Goal: Task Accomplishment & Management: Manage account settings

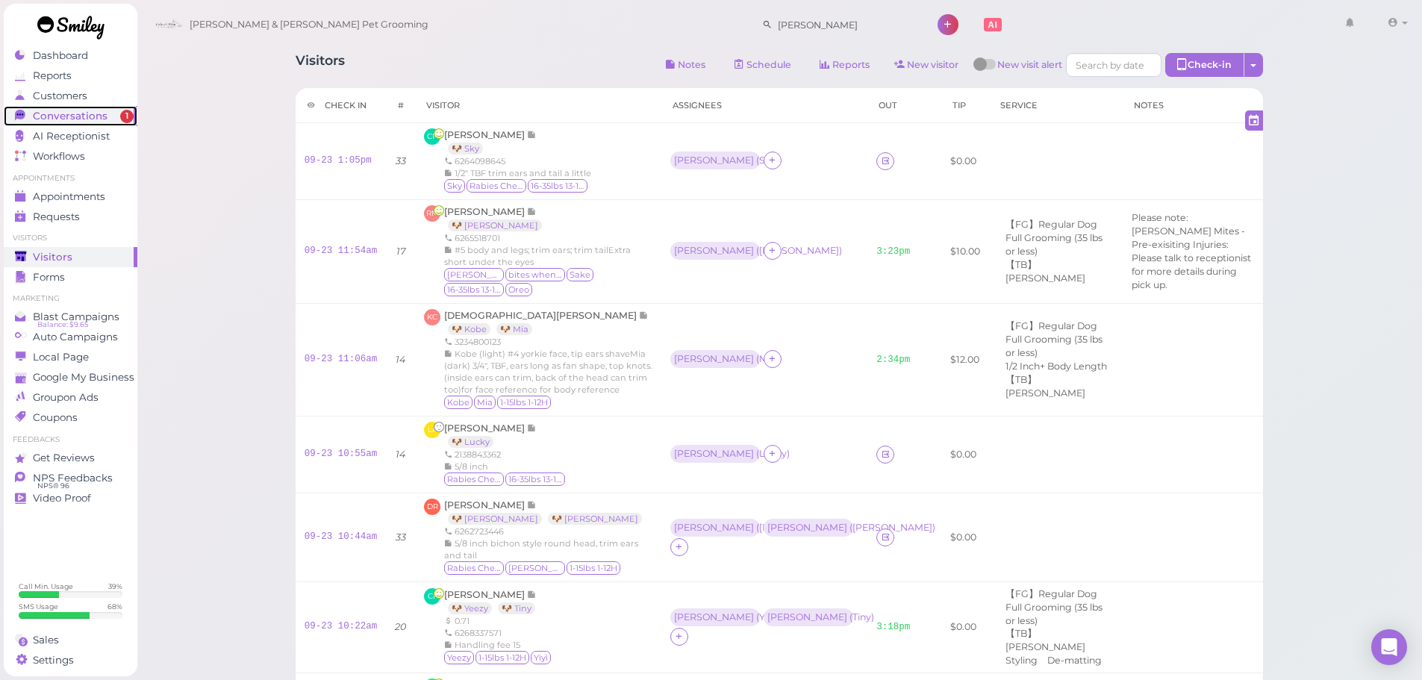
click at [64, 109] on link "Conversations 1" at bounding box center [71, 116] width 134 height 20
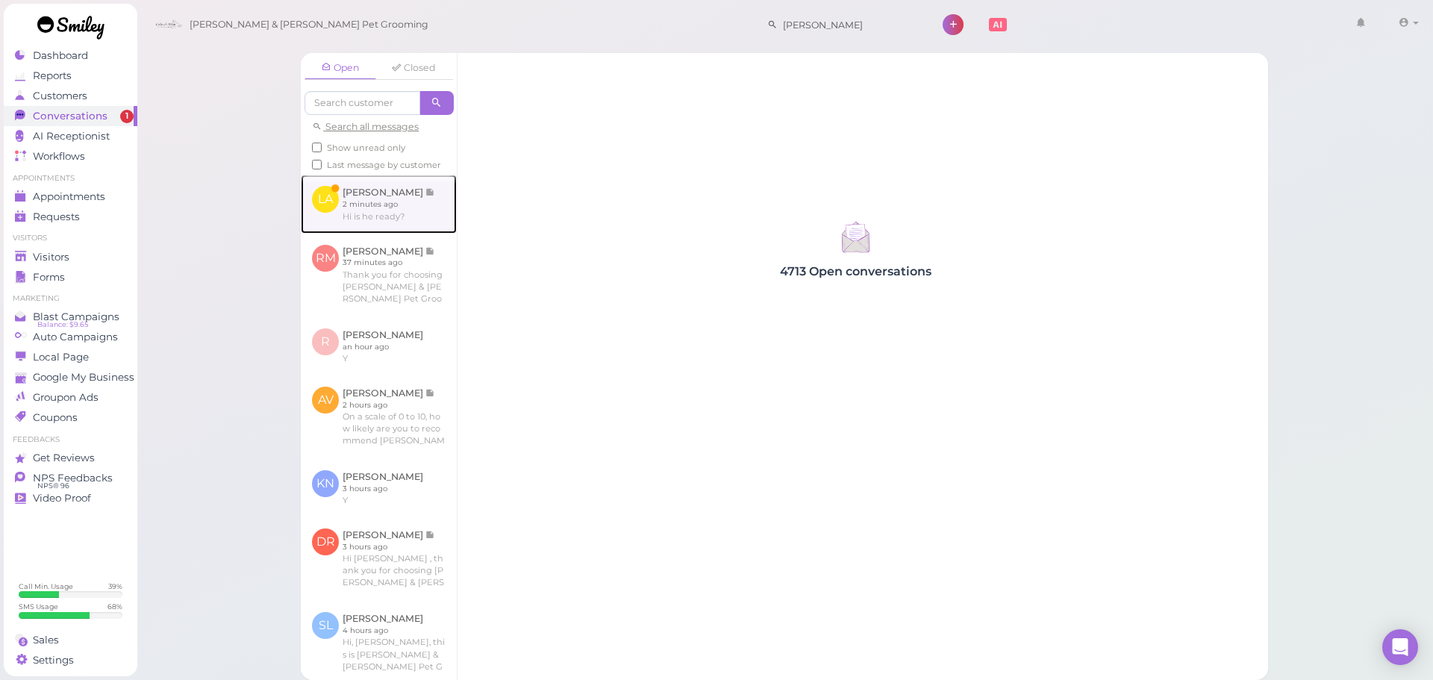
click at [410, 232] on link at bounding box center [379, 204] width 156 height 58
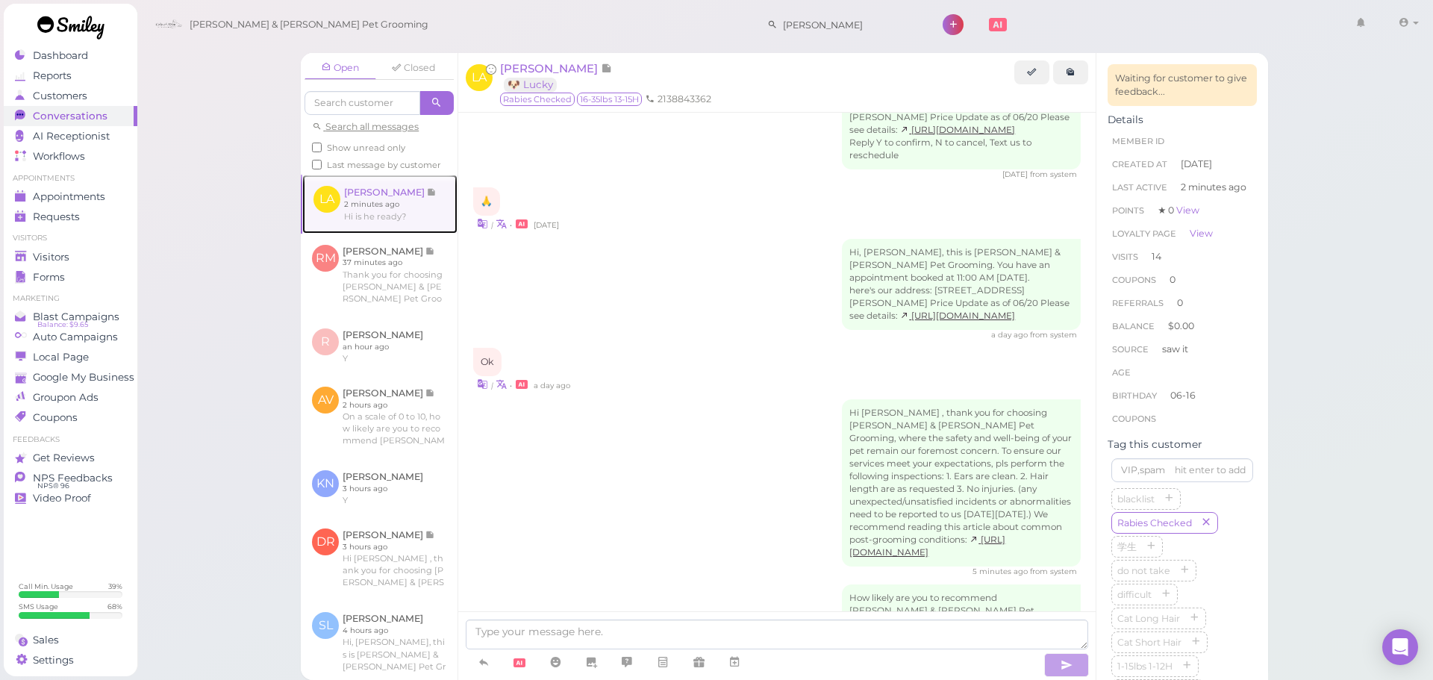
scroll to position [2144, 0]
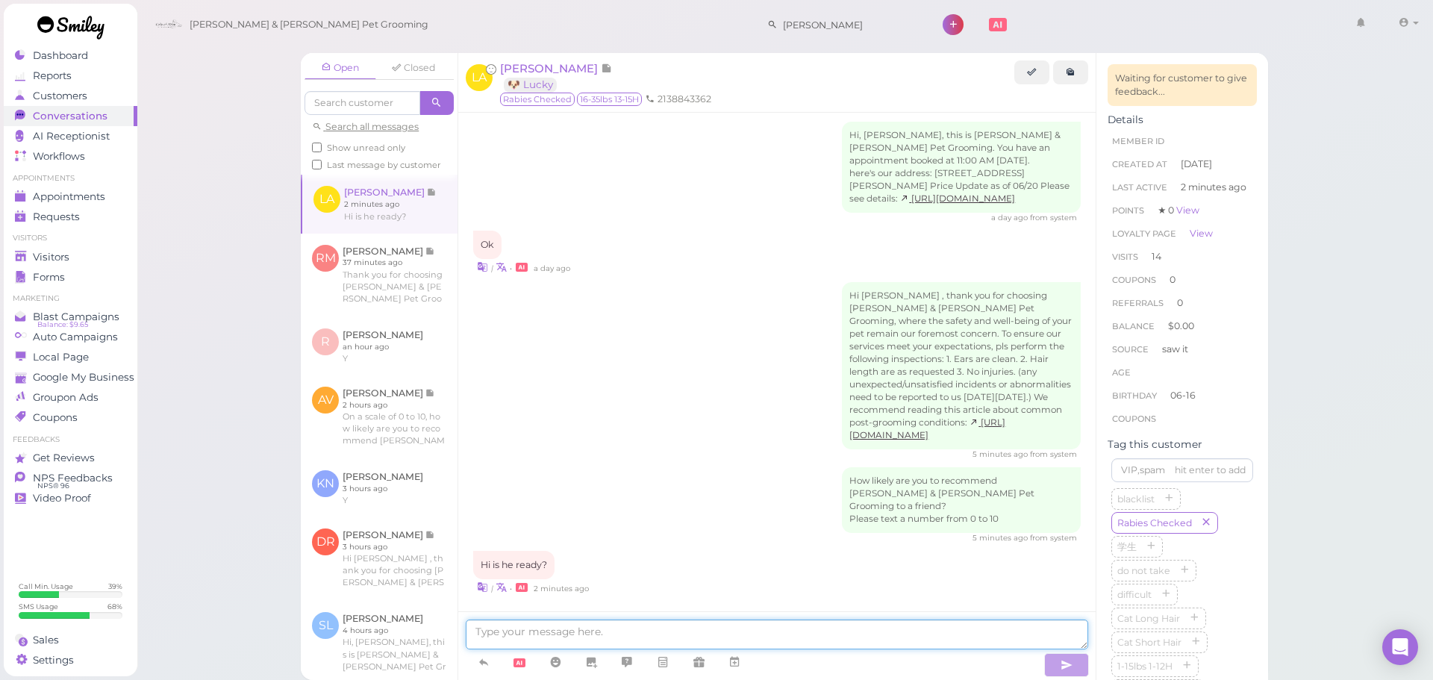
click at [782, 645] on textarea at bounding box center [777, 635] width 623 height 30
type textarea "Yes, he's ready!"
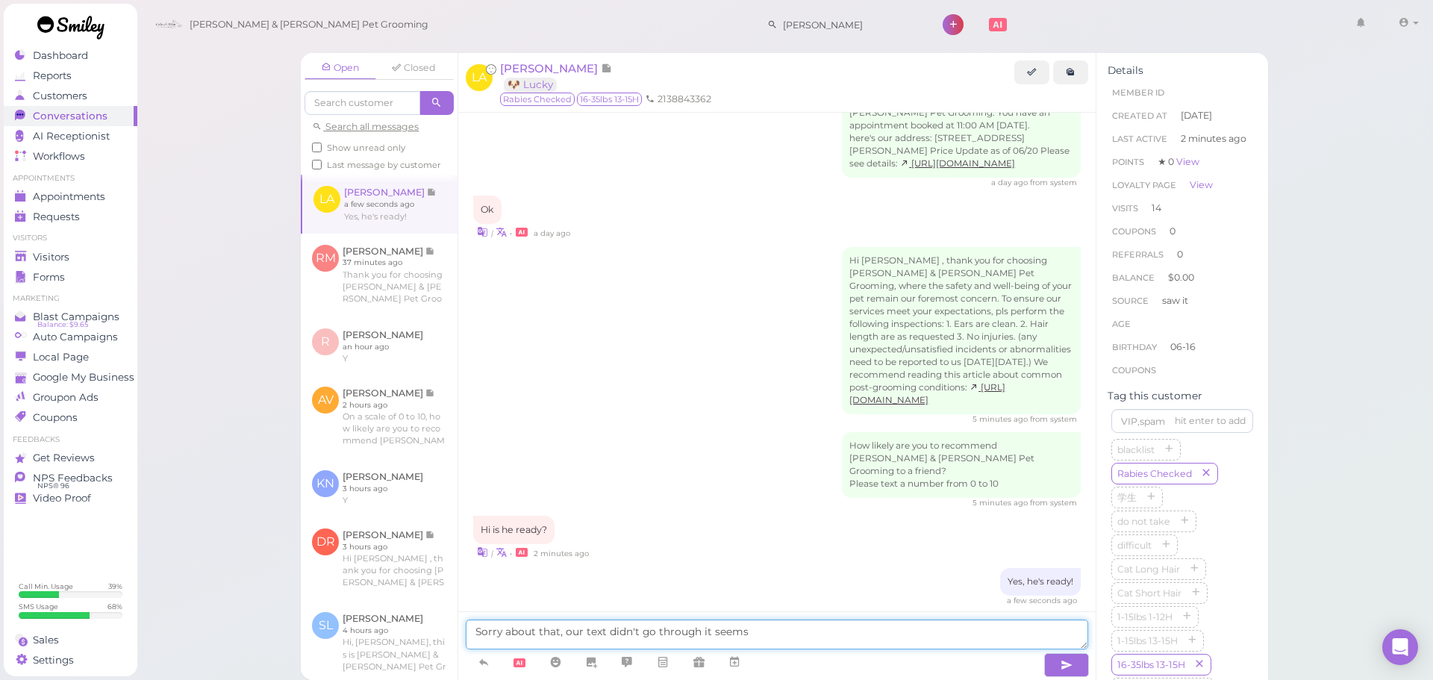
type textarea "Sorry about that, our text didn't go through it seems"
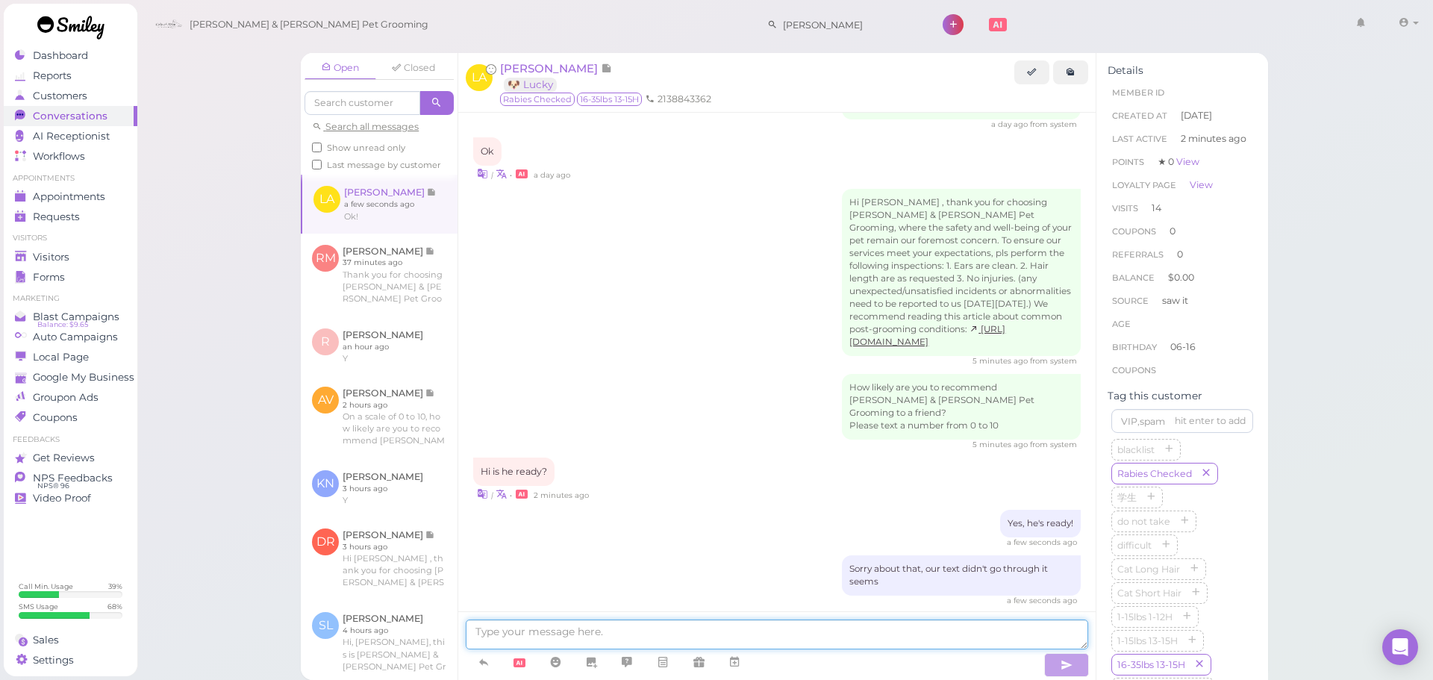
scroll to position [2300, 0]
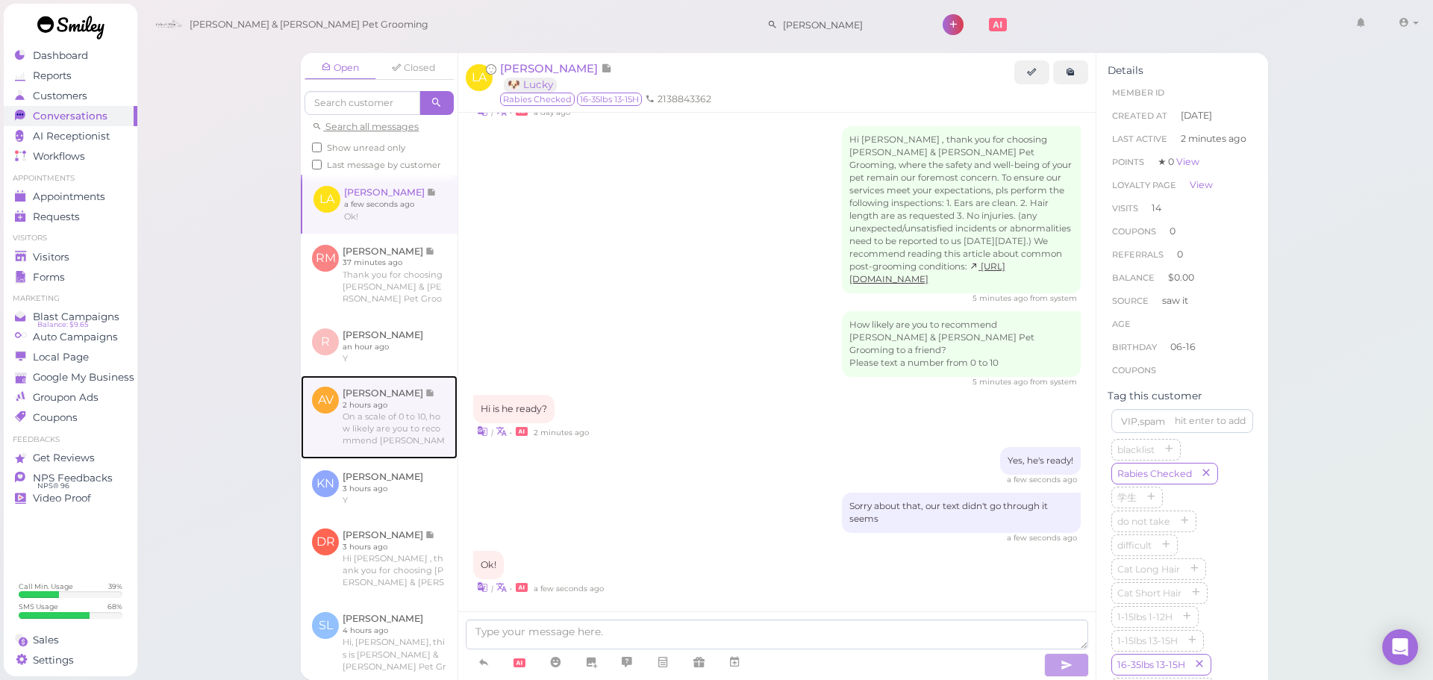
click at [418, 405] on link at bounding box center [379, 418] width 157 height 84
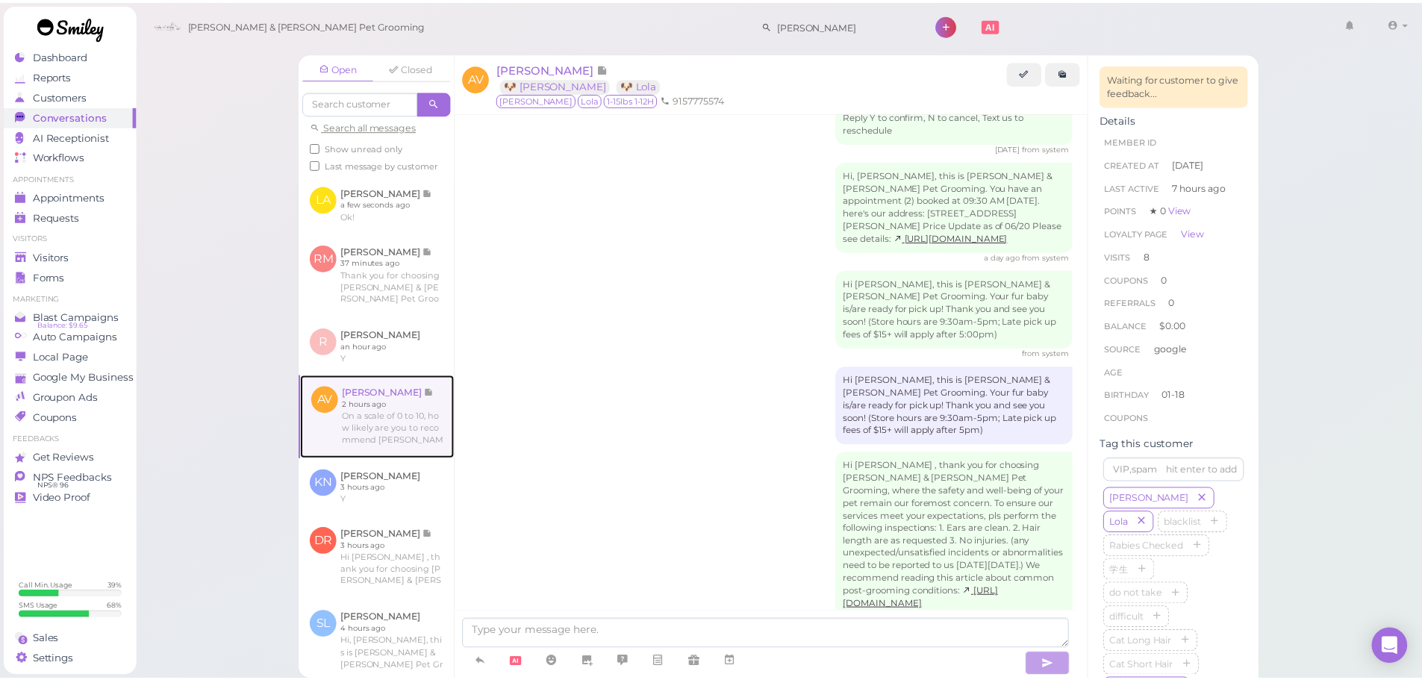
scroll to position [1958, 0]
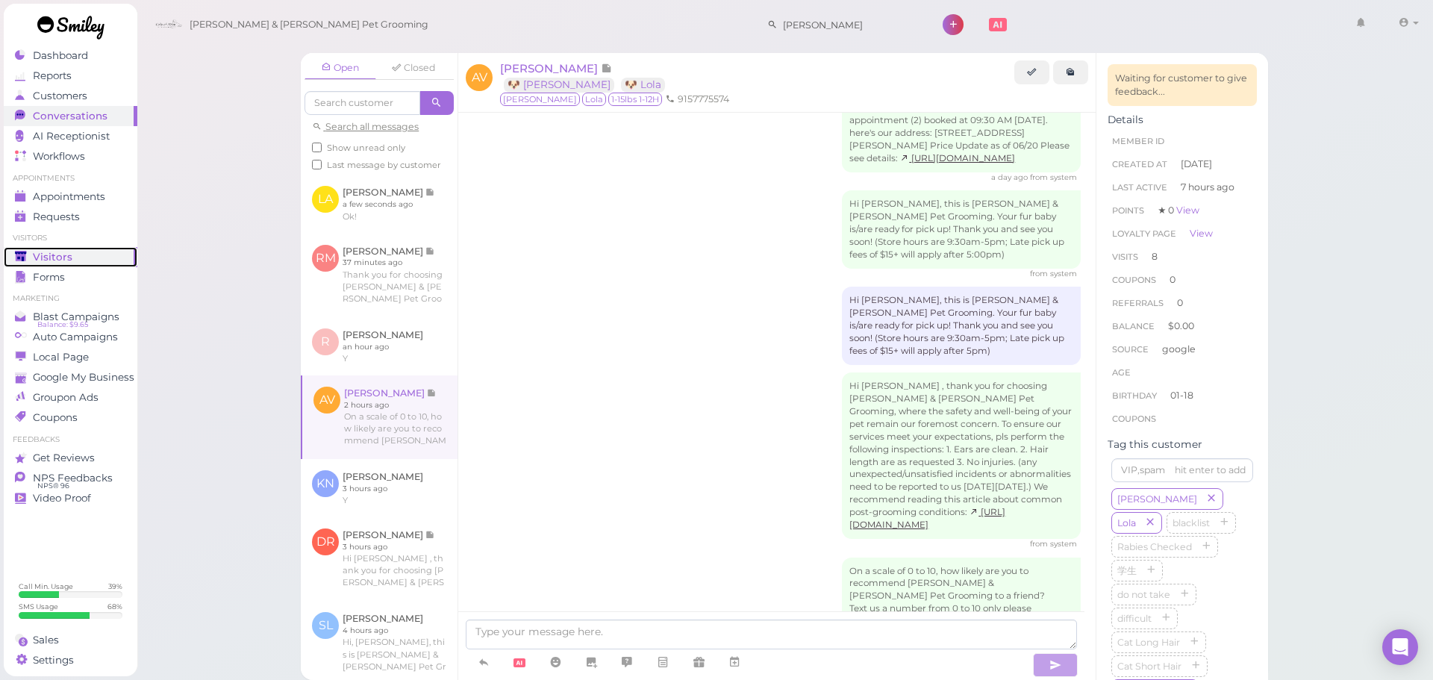
click at [44, 259] on span "Visitors" at bounding box center [53, 257] width 40 height 13
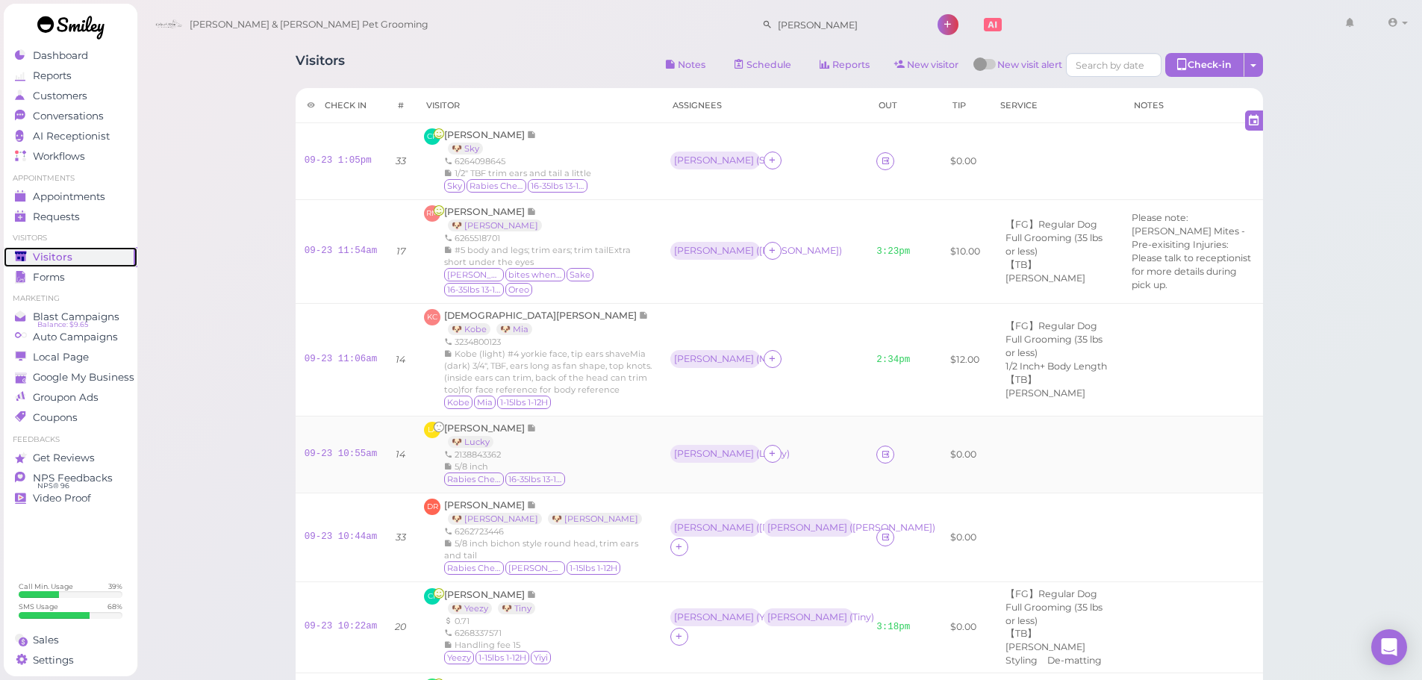
scroll to position [626, 0]
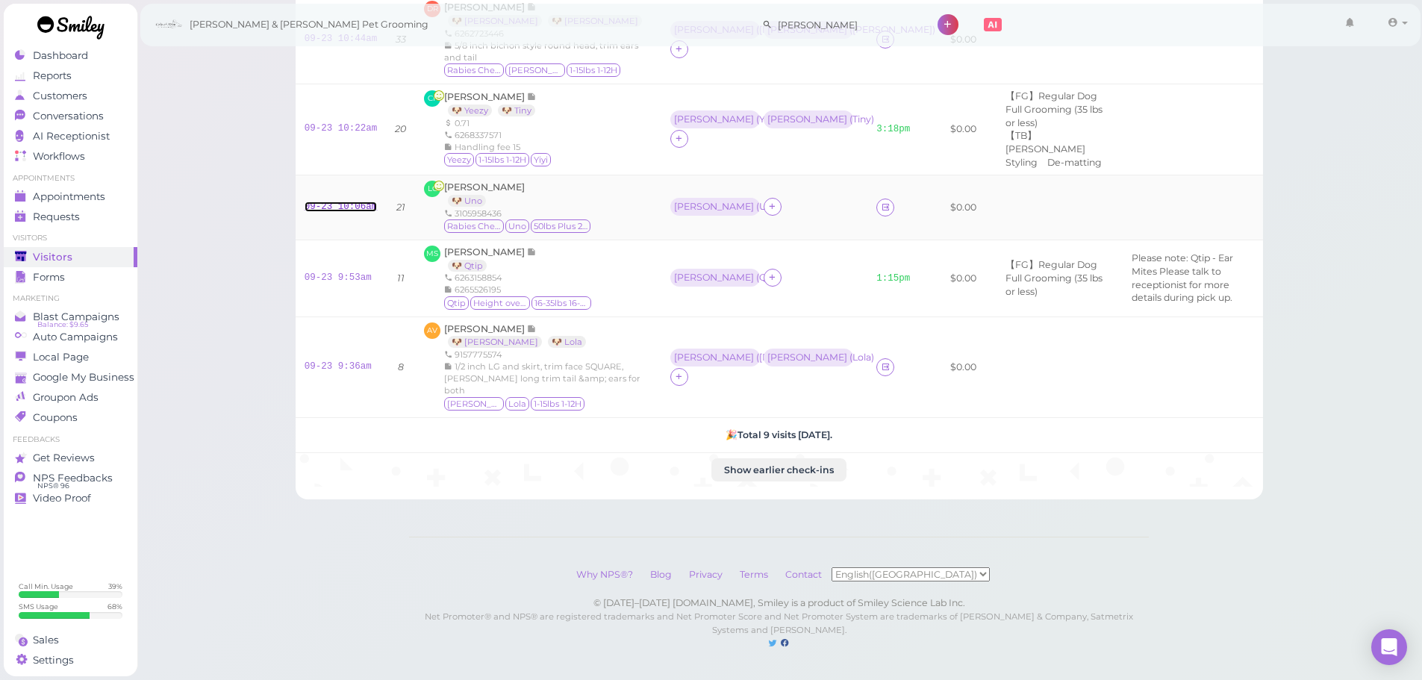
click at [344, 202] on link "09-23 10:06am" at bounding box center [341, 207] width 73 height 10
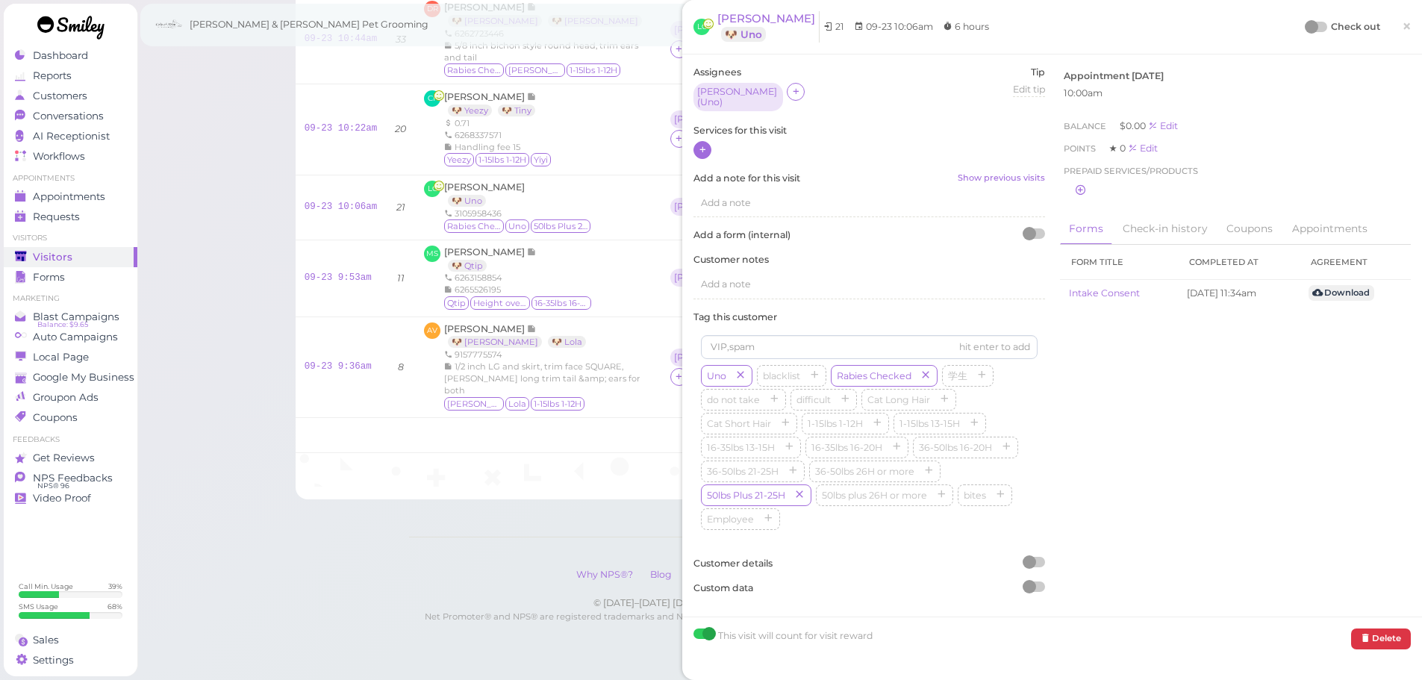
click at [706, 144] on icon at bounding box center [703, 149] width 10 height 11
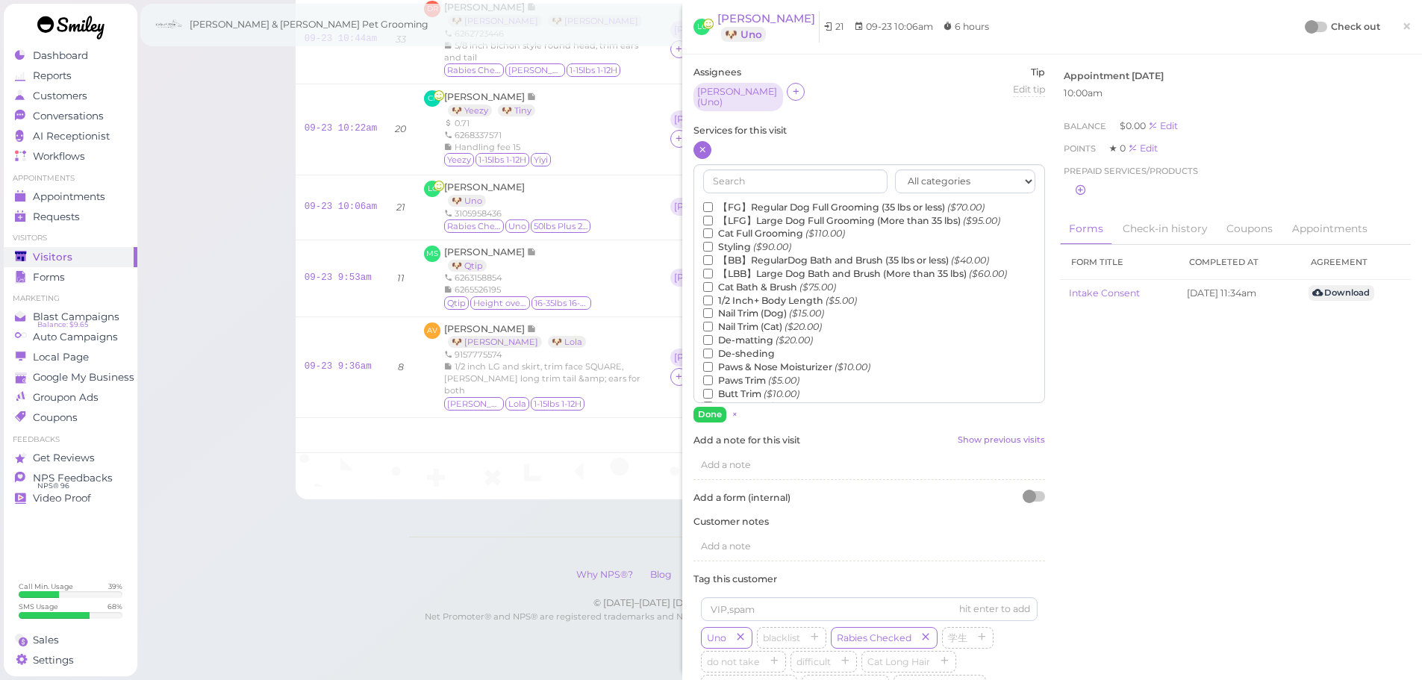
click at [750, 215] on label "【LFG】Large Dog Full Grooming (More than 35 lbs) ($95.00)" at bounding box center [851, 220] width 297 height 13
click at [713, 216] on input "【LFG】Large Dog Full Grooming (More than 35 lbs) ($95.00)" at bounding box center [708, 221] width 10 height 10
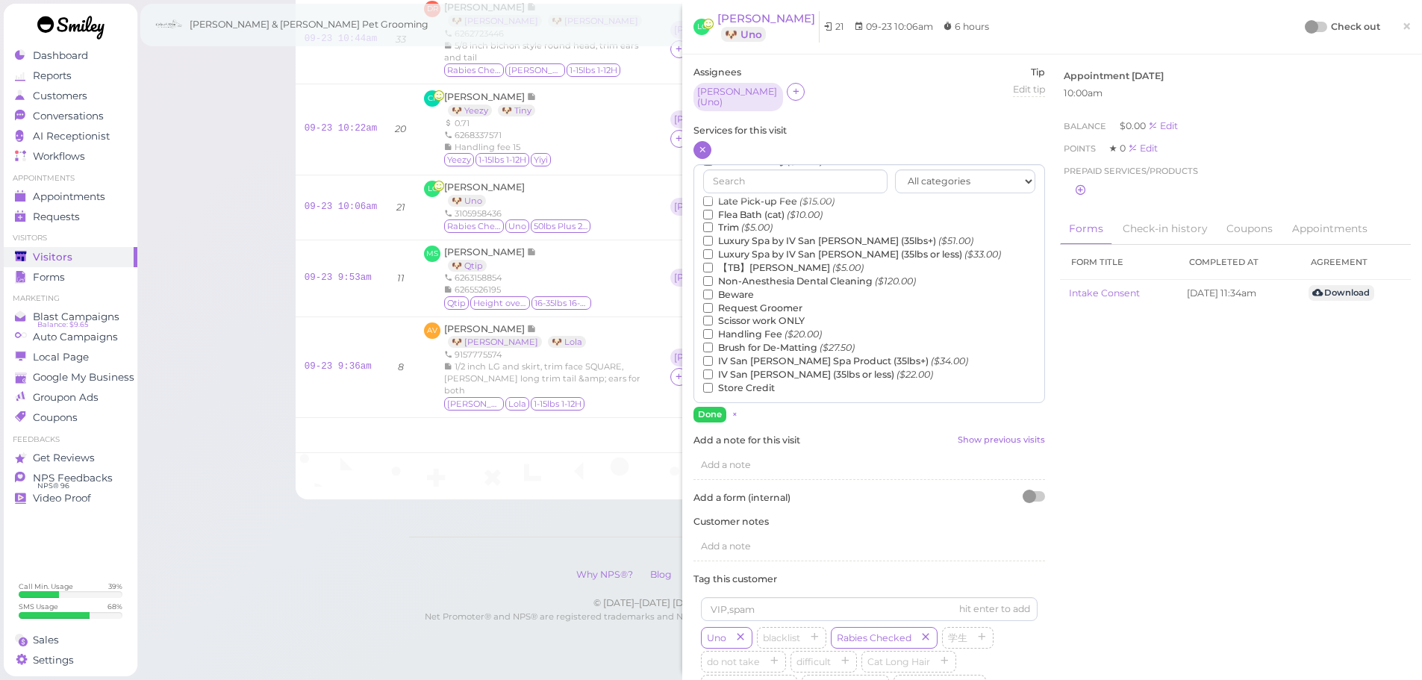
click at [732, 264] on label "【TB】Teeth Brushing ($5.00)" at bounding box center [783, 267] width 161 height 13
click at [713, 264] on input "【TB】Teeth Brushing ($5.00)" at bounding box center [708, 268] width 10 height 10
click at [715, 410] on button "Done" at bounding box center [710, 415] width 33 height 16
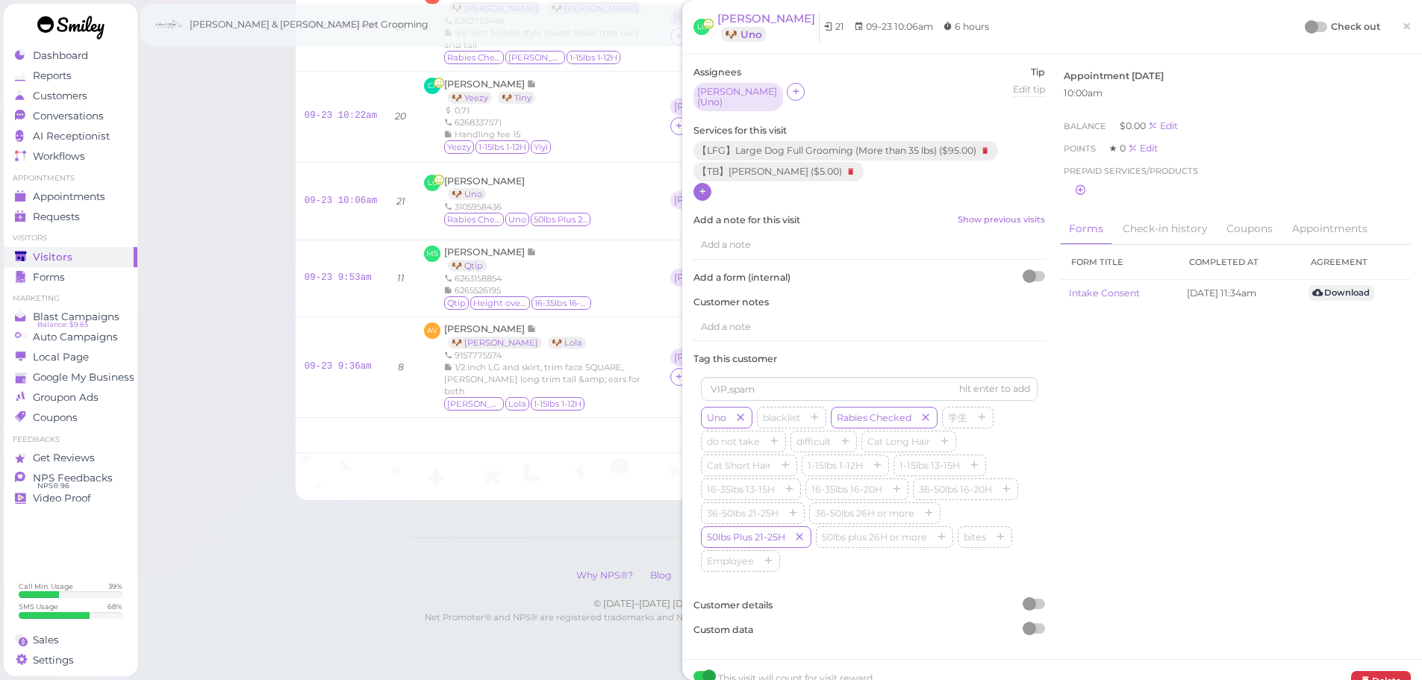
click at [1305, 21] on div at bounding box center [1311, 26] width 13 height 13
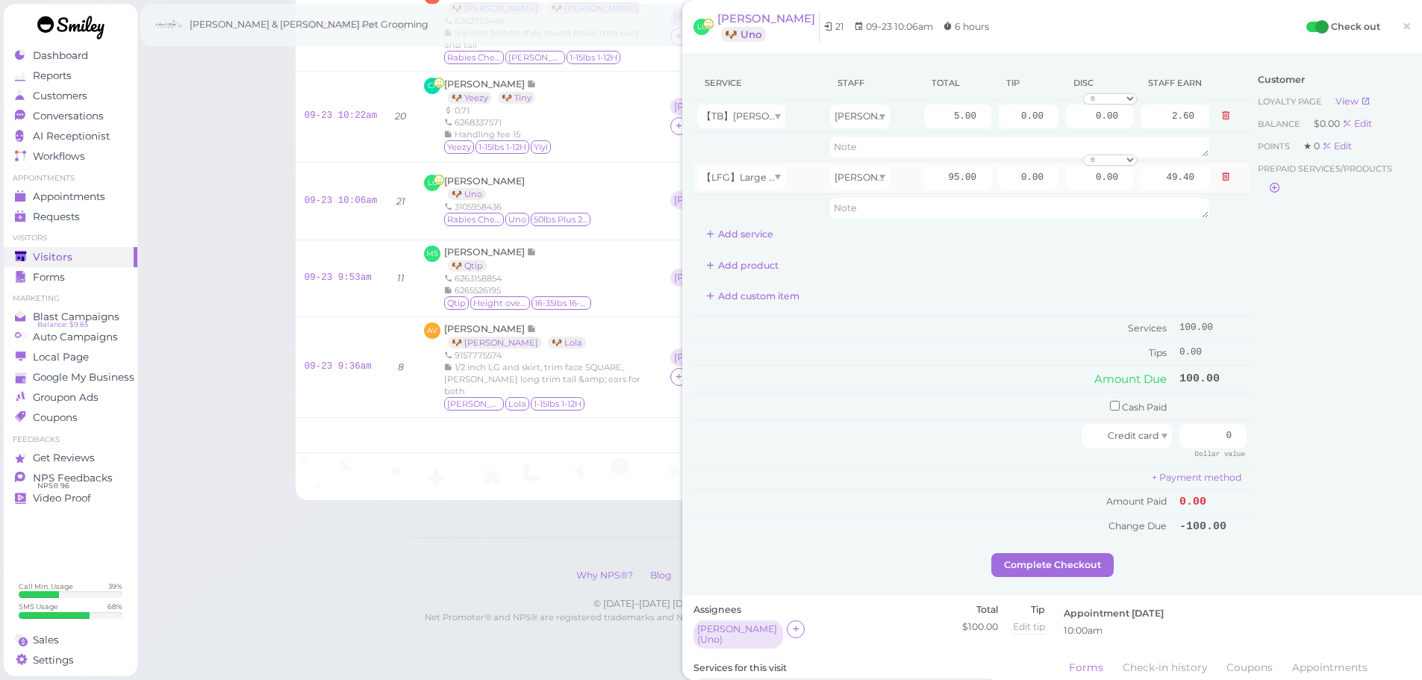
click at [933, 190] on td "95.00" at bounding box center [958, 177] width 75 height 32
click at [931, 181] on input "95.00" at bounding box center [957, 178] width 67 height 24
type input "120.00"
type input "62.40"
click at [969, 290] on div "Add custom item" at bounding box center [972, 296] width 557 height 24
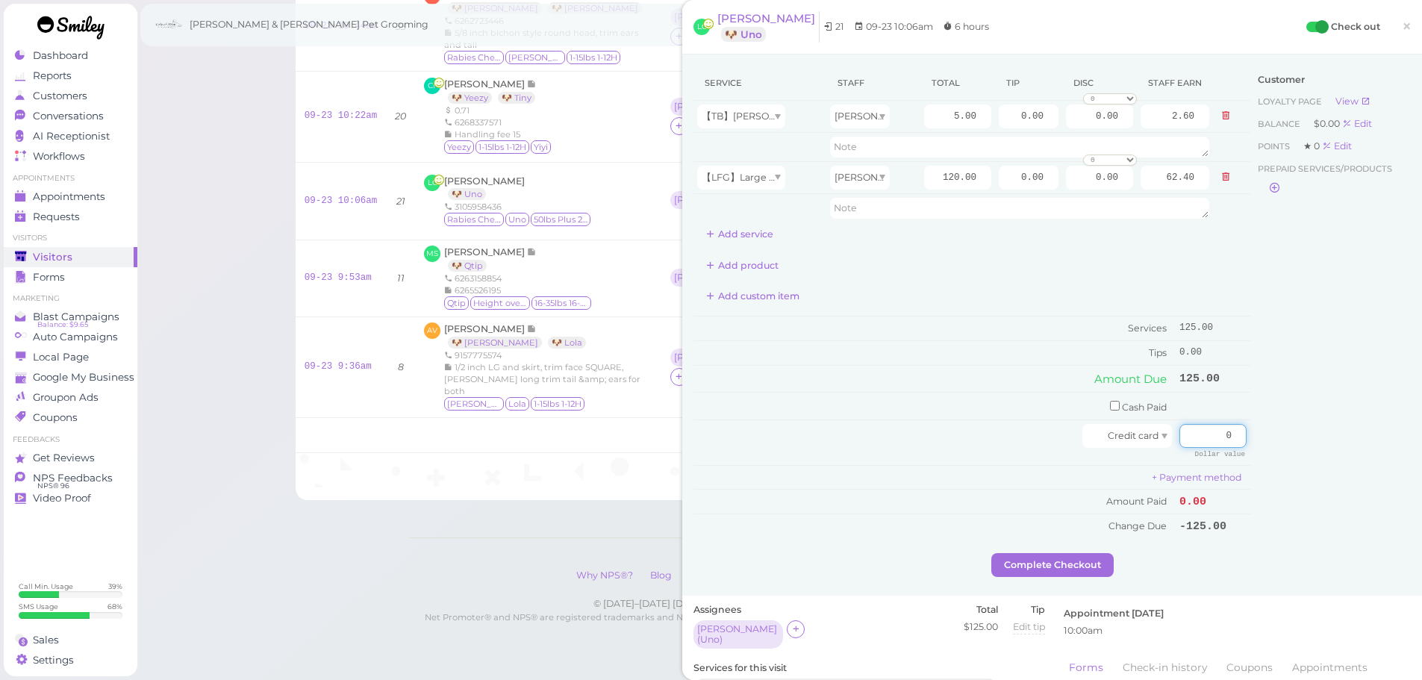
drag, startPoint x: 1184, startPoint y: 441, endPoint x: 1352, endPoint y: 457, distance: 168.7
click at [1350, 457] on div "Service Staff Total Tip Disc Staff earn 【TB】Teeth Brushing Asa 5.00 0.00 0.00 0…" at bounding box center [1052, 310] width 717 height 488
drag, startPoint x: 1006, startPoint y: 176, endPoint x: 1251, endPoint y: 205, distance: 247.3
click at [1184, 188] on tr "【LFG】Large Dog Full Grooming (More than 35 lbs) Asa 120.00 0.00 0.00 0 10% off …" at bounding box center [972, 177] width 557 height 32
type input "12.5"
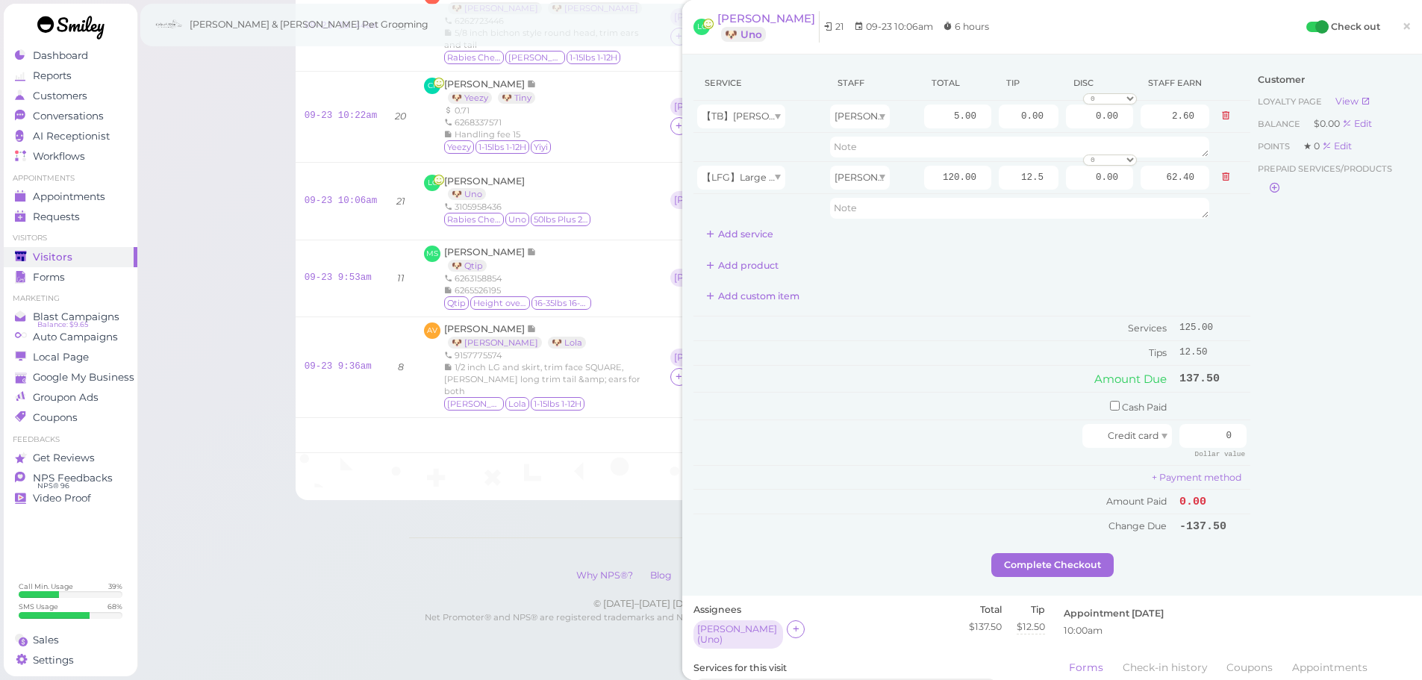
click at [1320, 402] on div "Customer Loyalty page View Balance $0.00 Edit Points ★ 0 Edit Prepaid services/…" at bounding box center [1331, 310] width 161 height 488
drag, startPoint x: 1206, startPoint y: 440, endPoint x: 1301, endPoint y: 440, distance: 94.8
click at [1295, 440] on div "Service Staff Total Tip Disc Staff earn 【TB】Teeth Brushing Asa 5.00 0.00 0.00 0…" at bounding box center [1052, 310] width 717 height 488
type input "137.5"
click at [1287, 437] on div "Customer Loyalty page View Balance $0.00 Edit Points ★ 0 Edit Prepaid services/…" at bounding box center [1331, 310] width 161 height 488
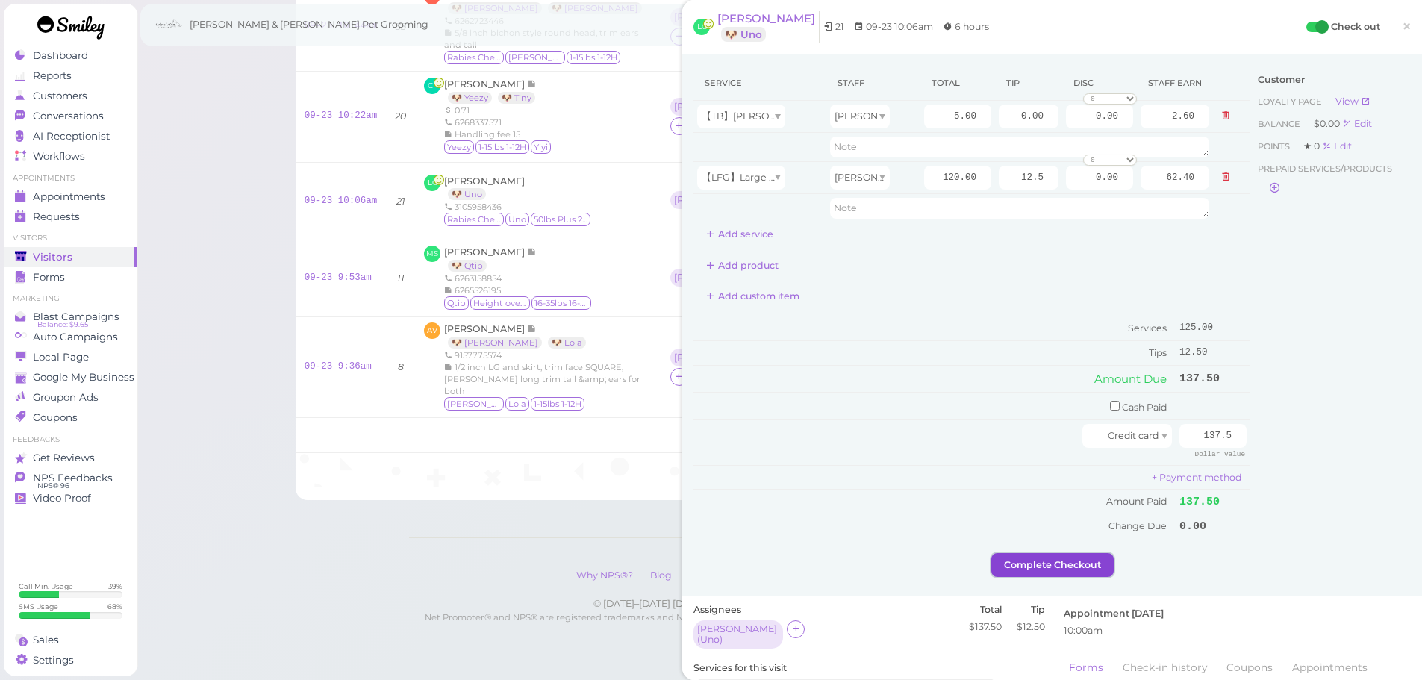
click at [1063, 556] on button "Complete Checkout" at bounding box center [1052, 565] width 122 height 24
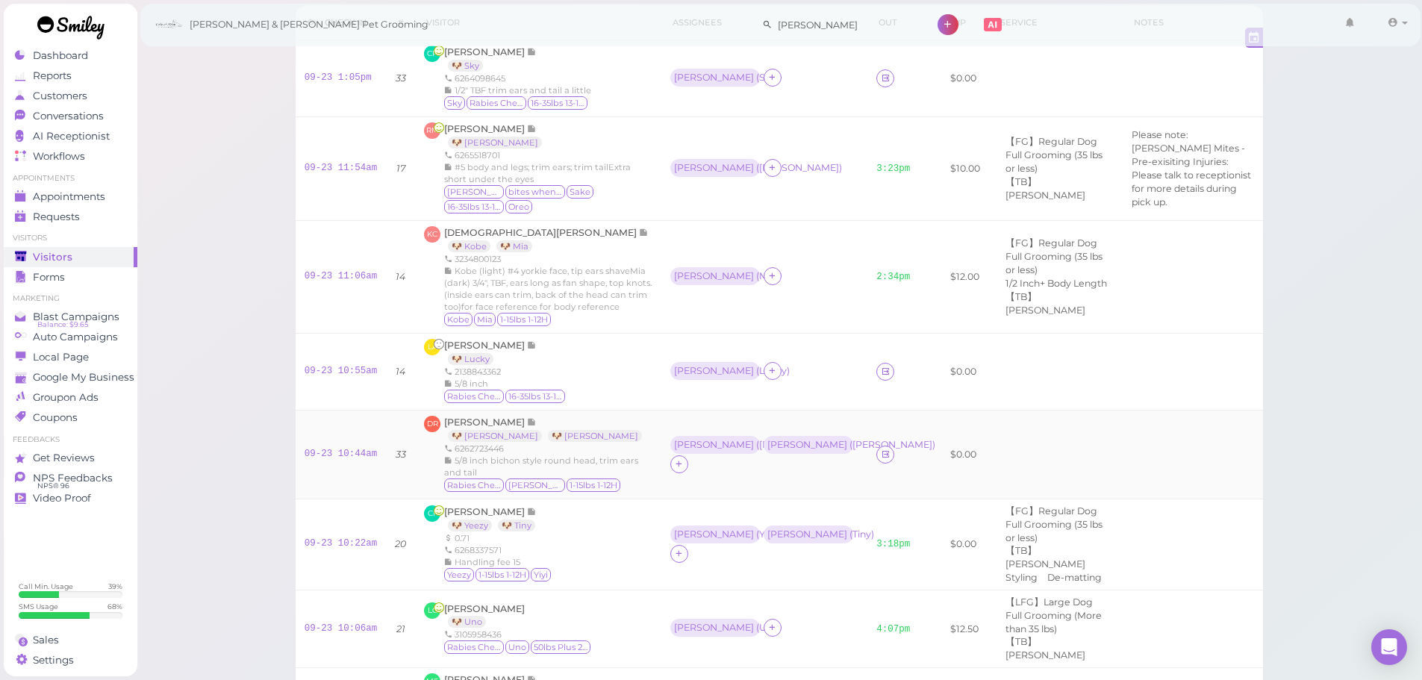
scroll to position [149, 0]
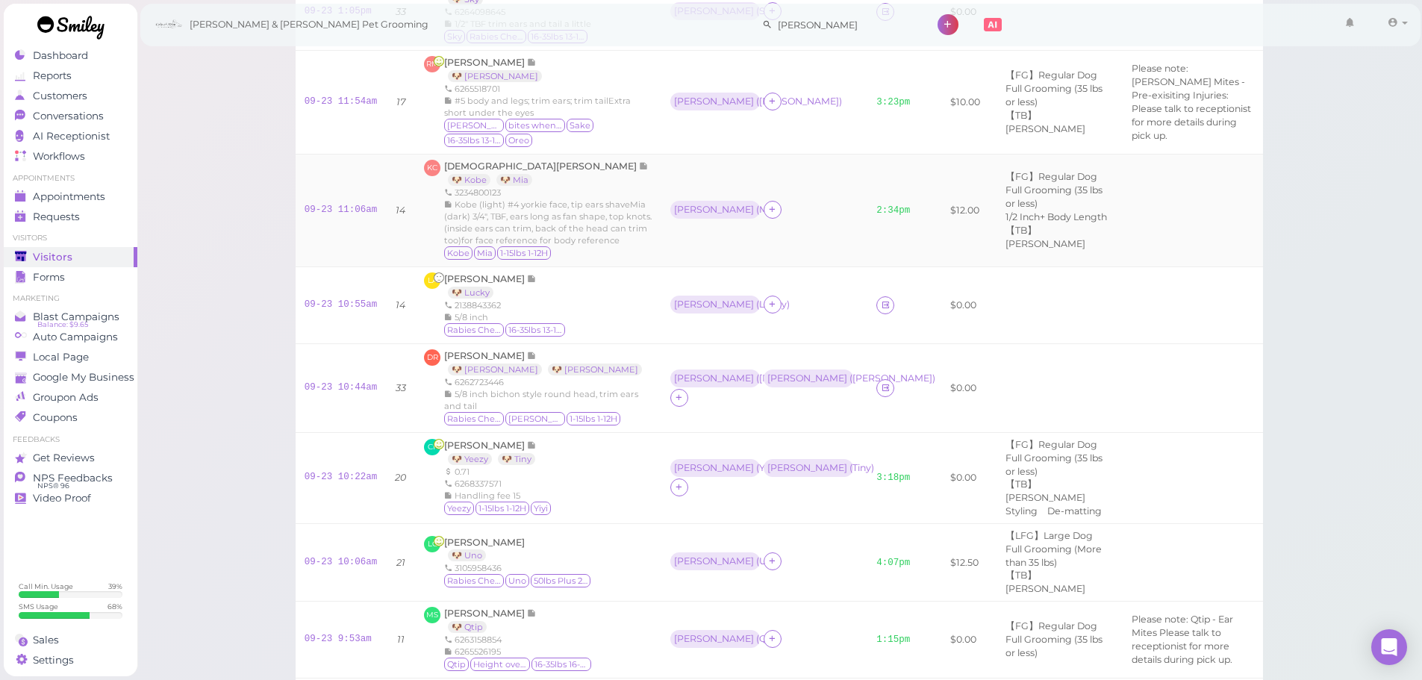
click at [729, 267] on td "Asa ( Mia )" at bounding box center [764, 210] width 206 height 113
click at [348, 310] on link "09-23 10:55am" at bounding box center [341, 304] width 73 height 10
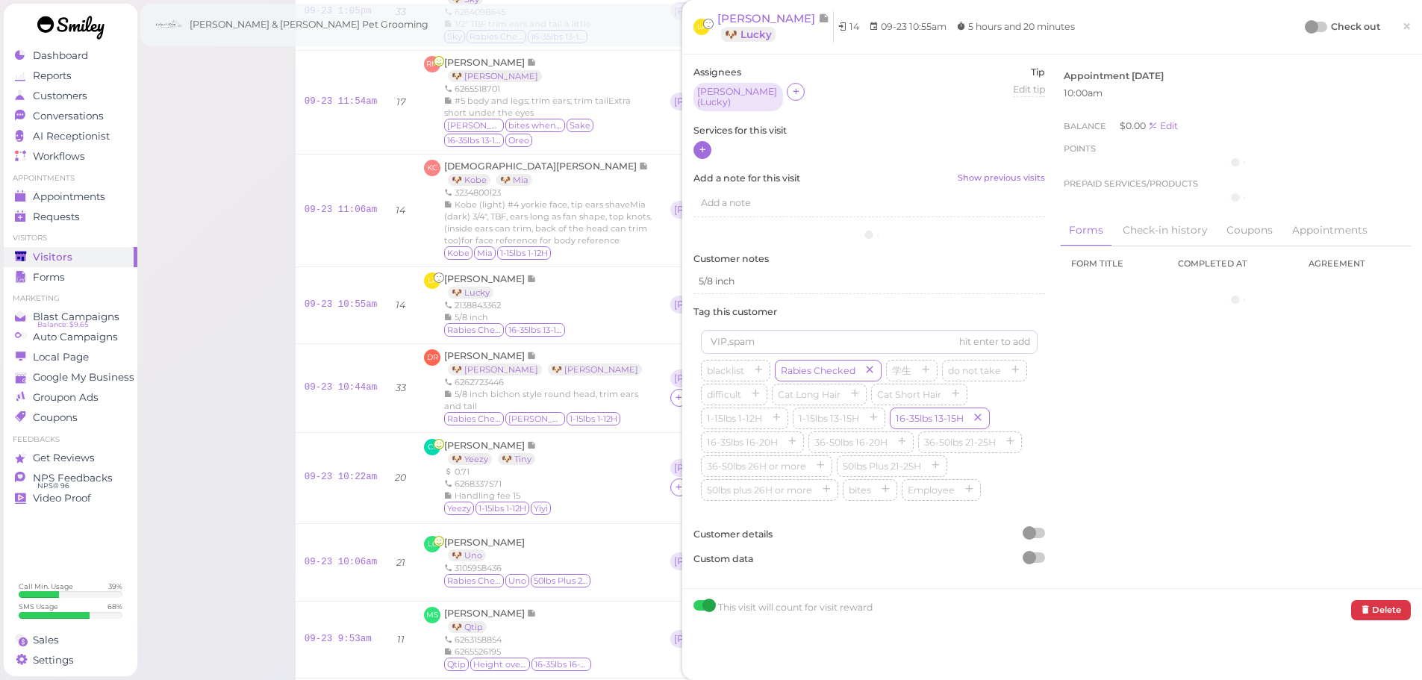
click at [704, 144] on icon at bounding box center [703, 149] width 10 height 11
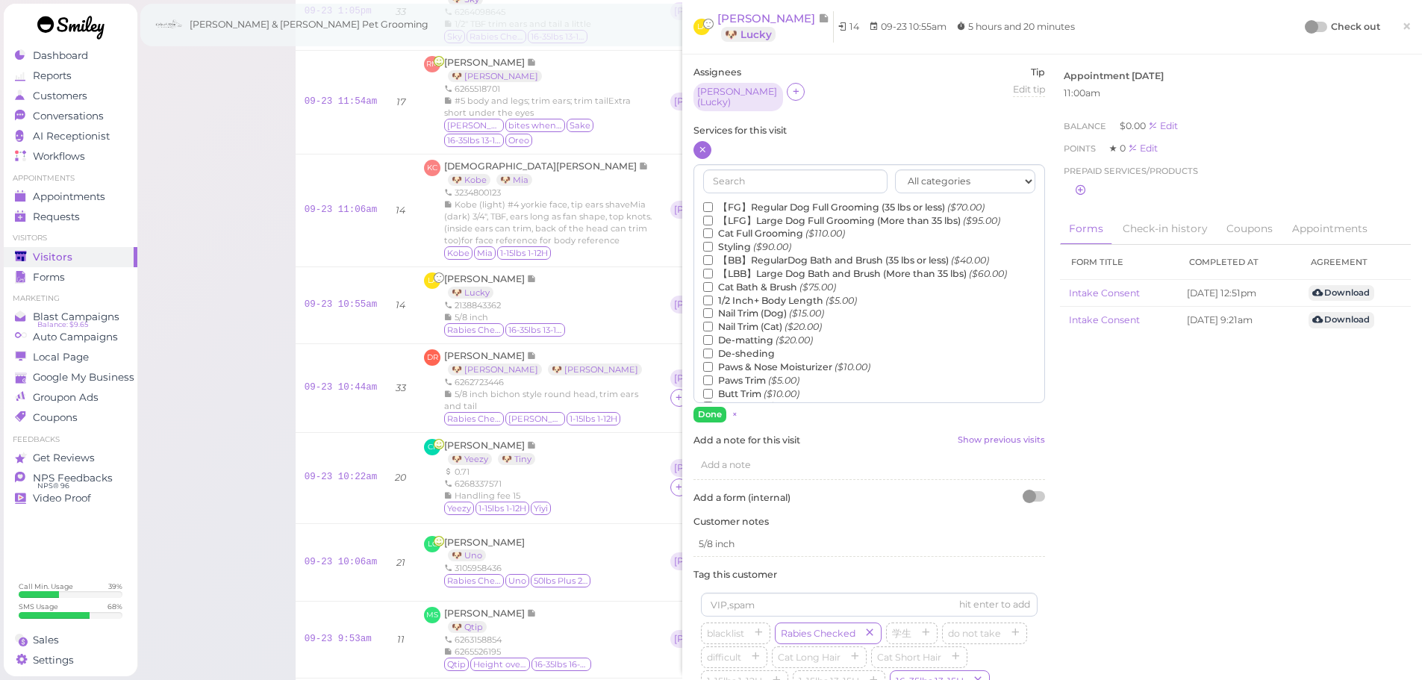
click at [735, 202] on label "【FG】Regular Dog Full Grooming (35 lbs or less) ($70.00)" at bounding box center [843, 207] width 281 height 13
click at [713, 202] on input "【FG】Regular Dog Full Grooming (35 lbs or less) ($70.00)" at bounding box center [708, 207] width 10 height 10
click at [729, 294] on label "1/2 Inch+ Body Length ($5.00)" at bounding box center [780, 300] width 154 height 13
click at [713, 296] on input "1/2 Inch+ Body Length ($5.00)" at bounding box center [708, 301] width 10 height 10
click at [709, 408] on button "Done" at bounding box center [710, 415] width 33 height 16
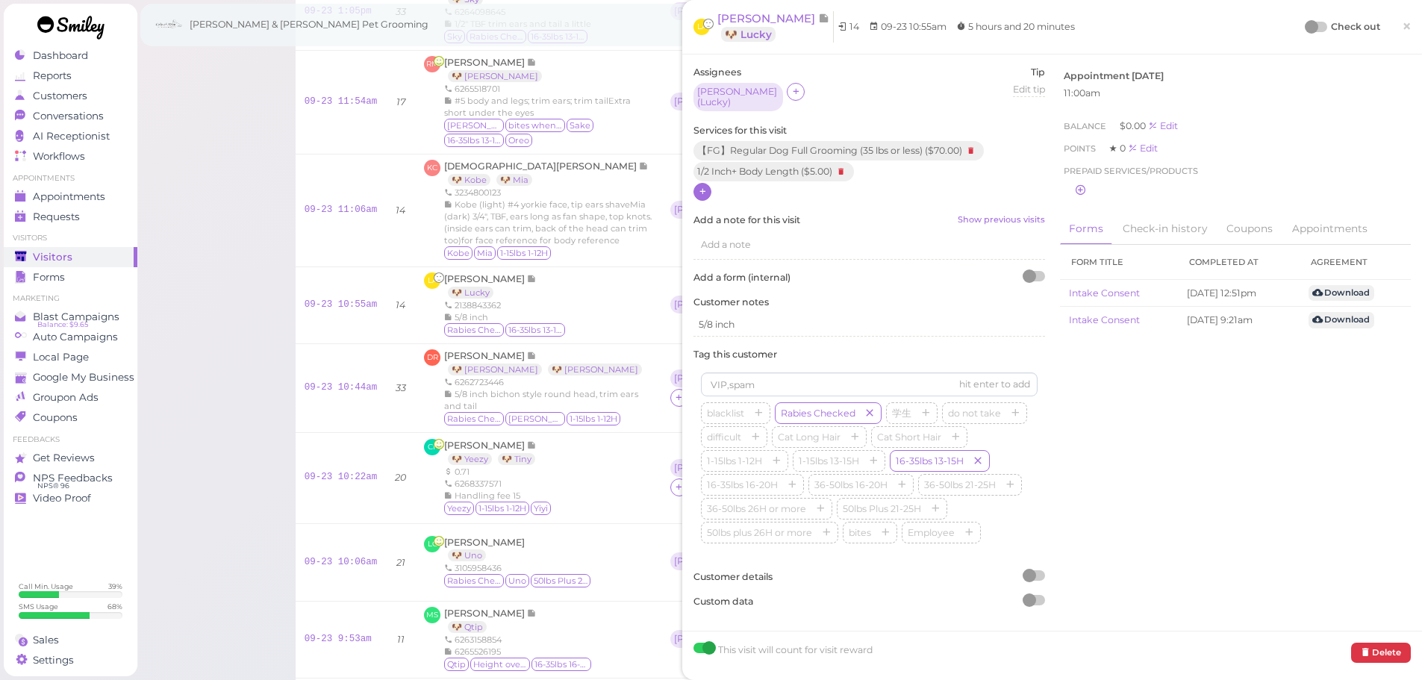
click at [1305, 27] on div at bounding box center [1311, 26] width 13 height 13
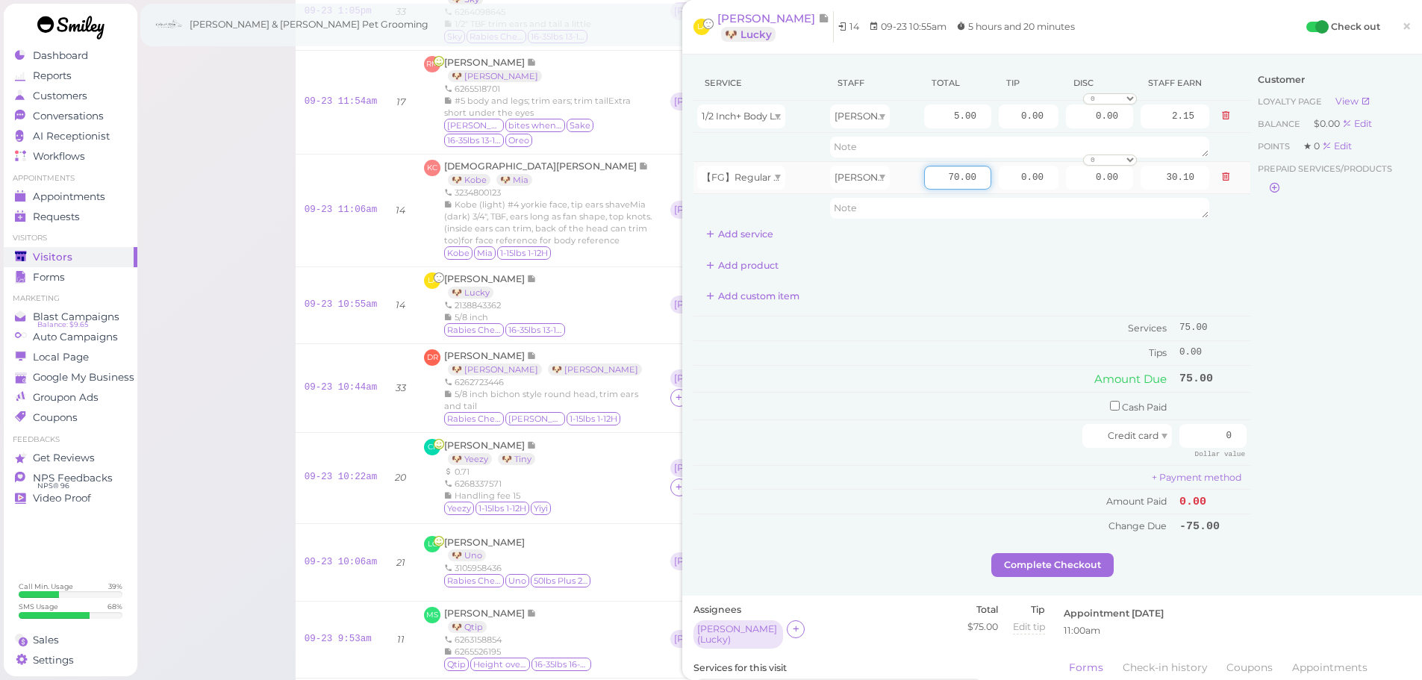
click at [926, 183] on input "70.00" at bounding box center [957, 178] width 67 height 24
type input "80.00"
type input "34.40"
click at [1009, 313] on div "Service Staff Total Tip Disc Staff earn 1/2 Inch+ Body Length Rebecca 5.00 0.00…" at bounding box center [972, 302] width 557 height 473
click at [948, 317] on td "Services" at bounding box center [935, 329] width 482 height 25
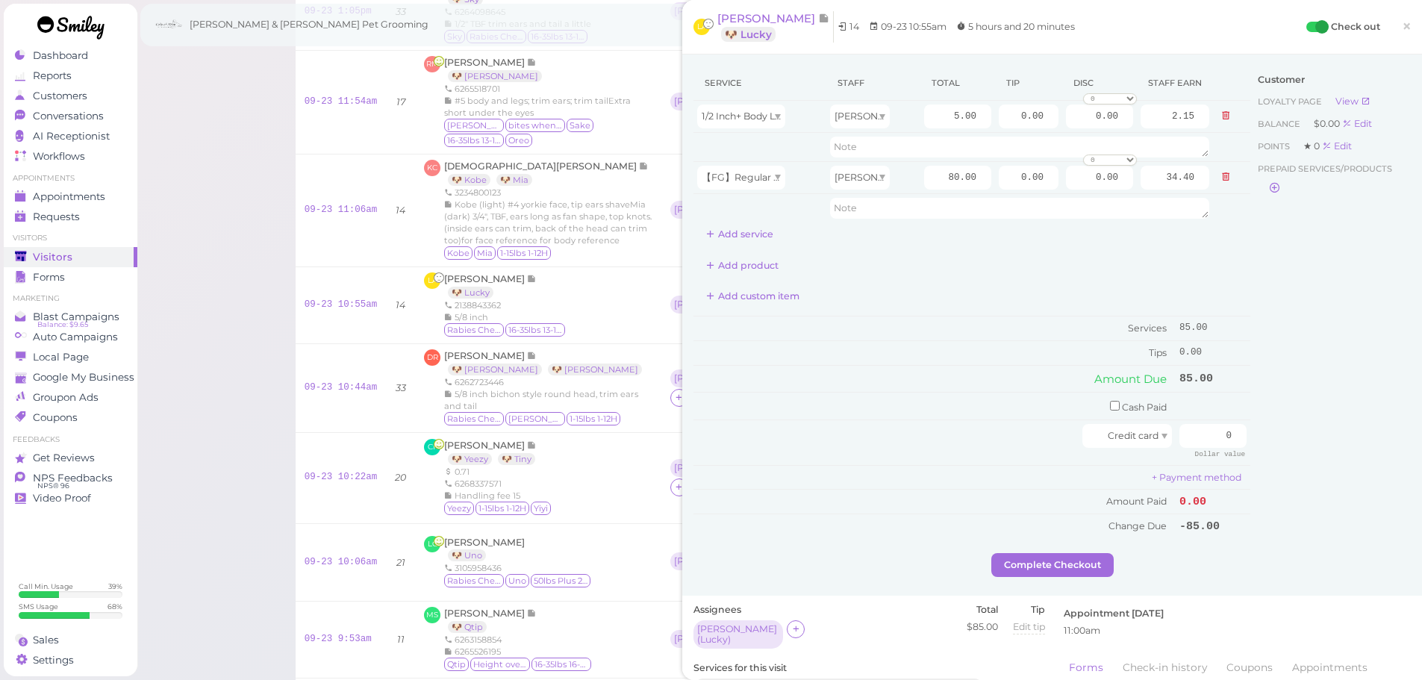
click at [933, 314] on div "Service Staff Total Tip Disc Staff earn 1/2 Inch+ Body Length Rebecca 5.00 0.00…" at bounding box center [972, 302] width 557 height 473
click at [910, 372] on td "Amount Due" at bounding box center [935, 378] width 482 height 27
drag, startPoint x: 1198, startPoint y: 434, endPoint x: 1429, endPoint y: 452, distance: 231.4
click at [1422, 452] on html "Dashboard Reports Customers Conversations 0" at bounding box center [711, 446] width 1422 height 1191
type input "85"
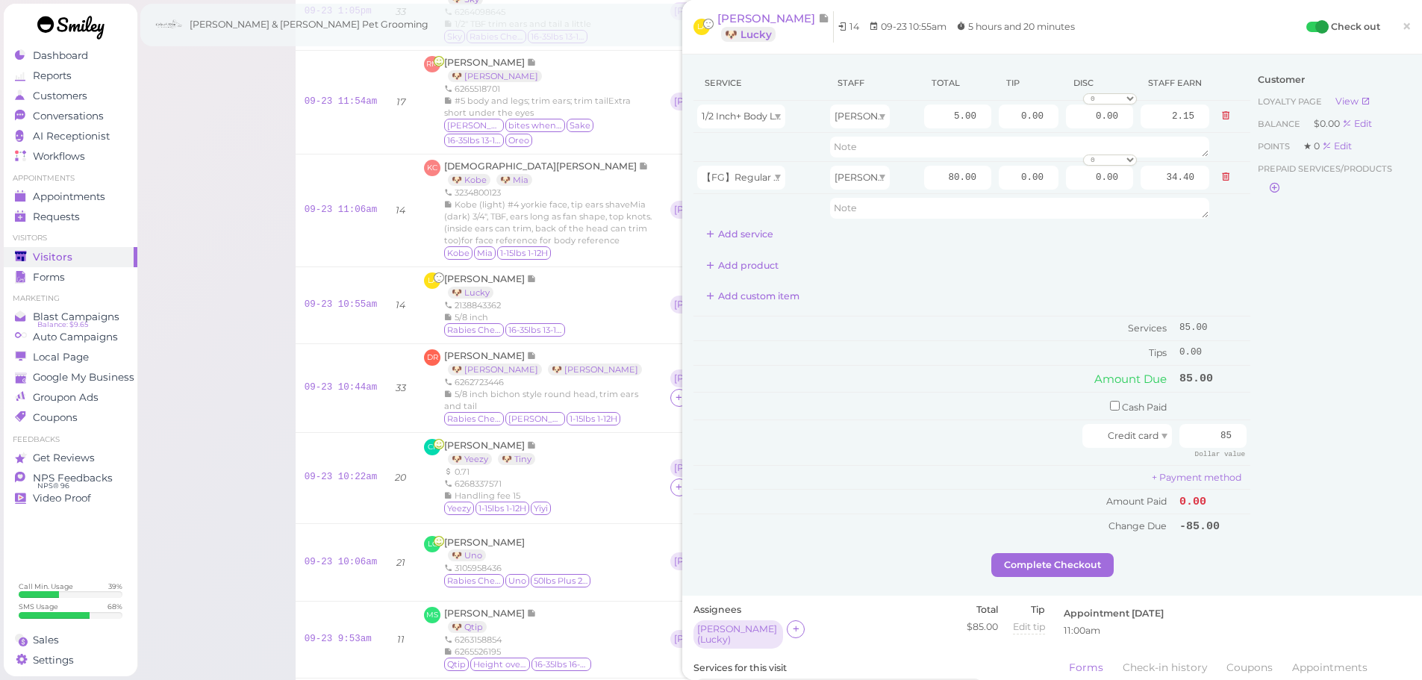
click at [1277, 494] on div "Customer Loyalty page View Balance $0.00 Edit Points ★ 0 Edit Prepaid services/…" at bounding box center [1331, 310] width 161 height 488
click at [1051, 566] on button "Complete Checkout" at bounding box center [1052, 565] width 122 height 24
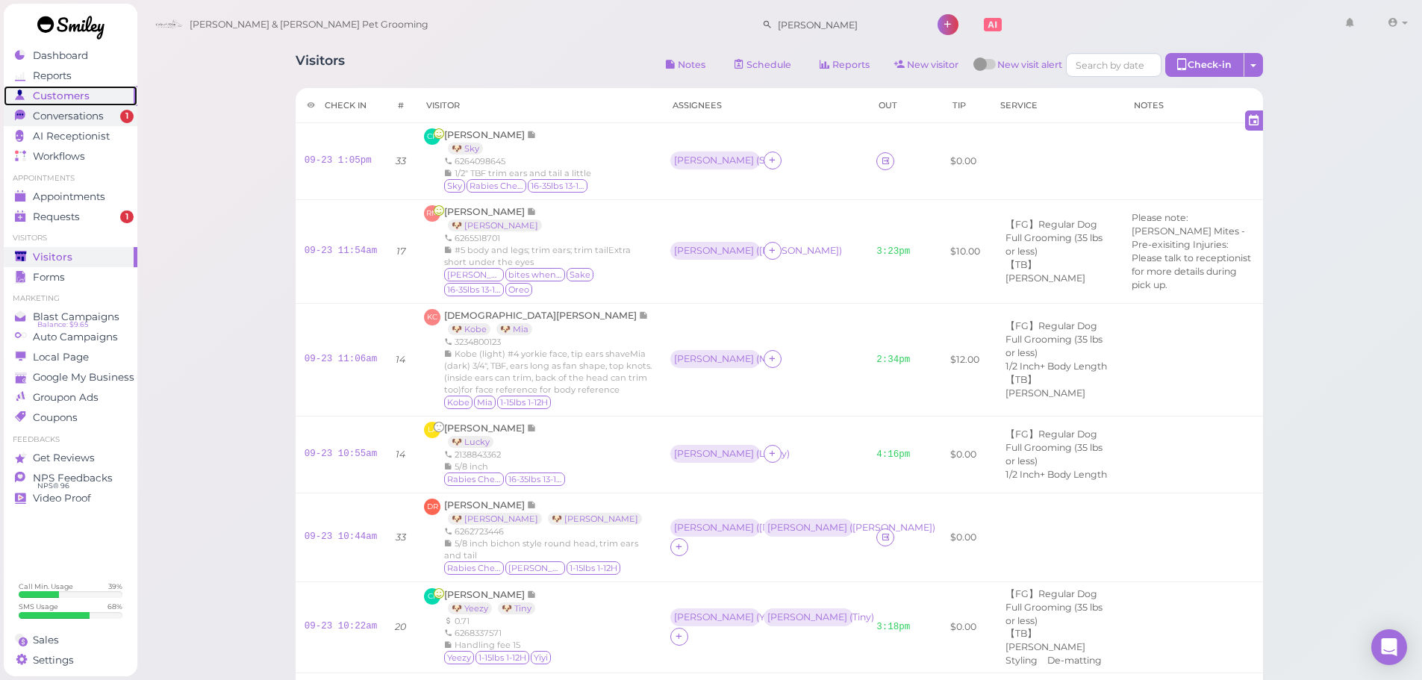
drag, startPoint x: 52, startPoint y: 105, endPoint x: 48, endPoint y: 116, distance: 11.1
click at [52, 105] on link "Customers" at bounding box center [71, 96] width 134 height 20
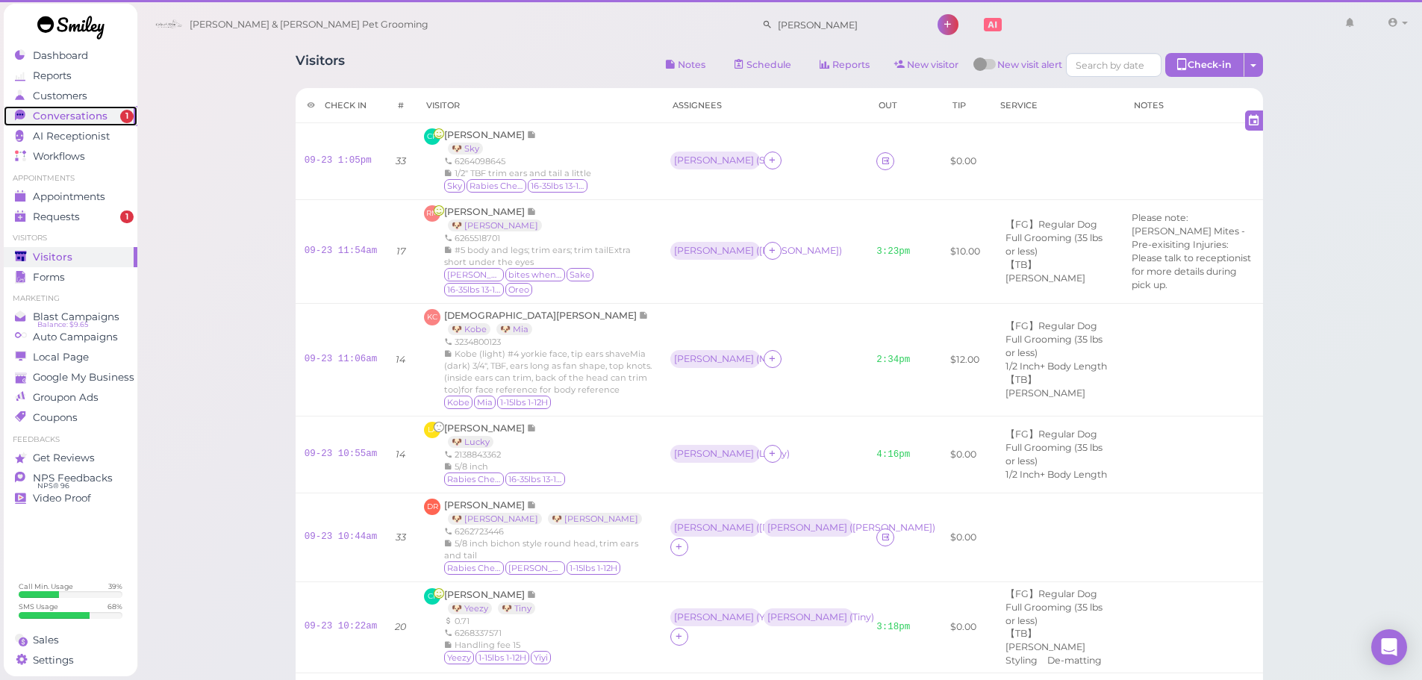
click at [48, 116] on span "Conversations" at bounding box center [70, 116] width 75 height 13
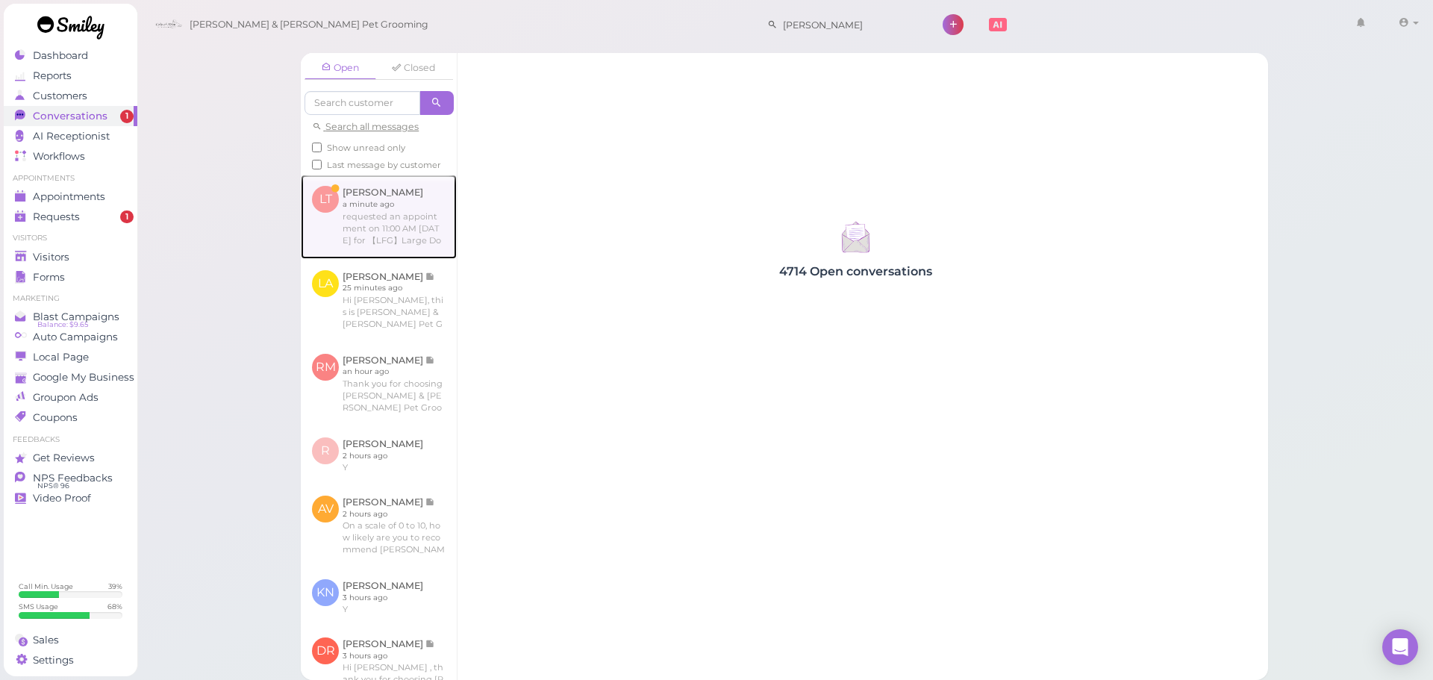
click at [353, 211] on link at bounding box center [379, 217] width 156 height 84
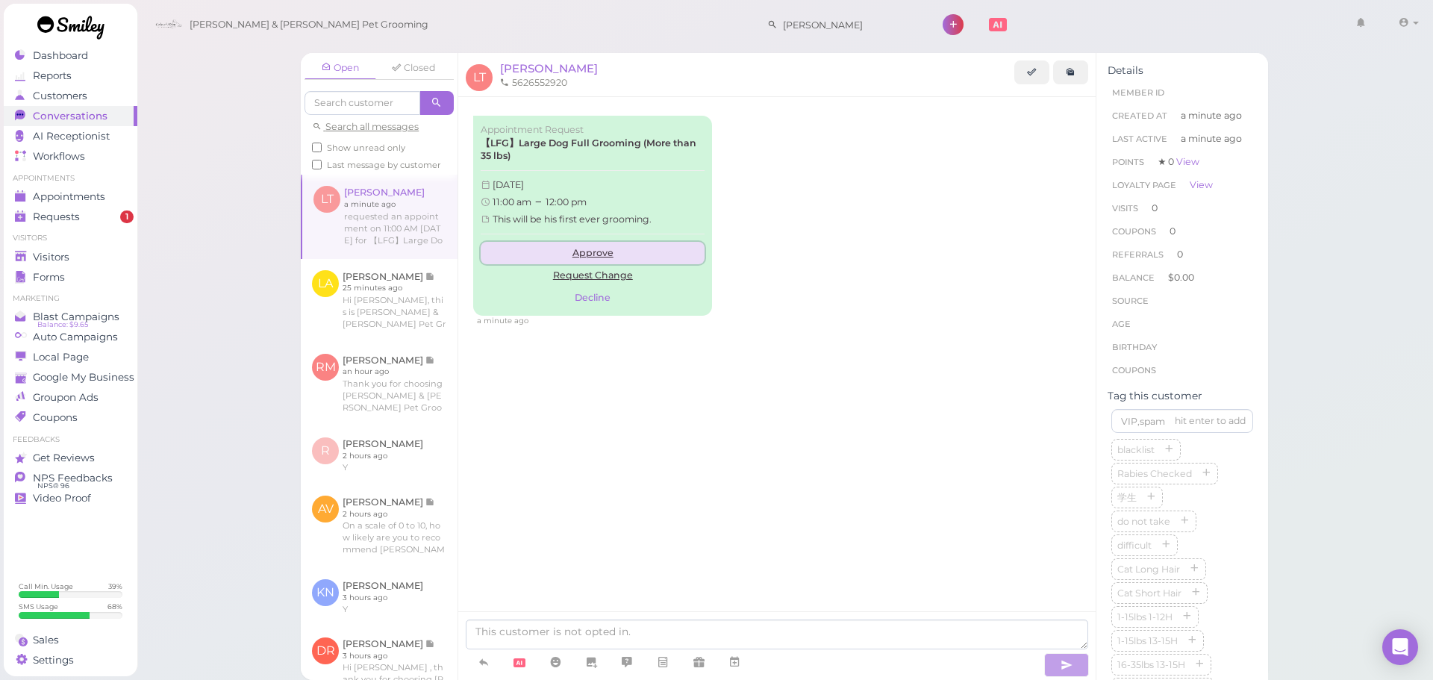
click at [605, 258] on link "Approve" at bounding box center [593, 253] width 224 height 22
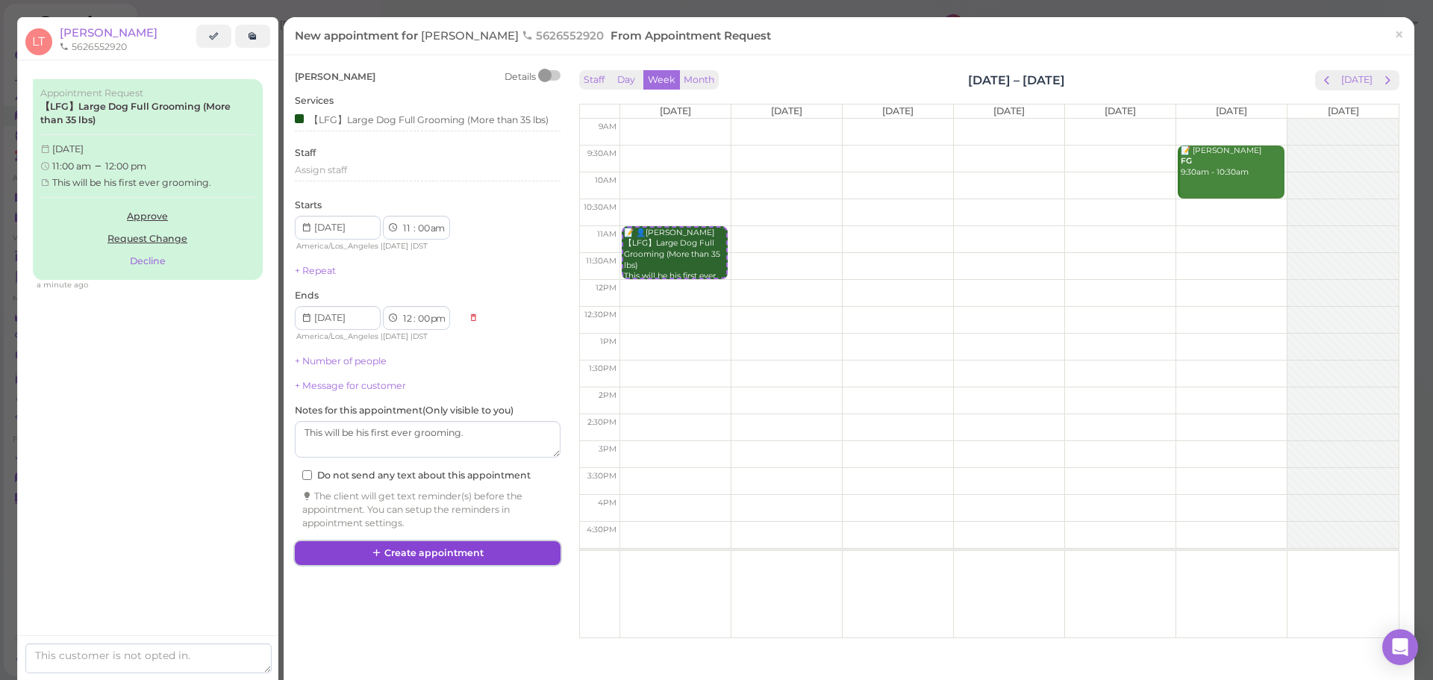
click at [517, 548] on button "Create appointment" at bounding box center [428, 553] width 266 height 24
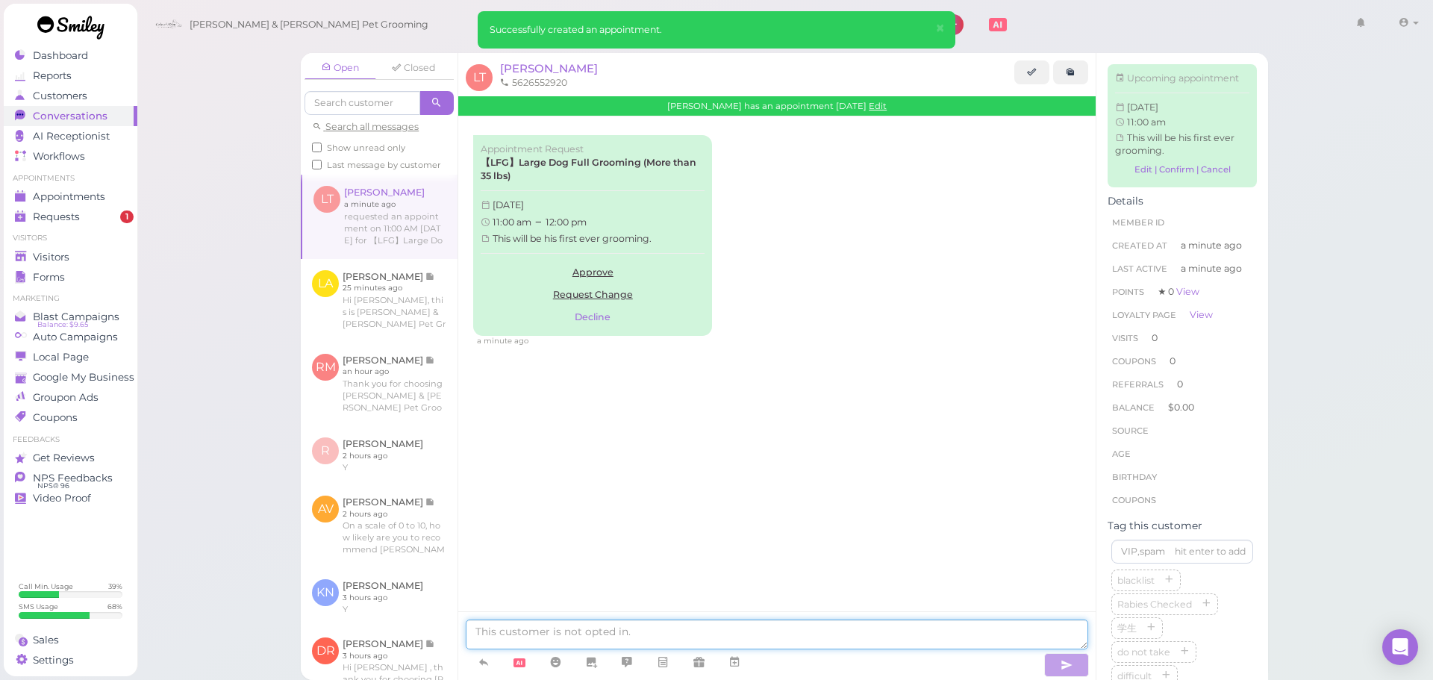
click at [660, 623] on textarea at bounding box center [777, 635] width 623 height 30
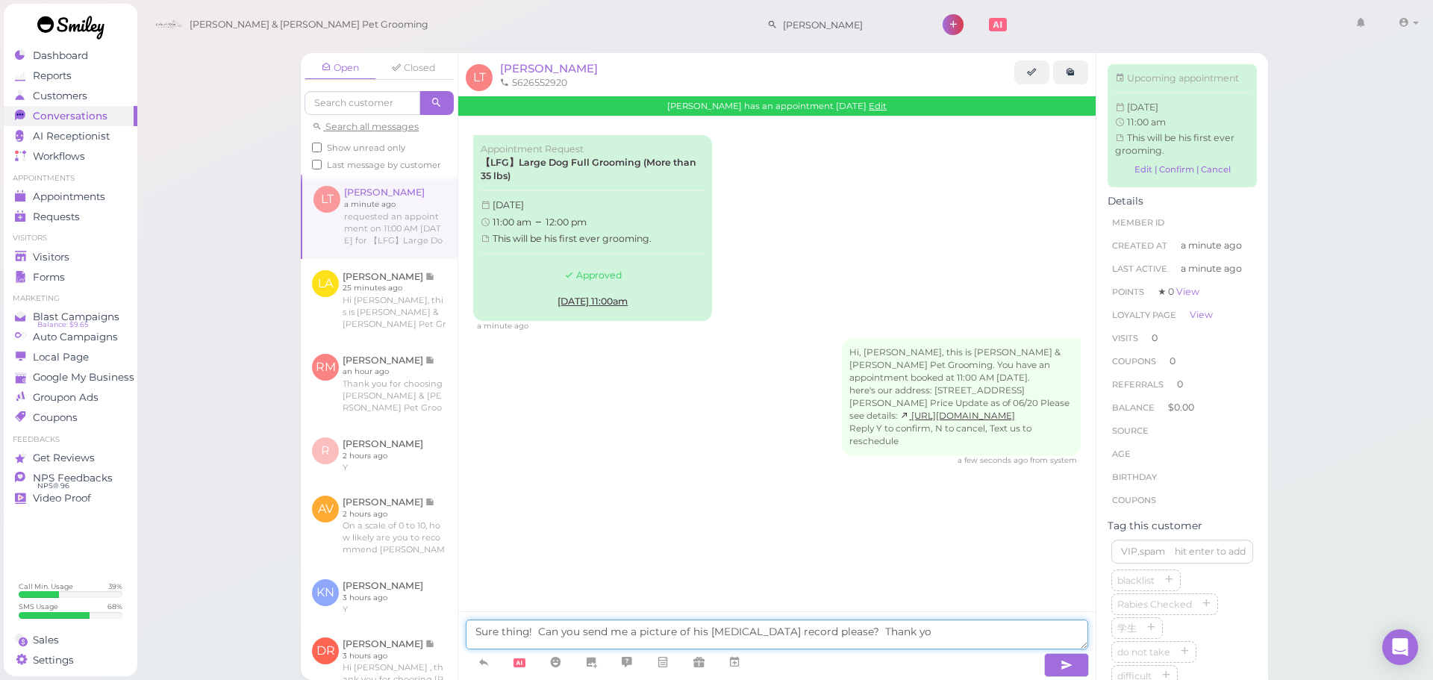
type textarea "Sure thing! Can you send me a picture of his [MEDICAL_DATA] record please? Than…"
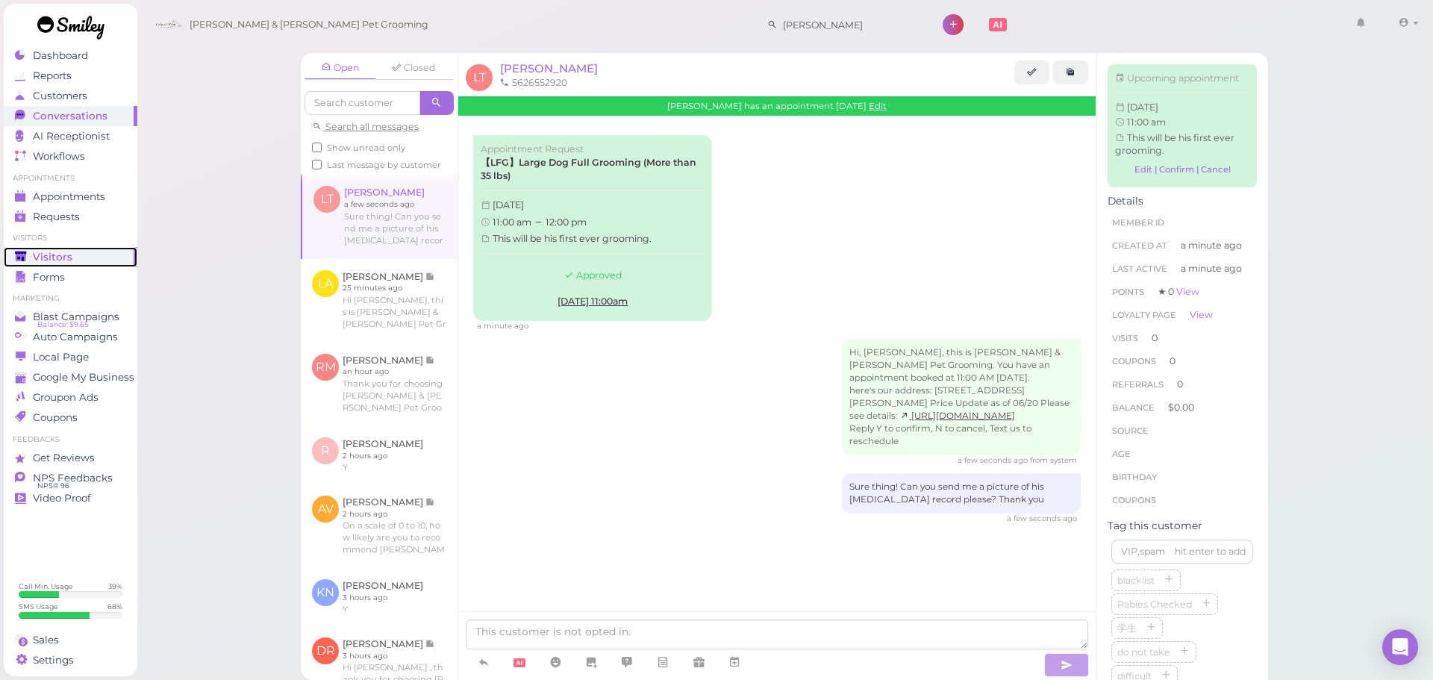
drag, startPoint x: 53, startPoint y: 253, endPoint x: 364, endPoint y: 364, distance: 330.6
click at [53, 253] on span "Visitors" at bounding box center [53, 257] width 40 height 13
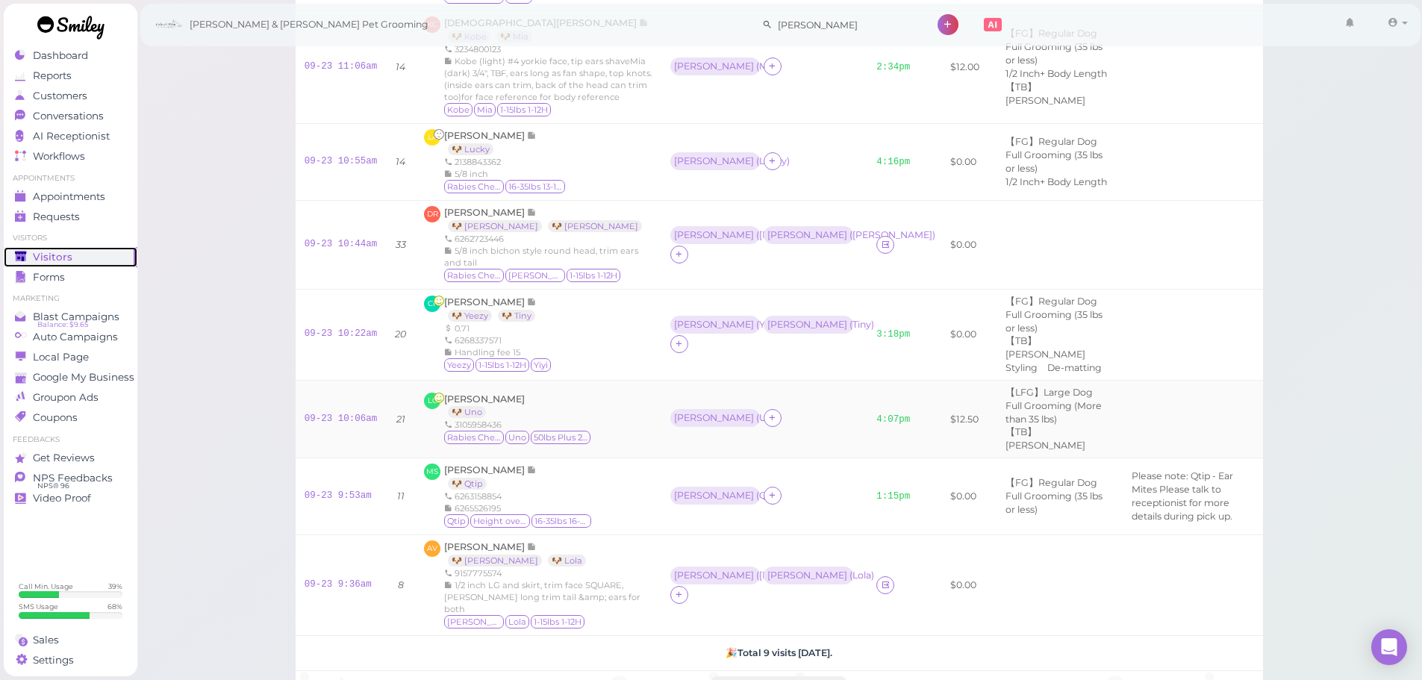
scroll to position [448, 0]
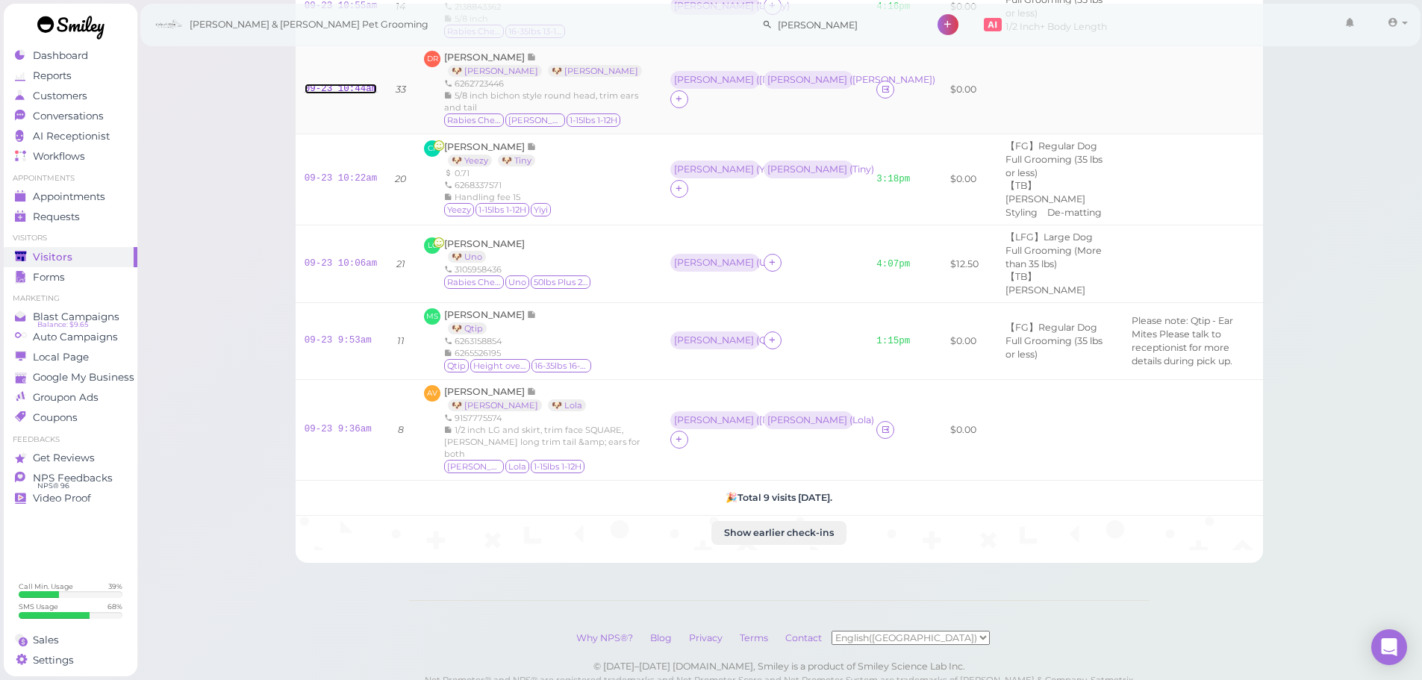
click at [338, 94] on link "09-23 10:44am" at bounding box center [341, 89] width 73 height 10
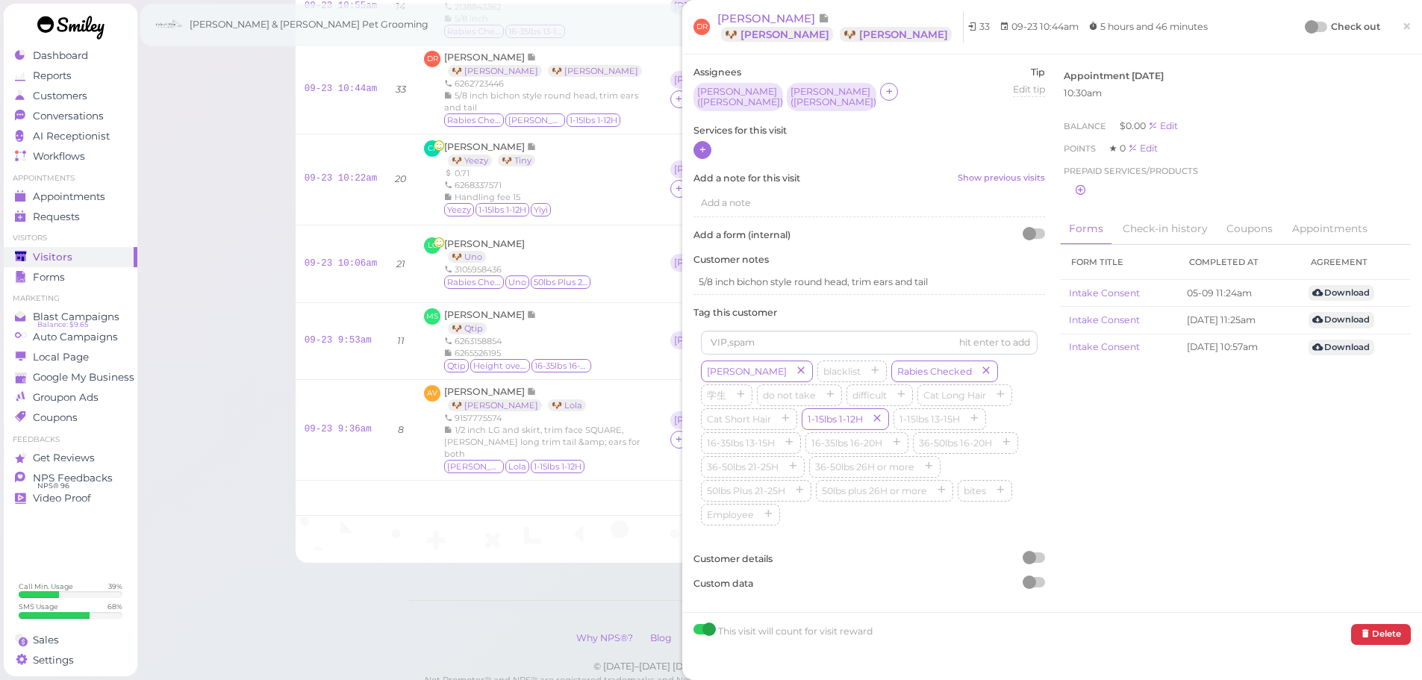
click at [707, 151] on icon at bounding box center [703, 149] width 10 height 11
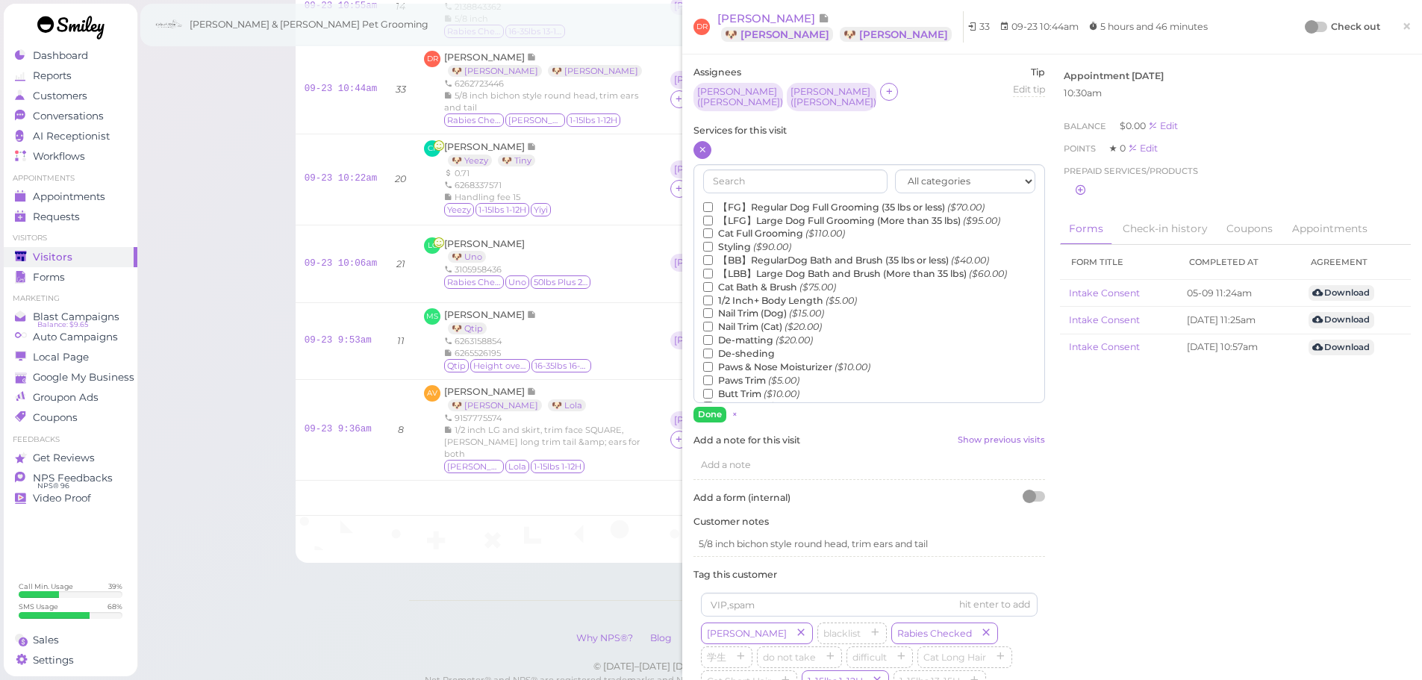
click at [754, 205] on label "【FG】Regular Dog Full Grooming (35 lbs or less) ($70.00)" at bounding box center [843, 207] width 281 height 13
click at [713, 205] on input "【FG】Regular Dog Full Grooming (35 lbs or less) ($70.00)" at bounding box center [708, 207] width 10 height 10
click at [741, 254] on label "【BB】RegularDog Bath and Brush (35 lbs or less) ($40.00)" at bounding box center [846, 260] width 286 height 13
click at [713, 255] on input "【BB】RegularDog Bath and Brush (35 lbs or less) ($40.00)" at bounding box center [708, 260] width 10 height 10
click at [773, 294] on label "1/2 Inch+ Body Length ($5.00)" at bounding box center [780, 300] width 154 height 13
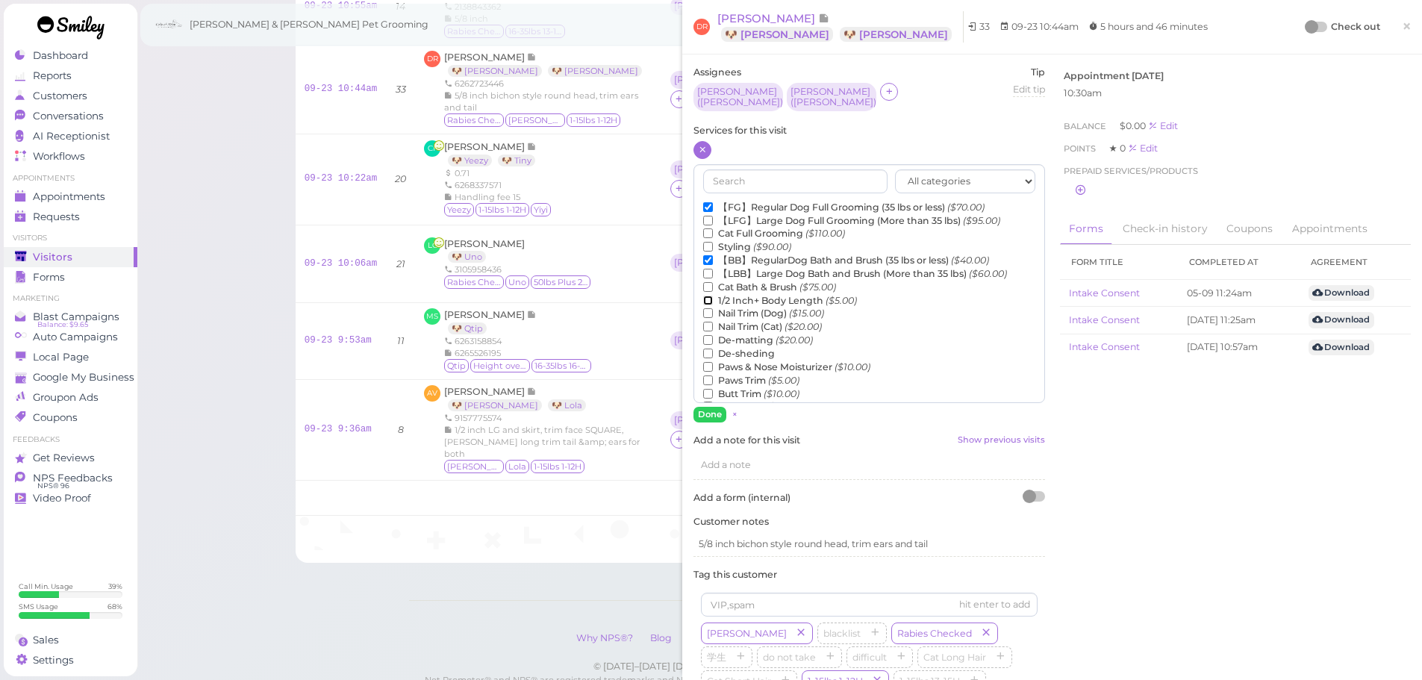
click at [713, 296] on input "1/2 Inch+ Body Length ($5.00)" at bounding box center [708, 301] width 10 height 10
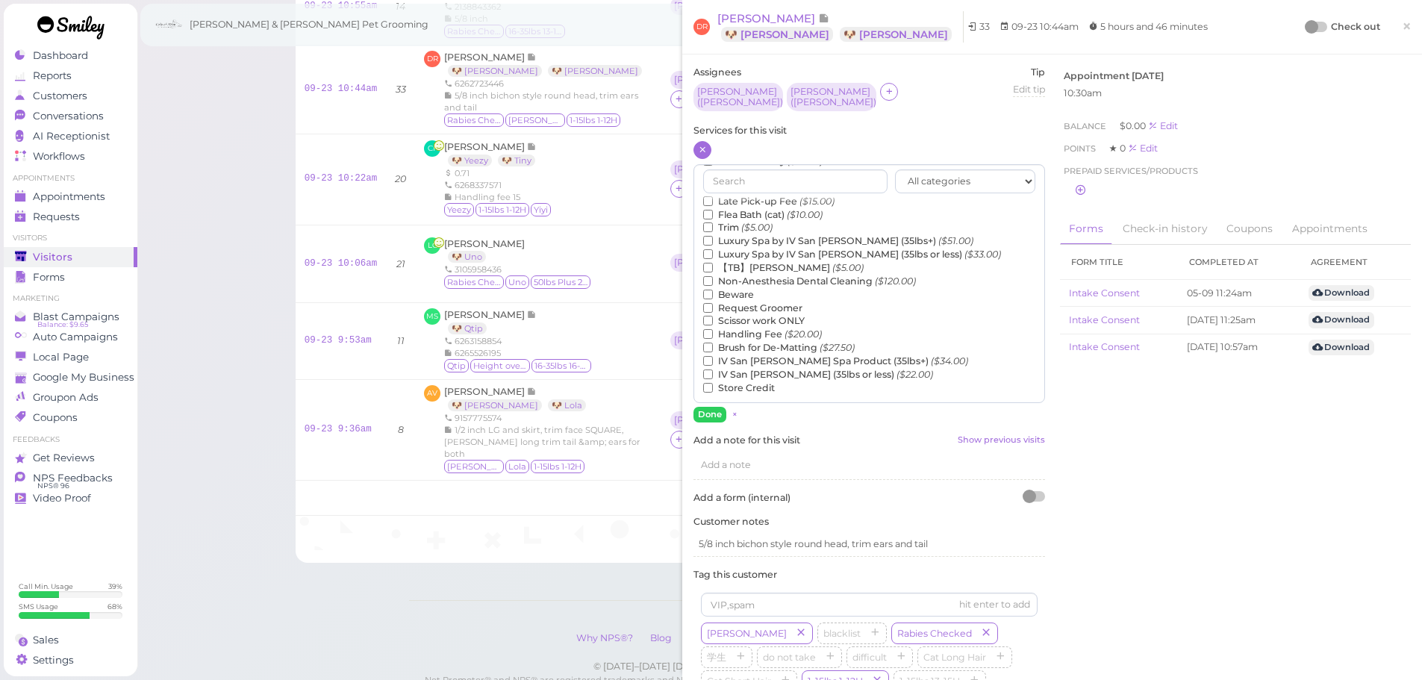
click at [756, 261] on label "【TB】Teeth Brushing ($5.00)" at bounding box center [783, 267] width 161 height 13
click at [713, 263] on input "【TB】Teeth Brushing ($5.00)" at bounding box center [708, 268] width 10 height 10
click at [709, 407] on button "Done" at bounding box center [710, 415] width 33 height 16
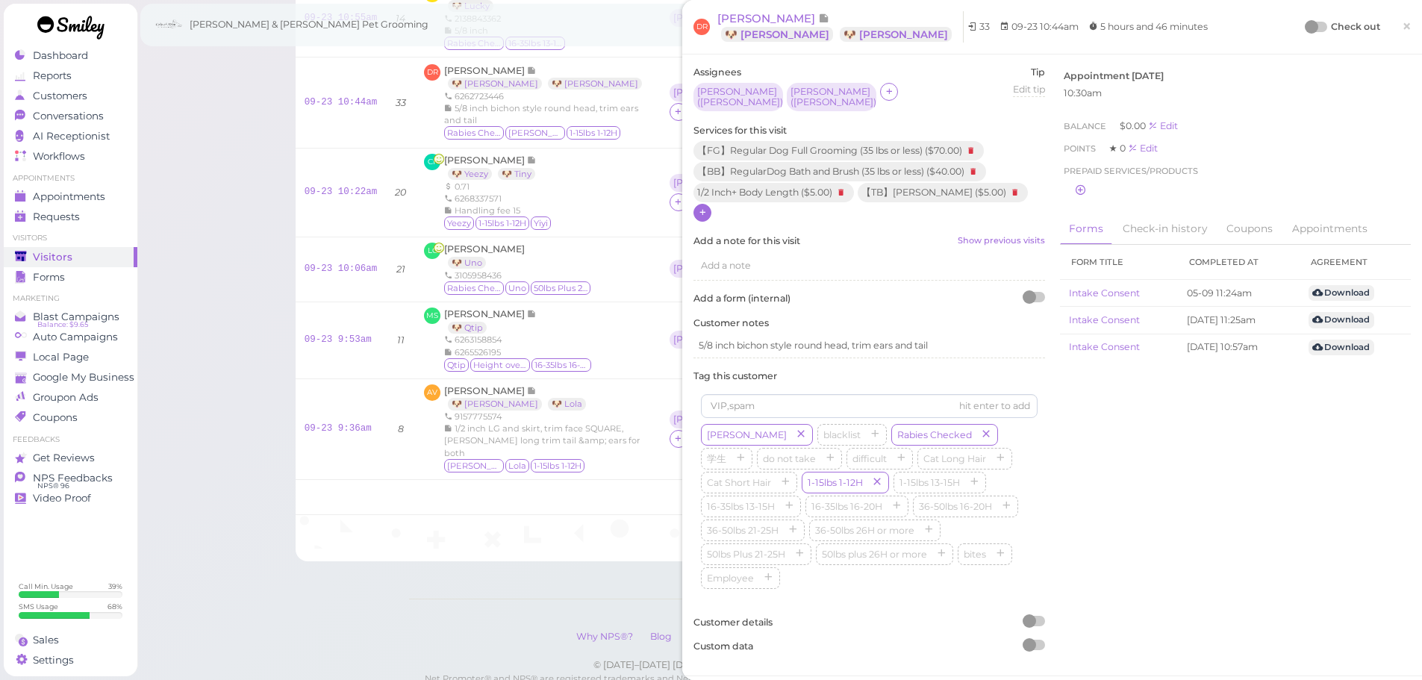
click at [1307, 20] on div "Check out" at bounding box center [1344, 26] width 74 height 15
click at [1305, 20] on div at bounding box center [1311, 26] width 13 height 13
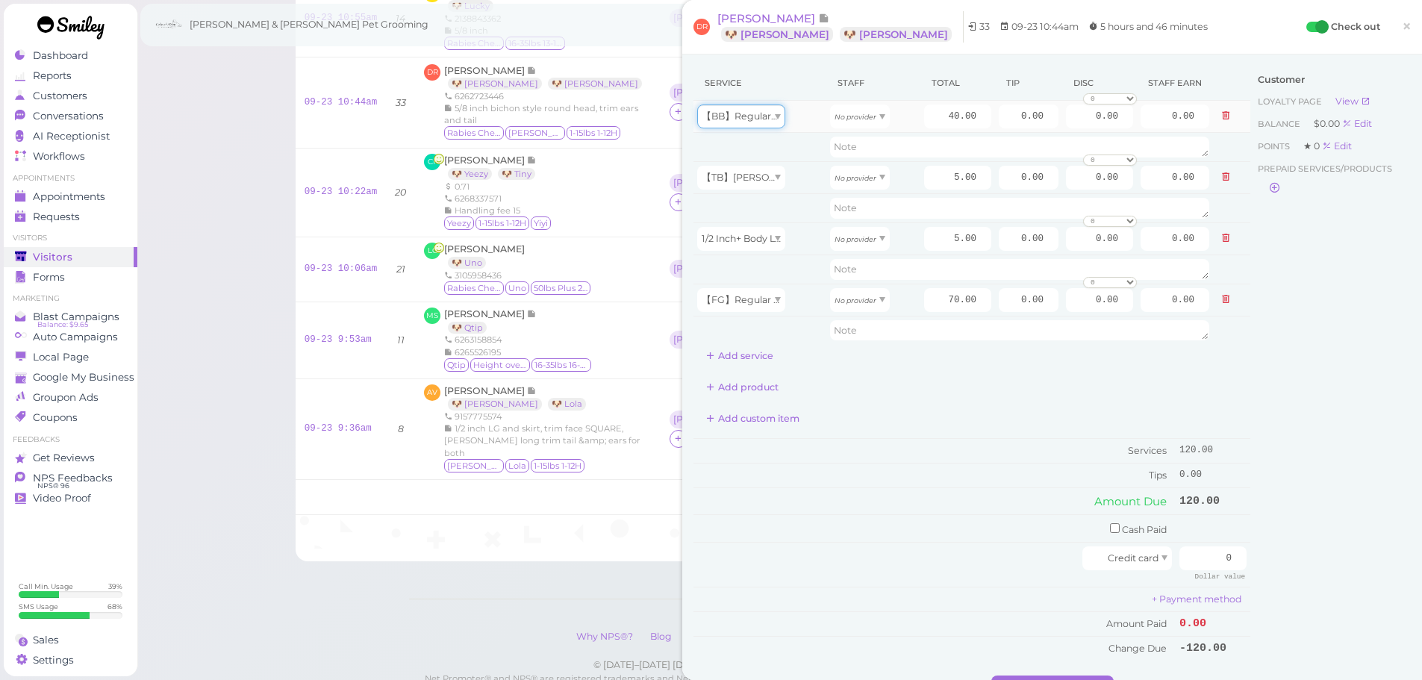
click at [755, 119] on span "【BB】RegularDog Bath and Brush (35 lbs or less)" at bounding box center [815, 115] width 227 height 11
click at [1221, 119] on icon at bounding box center [1225, 115] width 9 height 10
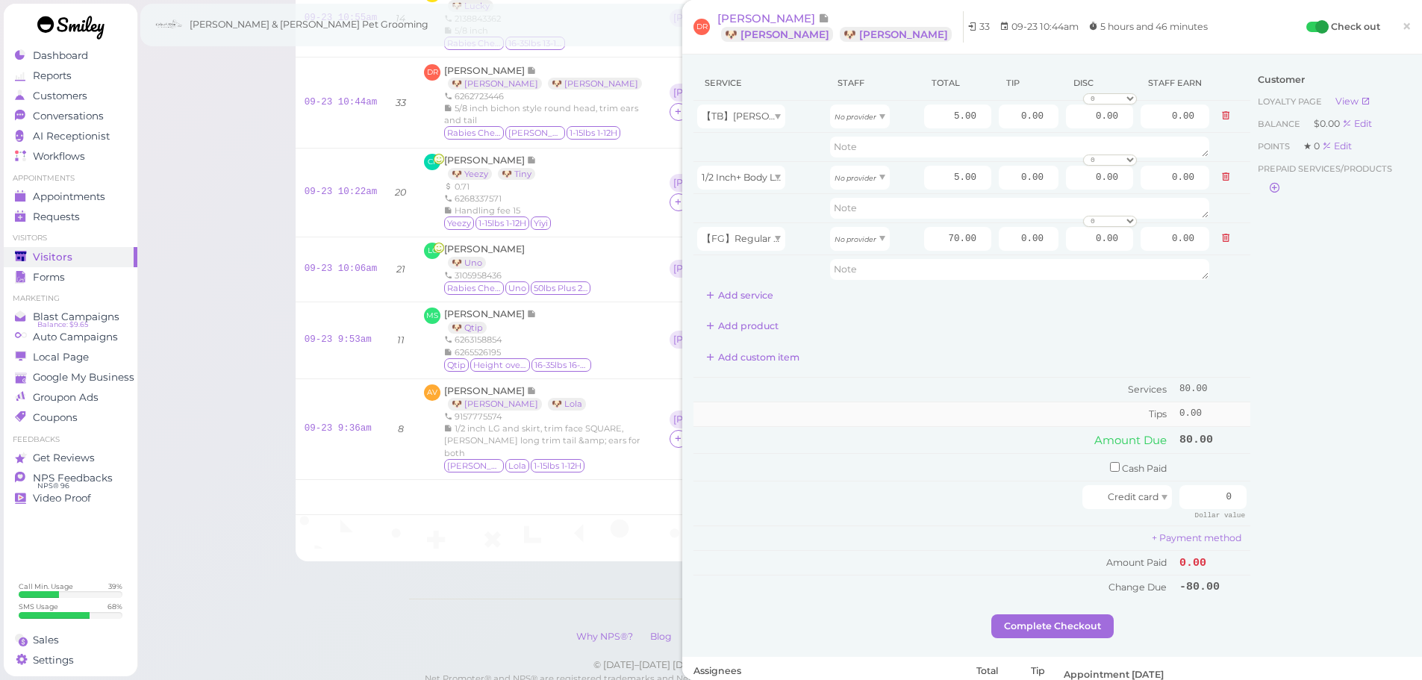
click at [848, 422] on td "Tips" at bounding box center [935, 414] width 482 height 24
click at [732, 299] on button "Add service" at bounding box center [740, 296] width 93 height 24
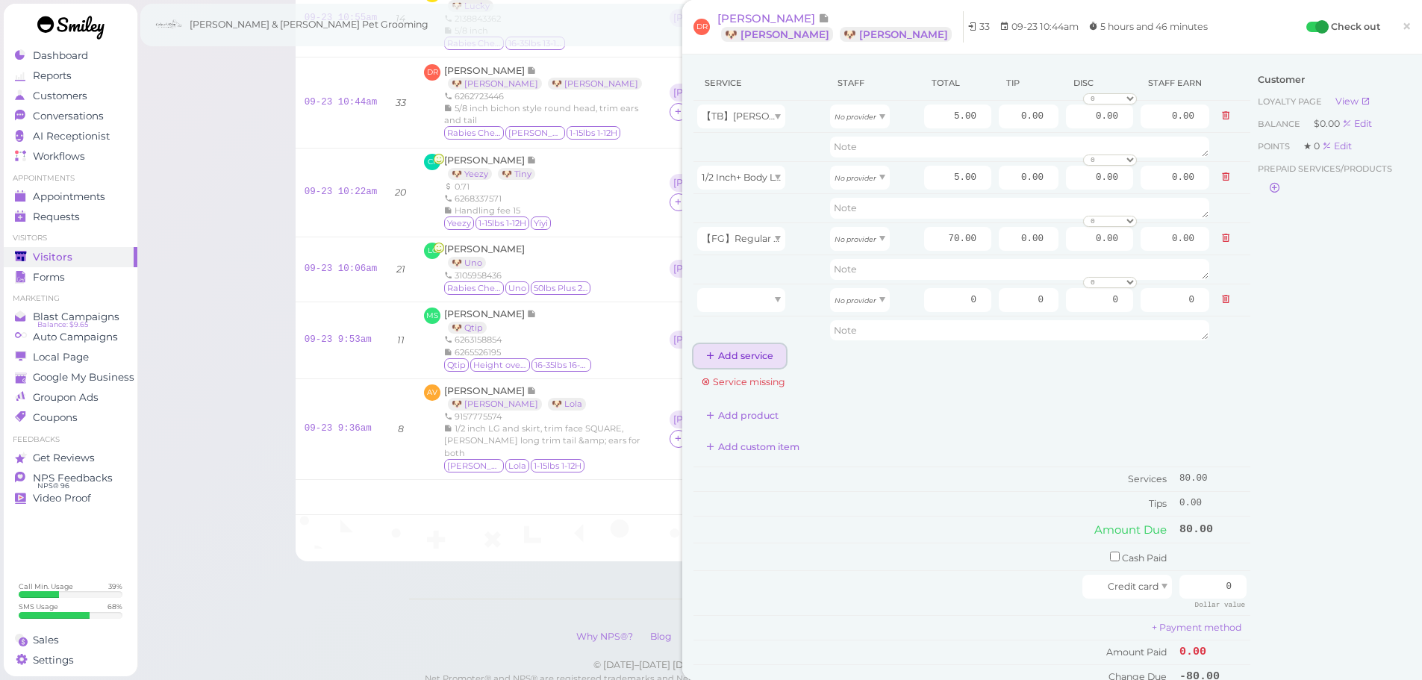
click at [732, 361] on button "Add service" at bounding box center [740, 356] width 93 height 24
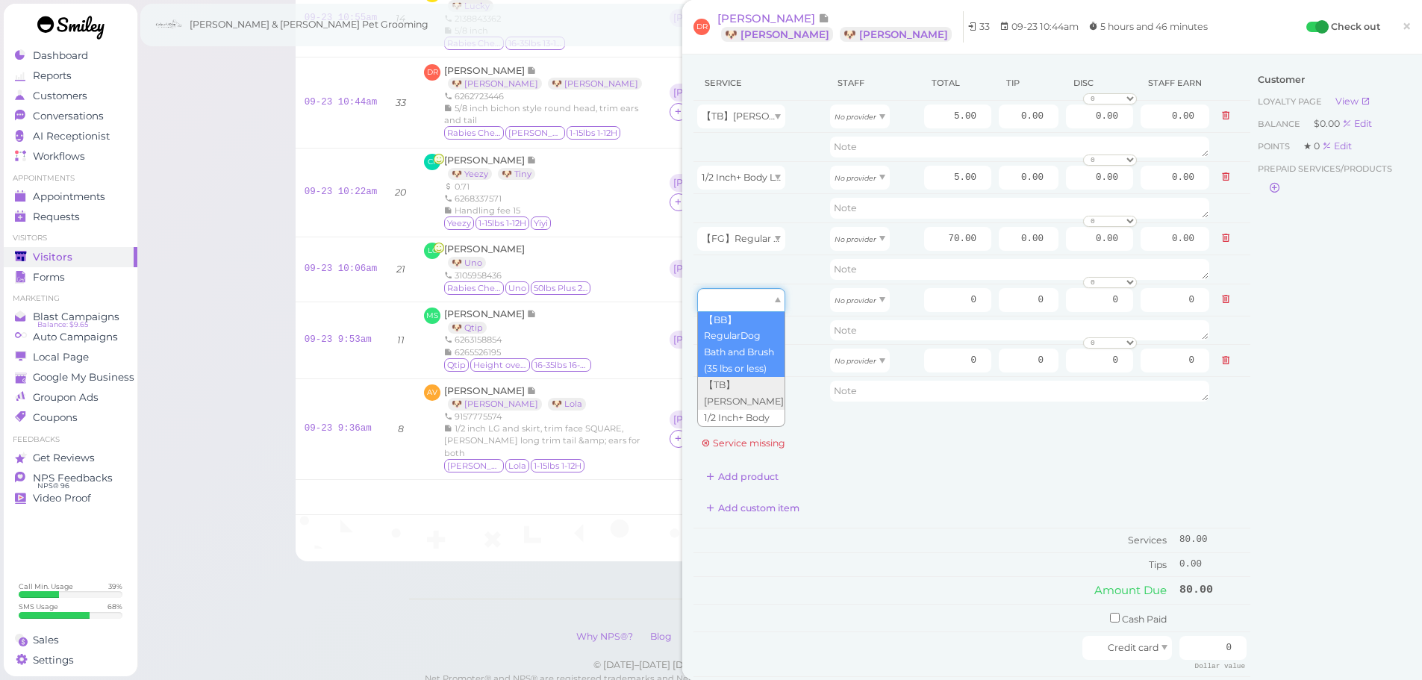
drag, startPoint x: 740, startPoint y: 292, endPoint x: 741, endPoint y: 330, distance: 38.1
type input "40.00"
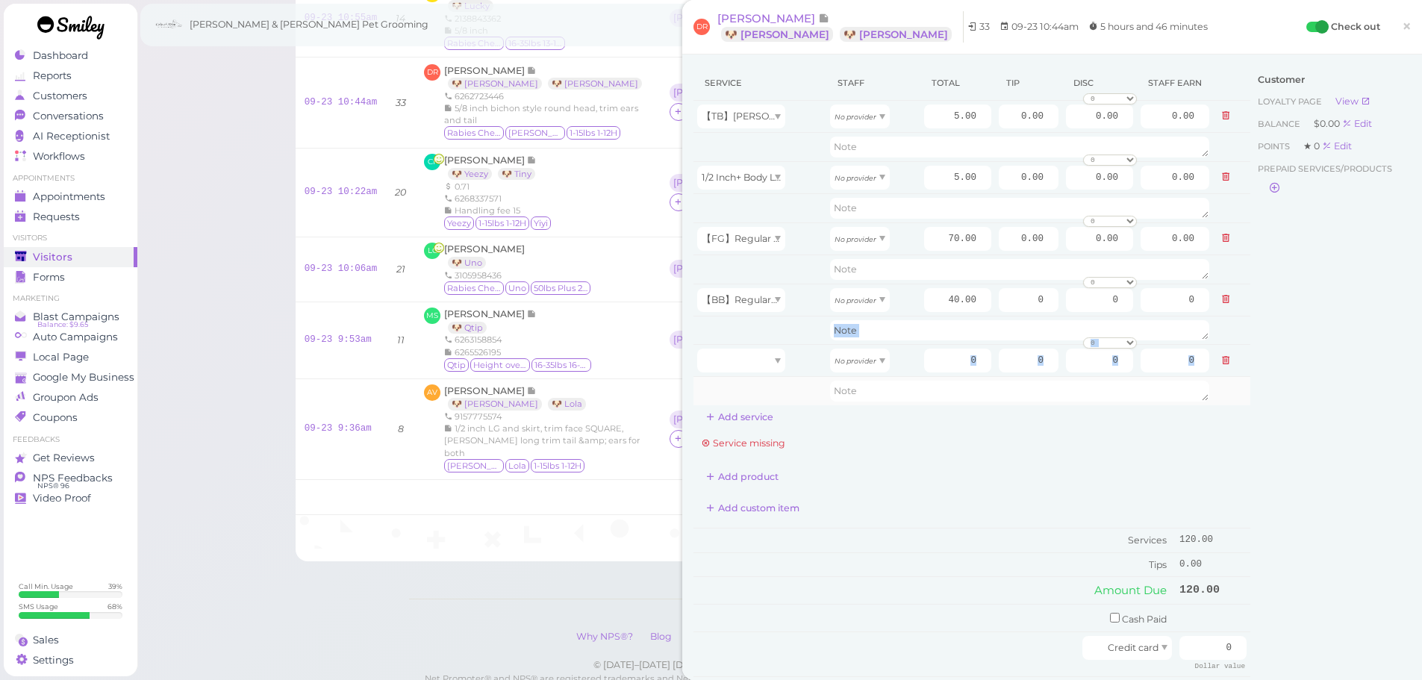
drag, startPoint x: 738, startPoint y: 338, endPoint x: 741, endPoint y: 397, distance: 59.0
click at [741, 397] on tbody "【TB】Teeth Brushing No provider 5.00 0.00 0.00 0 10% off 15% off 20% off 25% off…" at bounding box center [972, 253] width 557 height 305
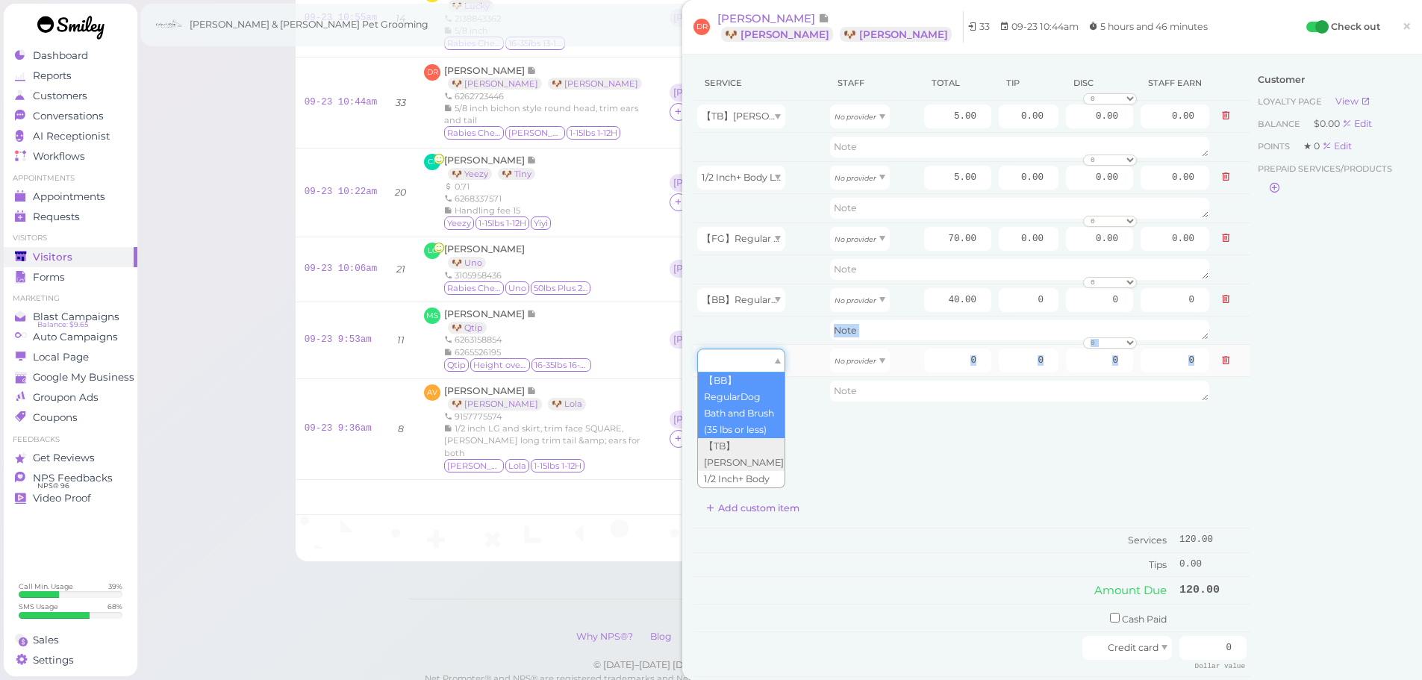
scroll to position [103, 0]
type input "5.00"
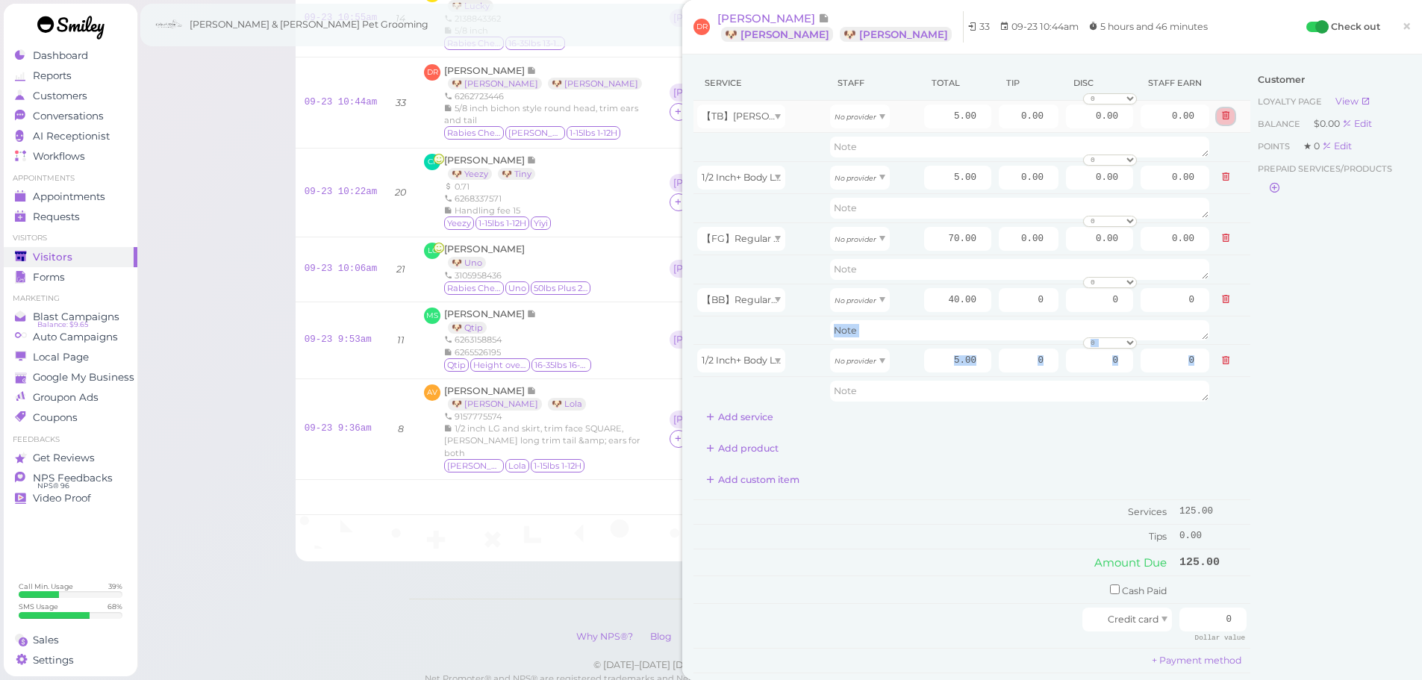
click at [1217, 117] on button at bounding box center [1226, 116] width 18 height 16
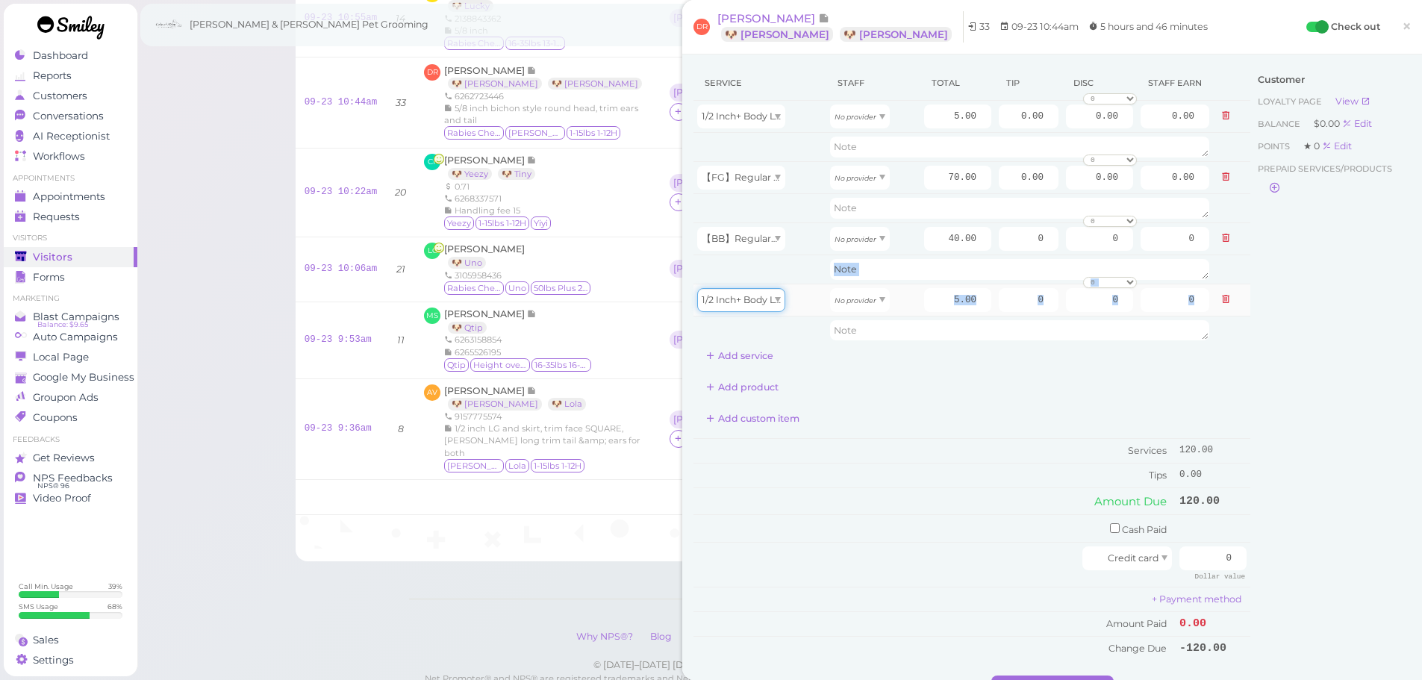
click at [753, 309] on div "1/2 Inch+ Body Length" at bounding box center [741, 300] width 88 height 24
click at [880, 365] on div "Service Staff Total Tip Disc Staff earn 1/2 Inch+ Body Length No provider 5.00 …" at bounding box center [972, 217] width 557 height 302
click at [759, 360] on button "Add service" at bounding box center [740, 356] width 93 height 24
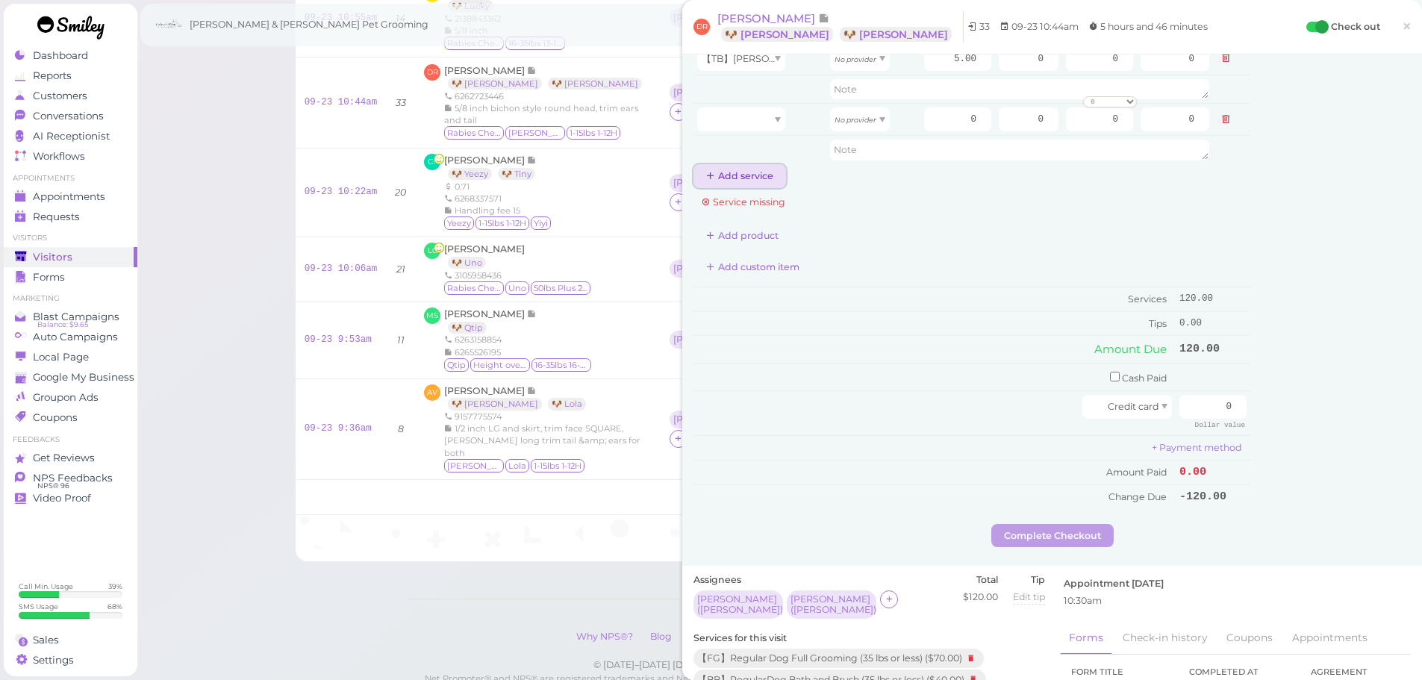
scroll to position [448, 0]
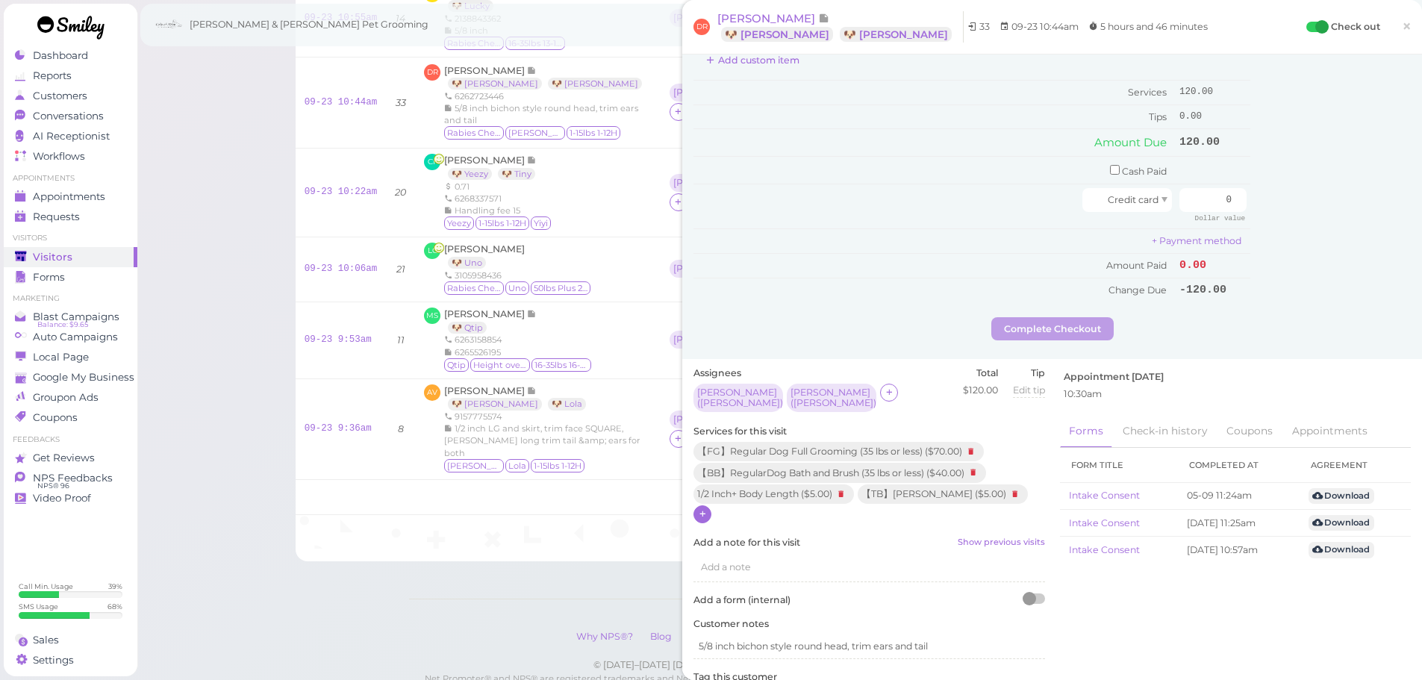
click at [700, 512] on icon at bounding box center [703, 513] width 10 height 11
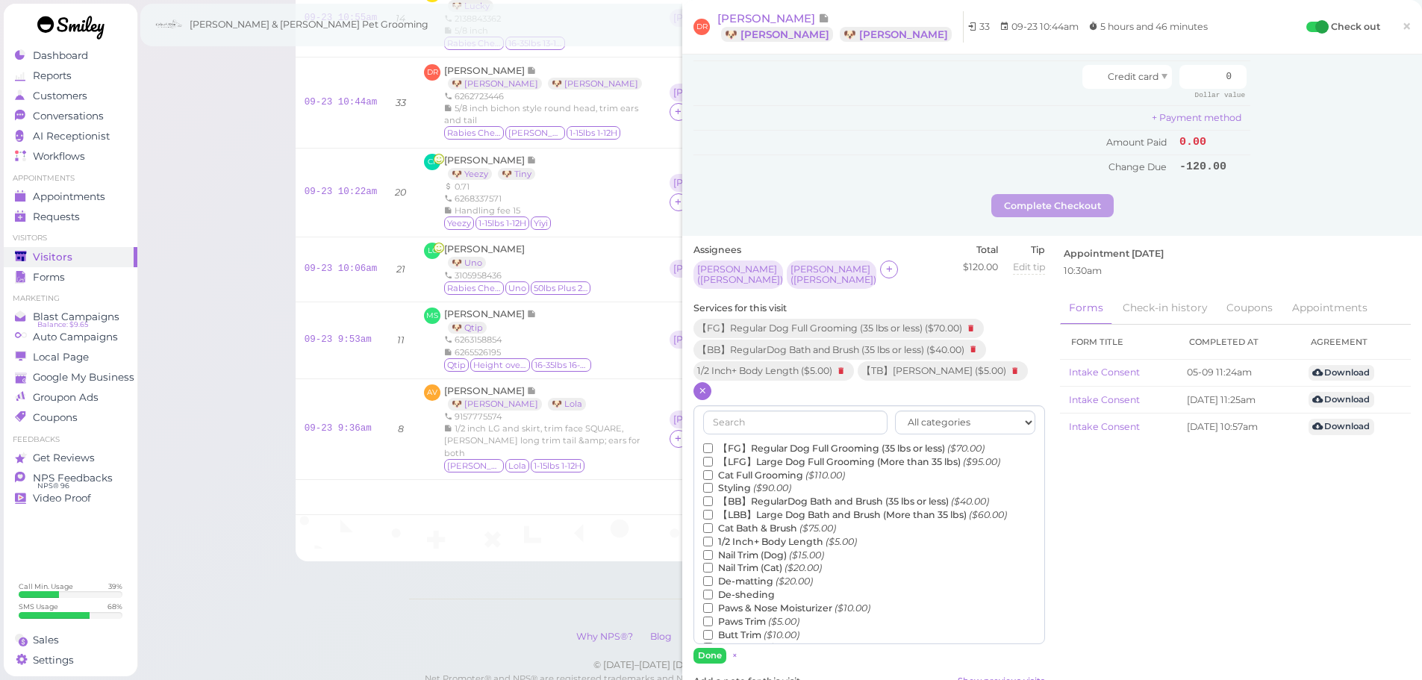
scroll to position [597, 0]
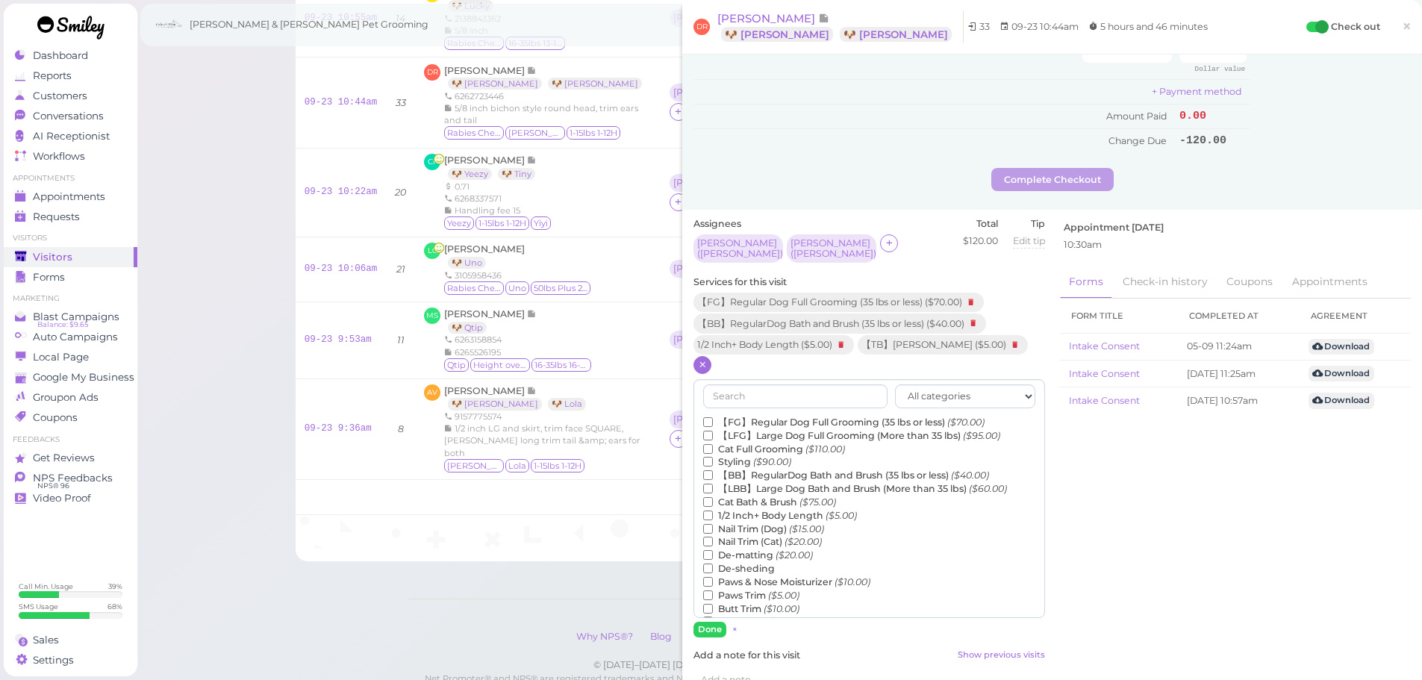
click at [730, 549] on label "De-matting ($20.00)" at bounding box center [758, 555] width 110 height 13
click at [713, 550] on input "De-matting ($20.00)" at bounding box center [708, 555] width 10 height 10
click at [719, 622] on button "Done" at bounding box center [710, 630] width 33 height 16
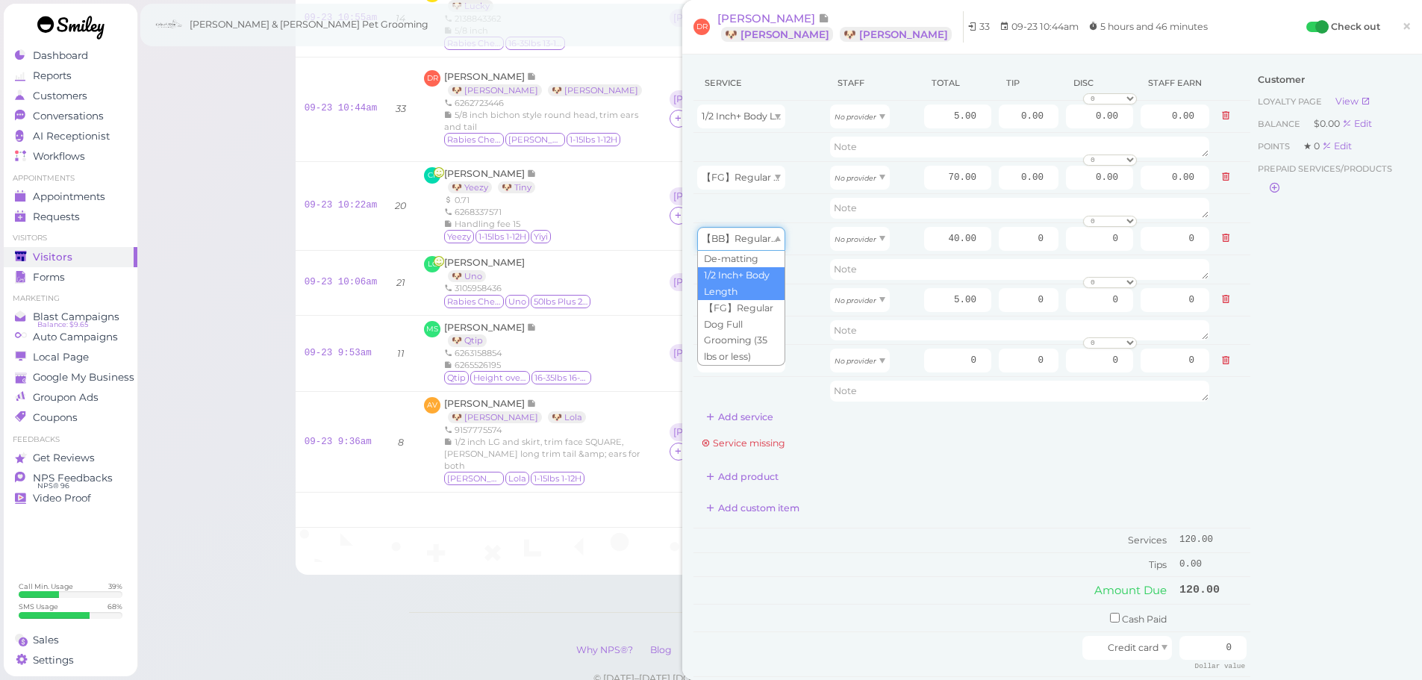
scroll to position [72, 0]
drag, startPoint x: 740, startPoint y: 233, endPoint x: 747, endPoint y: 307, distance: 74.2
type input "20.00"
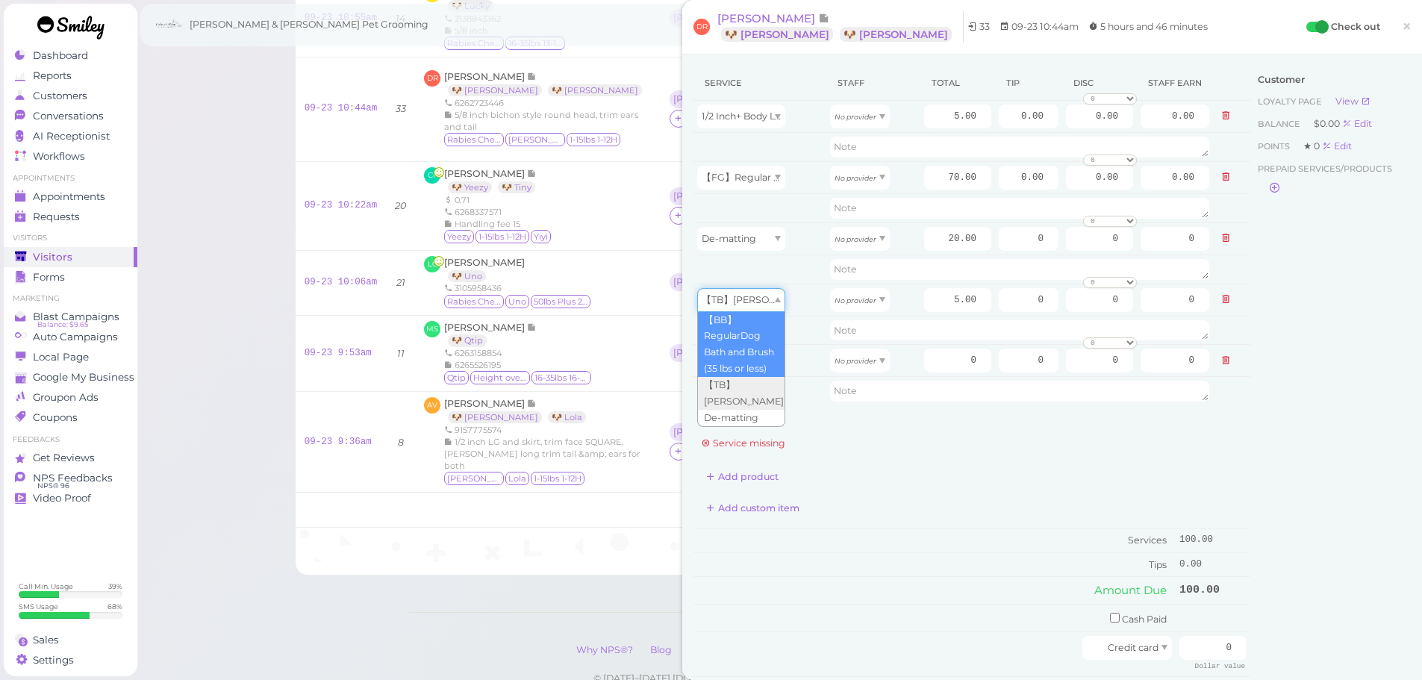
drag, startPoint x: 746, startPoint y: 304, endPoint x: 744, endPoint y: 375, distance: 70.9
type input "40.00"
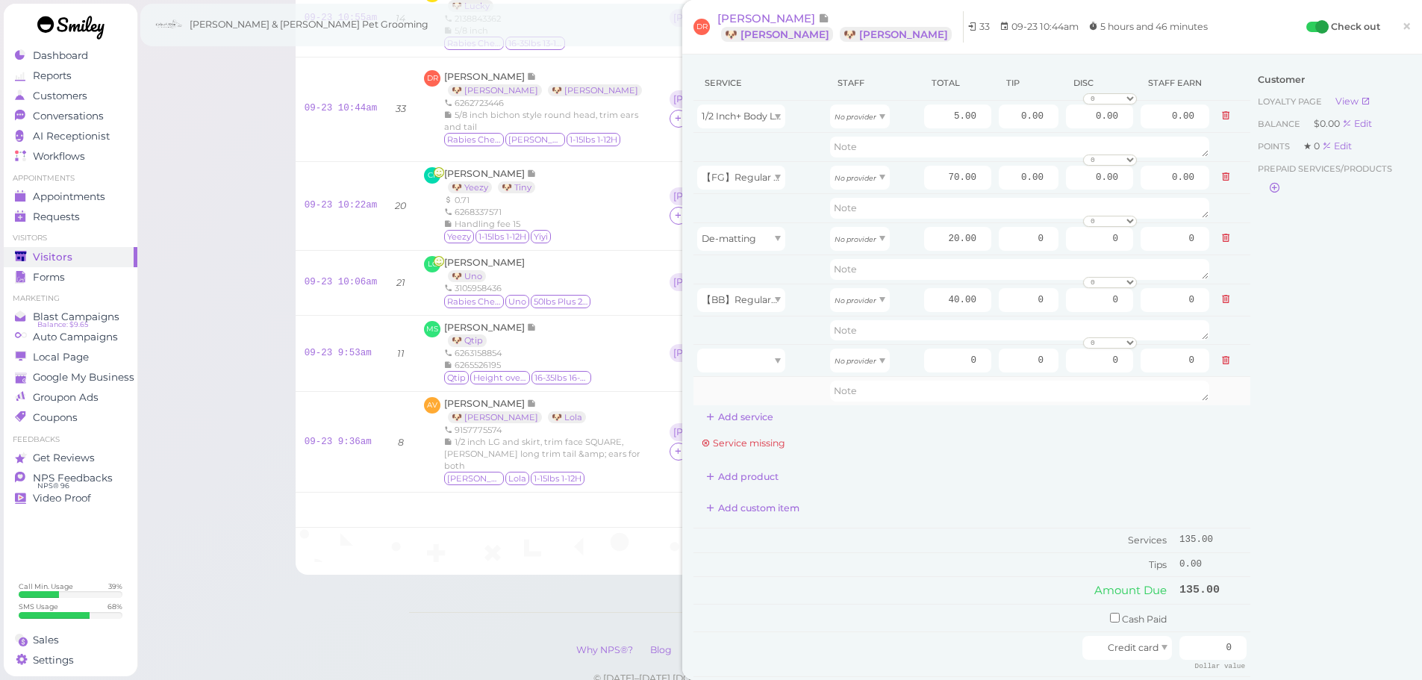
click at [738, 382] on td at bounding box center [760, 391] width 133 height 28
click at [738, 373] on td at bounding box center [760, 361] width 133 height 32
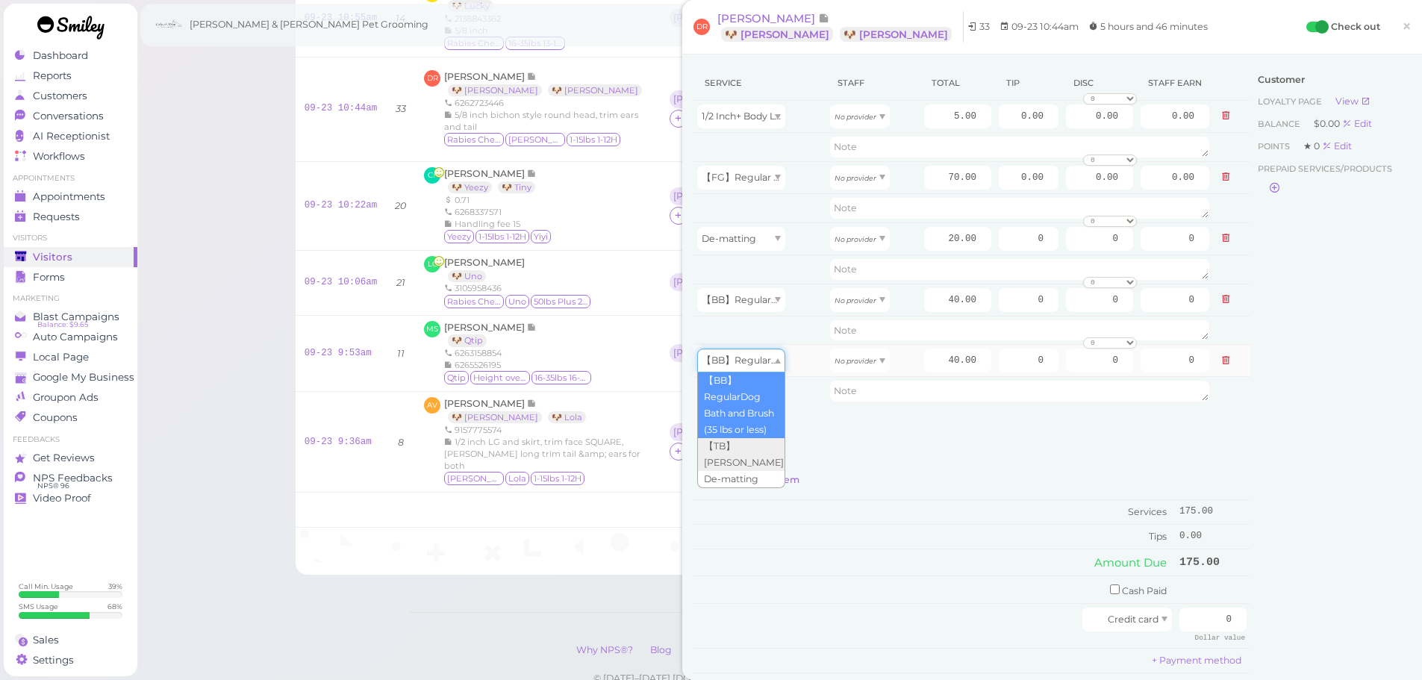
click at [743, 360] on span "【BB】RegularDog Bath and Brush (35 lbs or less)" at bounding box center [815, 360] width 227 height 11
type input "5.00"
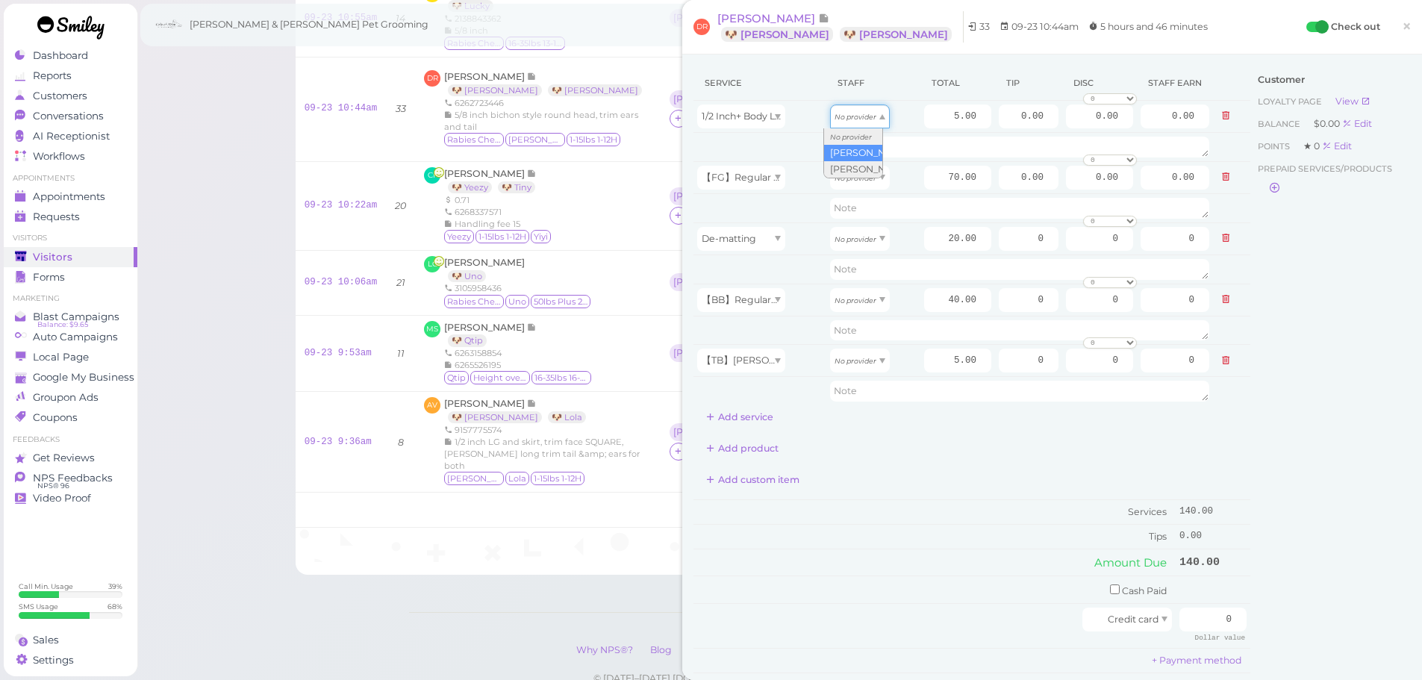
drag, startPoint x: 859, startPoint y: 114, endPoint x: 856, endPoint y: 156, distance: 41.9
type input "2.60"
drag, startPoint x: 843, startPoint y: 174, endPoint x: 845, endPoint y: 215, distance: 41.1
type input "36.40"
drag, startPoint x: 846, startPoint y: 240, endPoint x: 846, endPoint y: 272, distance: 32.1
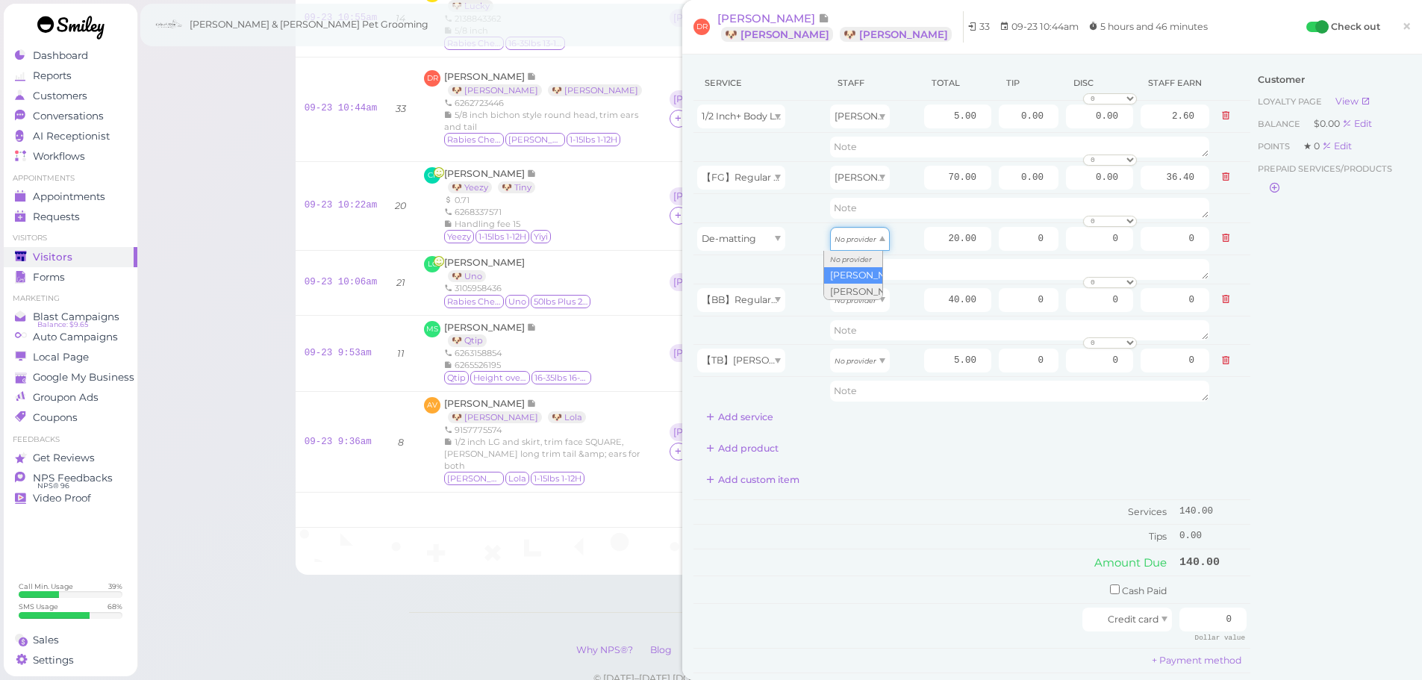
type input "10.40"
drag, startPoint x: 847, startPoint y: 305, endPoint x: 848, endPoint y: 352, distance: 47.1
type input "17.20"
drag, startPoint x: 848, startPoint y: 370, endPoint x: 850, endPoint y: 413, distance: 43.4
type input "2.15"
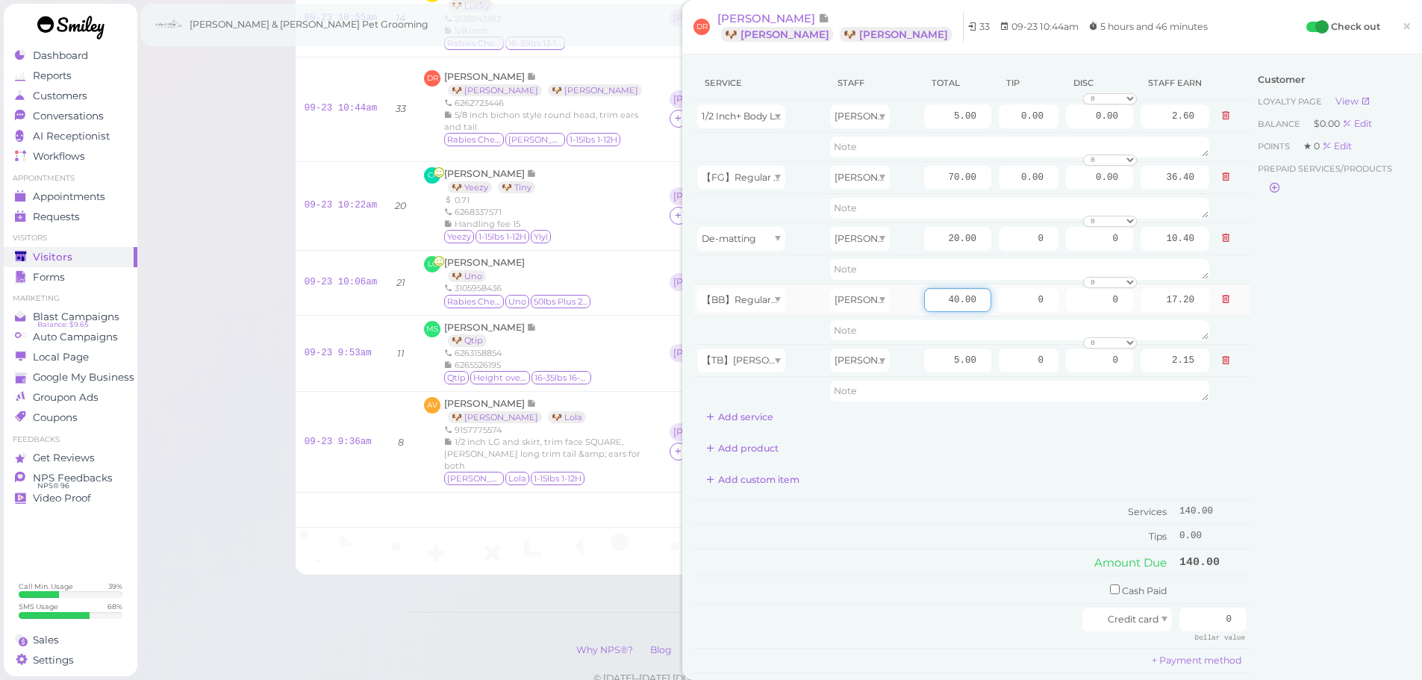
click at [924, 304] on input "40.00" at bounding box center [957, 300] width 67 height 24
type input "45.00"
type input "19.35"
drag, startPoint x: 950, startPoint y: 429, endPoint x: 933, endPoint y: 264, distance: 165.8
click at [948, 422] on div "Service Staff Total Tip Disc Staff earn 1/2 Inch+ Body Length Asa 5.00 0.00 0.0…" at bounding box center [972, 248] width 557 height 364
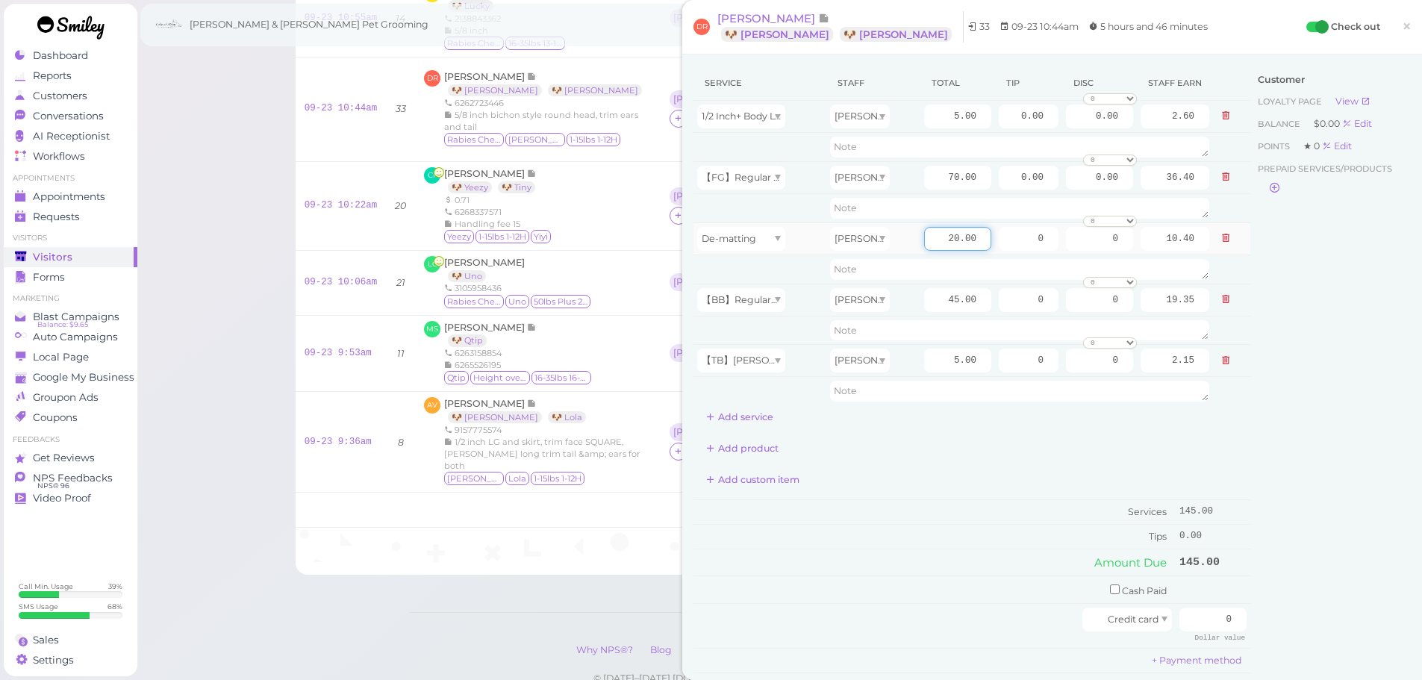
click at [929, 243] on input "20.00" at bounding box center [957, 239] width 67 height 24
type input "10.00"
type input "5.20"
click at [930, 185] on input "70.00" at bounding box center [957, 178] width 67 height 24
type input "80.00"
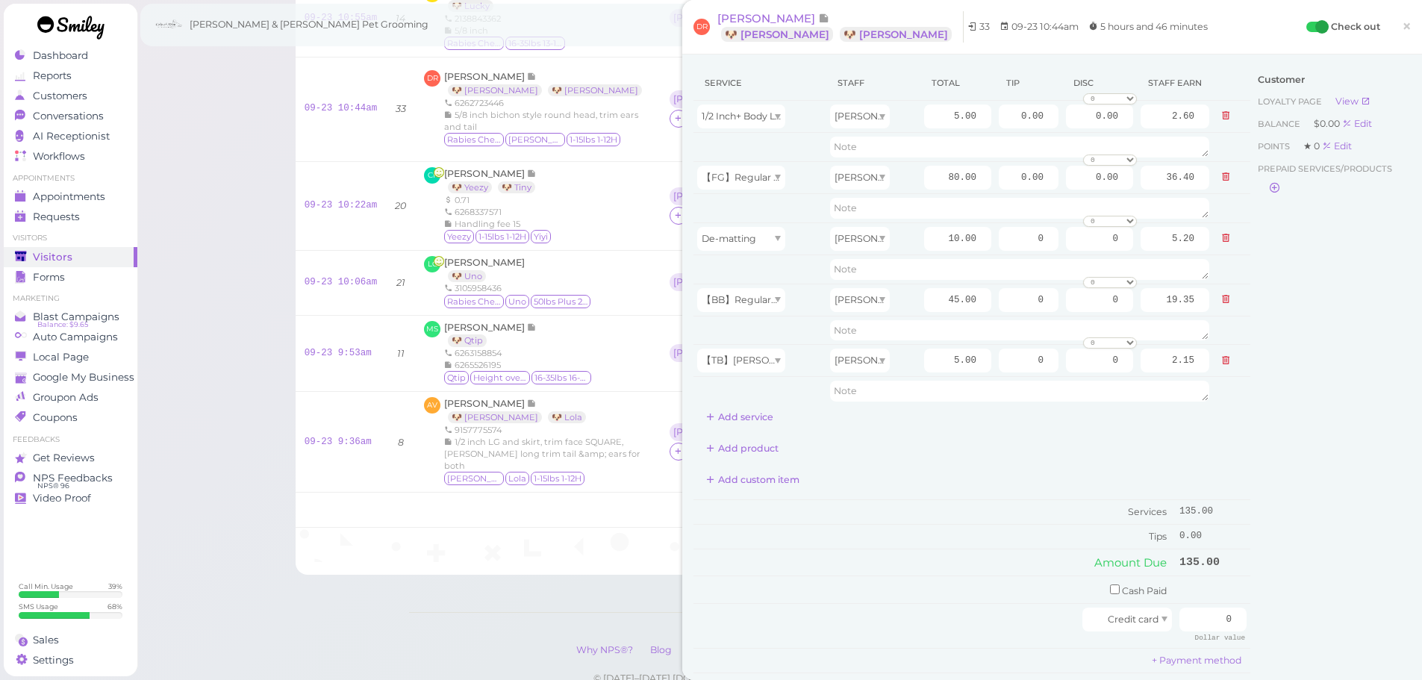
type input "41.60"
click at [932, 496] on div "Service Staff Total Tip Disc Staff earn 1/2 Inch+ Body Length Asa 5.00 0.00 0.0…" at bounding box center [972, 394] width 557 height 656
drag, startPoint x: 990, startPoint y: 177, endPoint x: 1216, endPoint y: 196, distance: 227.0
click at [1216, 196] on tbody "1/2 Inch+ Body Length Asa 5.00 0.00 0.00 0 10% off 15% off 20% off 25% off 30% …" at bounding box center [972, 253] width 557 height 305
type input "9"
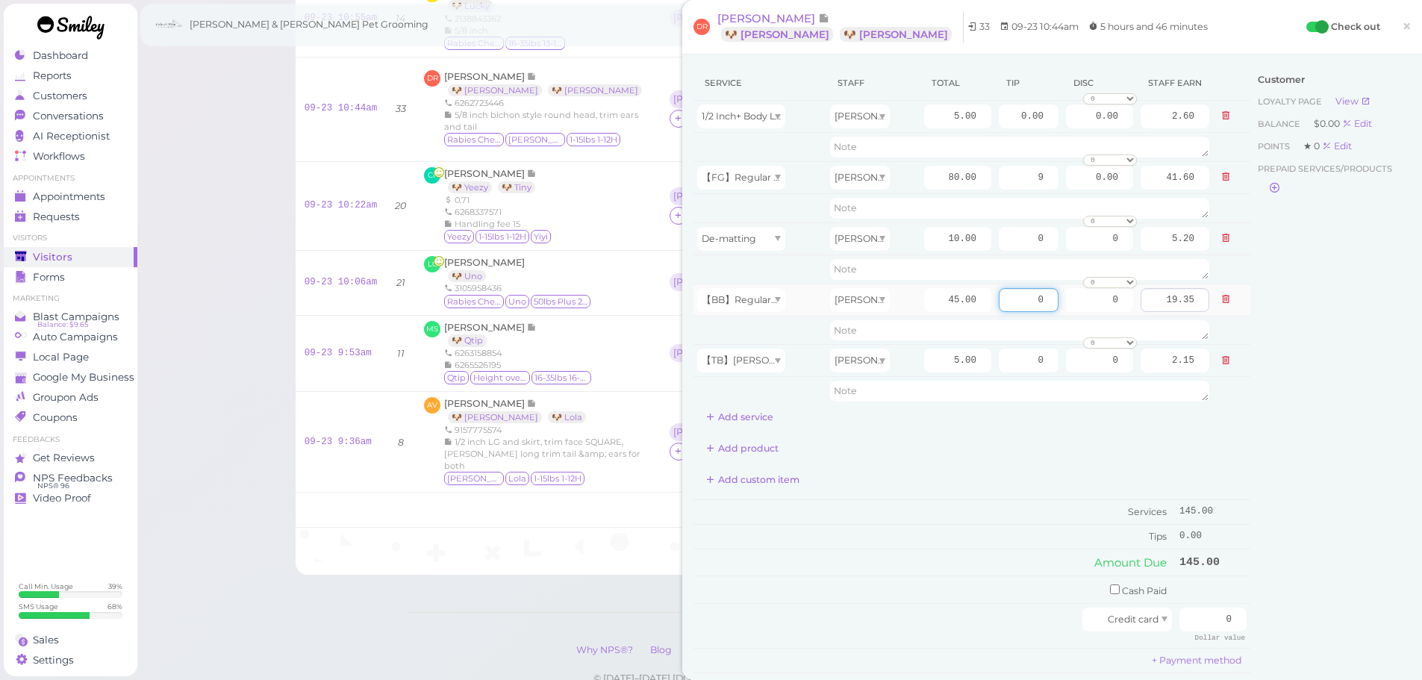
click at [1178, 311] on tr "【BB】RegularDog Bath and Brush (35 lbs or less) Rebecca 45.00 0 0 0 10% off 15% …" at bounding box center [972, 300] width 557 height 32
type input "5"
click at [1330, 480] on div "Customer Loyalty page View Balance $0.00 Edit Points ★ 0 Edit Prepaid services/…" at bounding box center [1331, 401] width 161 height 671
drag, startPoint x: 1182, startPoint y: 617, endPoint x: 1278, endPoint y: 608, distance: 96.7
click at [1277, 611] on div "Service Staff Total Tip Disc Staff earn 1/2 Inch+ Body Length Asa 5.00 0.00 0.0…" at bounding box center [1052, 401] width 717 height 671
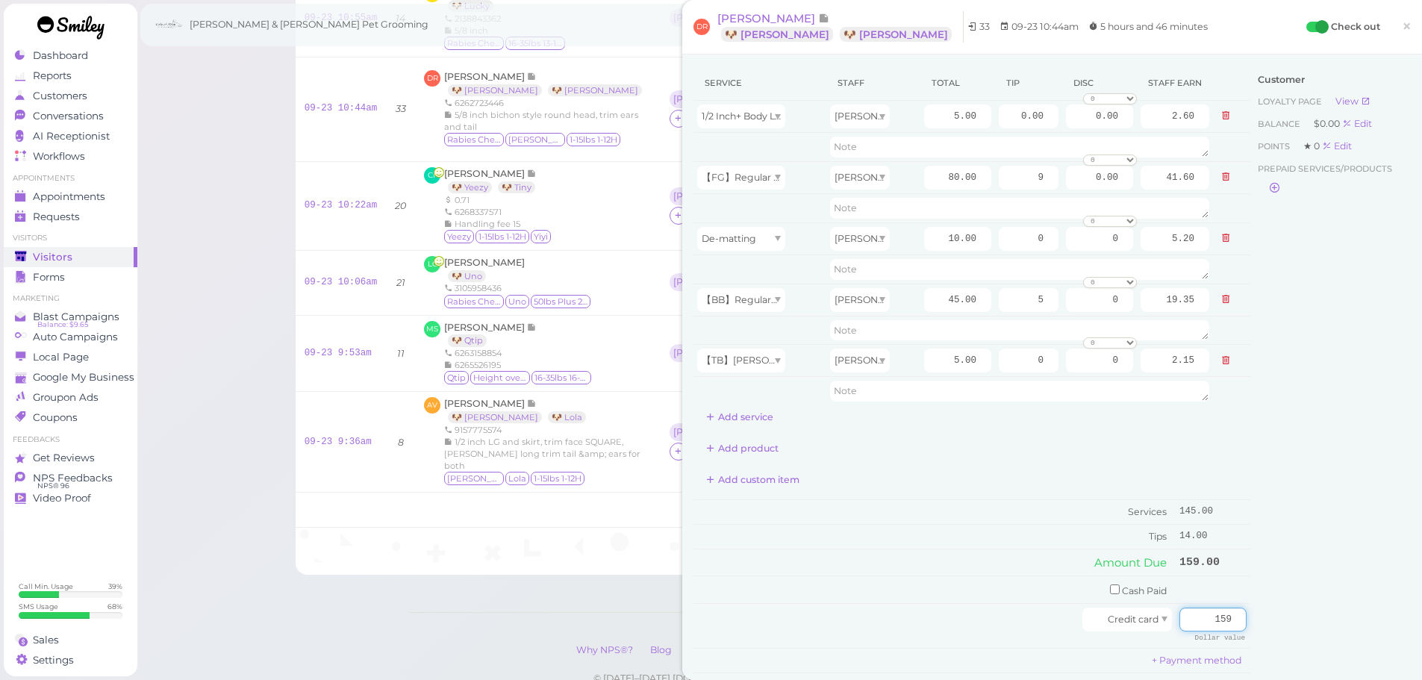
type input "159"
drag, startPoint x: 1028, startPoint y: 176, endPoint x: 1198, endPoint y: 202, distance: 171.4
click at [1183, 194] on tbody "1/2 Inch+ Body Length Asa 5.00 0.00 0.00 0 10% off 15% off 20% off 25% off 30% …" at bounding box center [972, 253] width 557 height 305
type input "9.5"
click at [1262, 397] on div "Customer Loyalty page View Balance $0.00 Edit Points ★ 0 Edit Prepaid services/…" at bounding box center [1331, 401] width 161 height 671
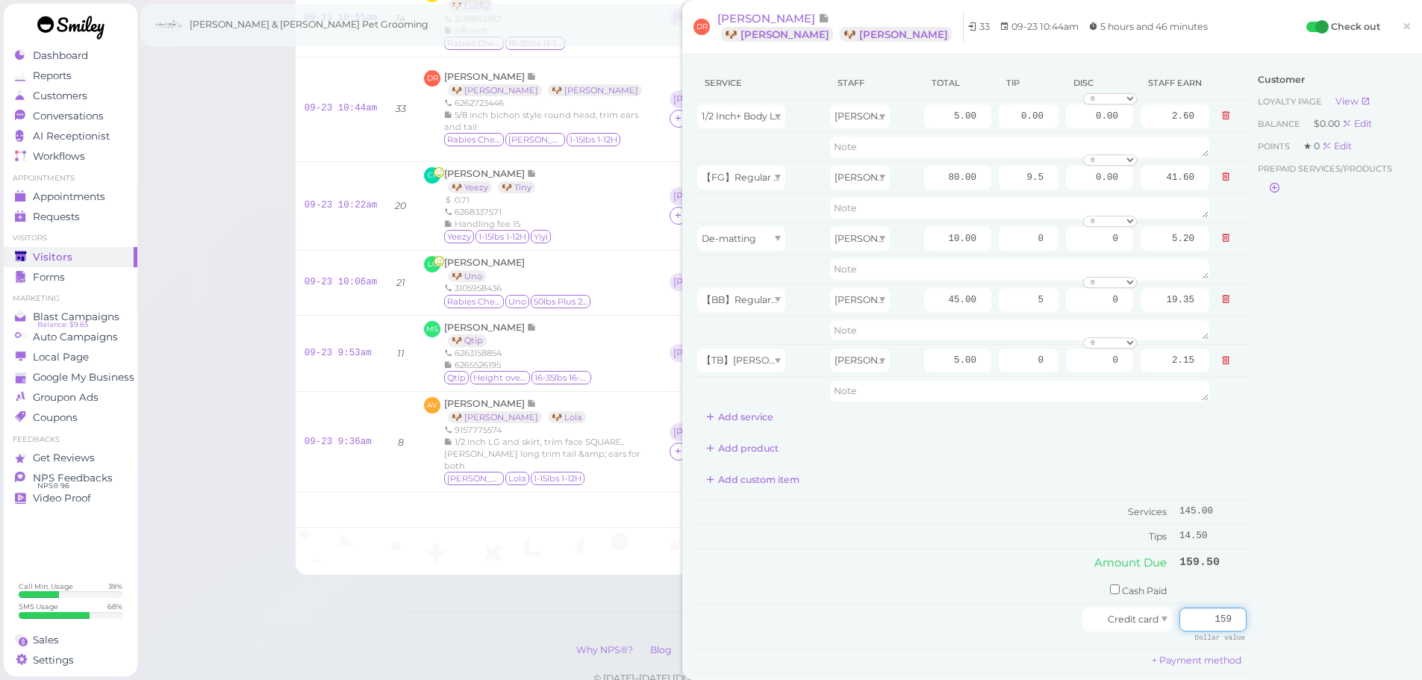
drag, startPoint x: 1192, startPoint y: 620, endPoint x: 1271, endPoint y: 613, distance: 79.4
click at [1270, 614] on div "Service Staff Total Tip Disc Staff earn 1/2 Inch+ Body Length Asa 5.00 0.00 0.0…" at bounding box center [1052, 401] width 717 height 671
type input "159.5"
click at [1289, 585] on div "Customer Loyalty page View Balance $0.00 Edit Points ★ 0 Edit Prepaid services/…" at bounding box center [1331, 401] width 161 height 671
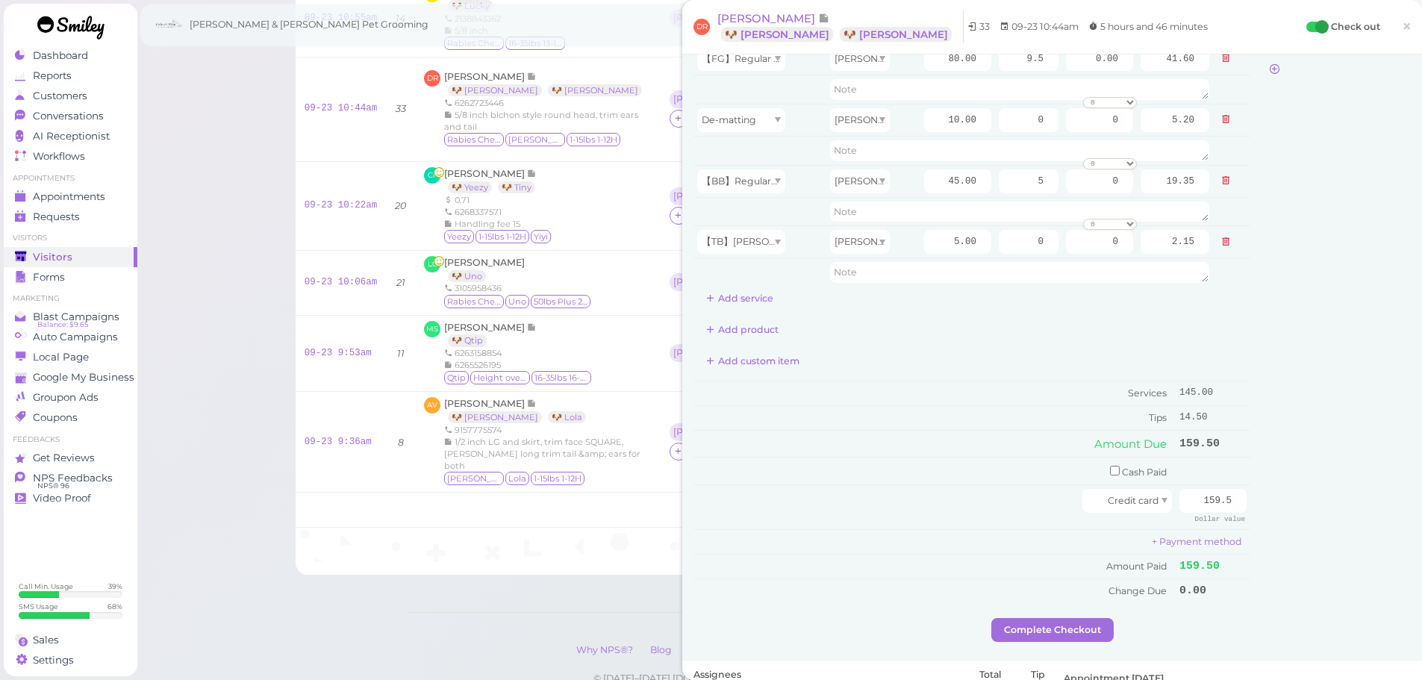
scroll to position [224, 0]
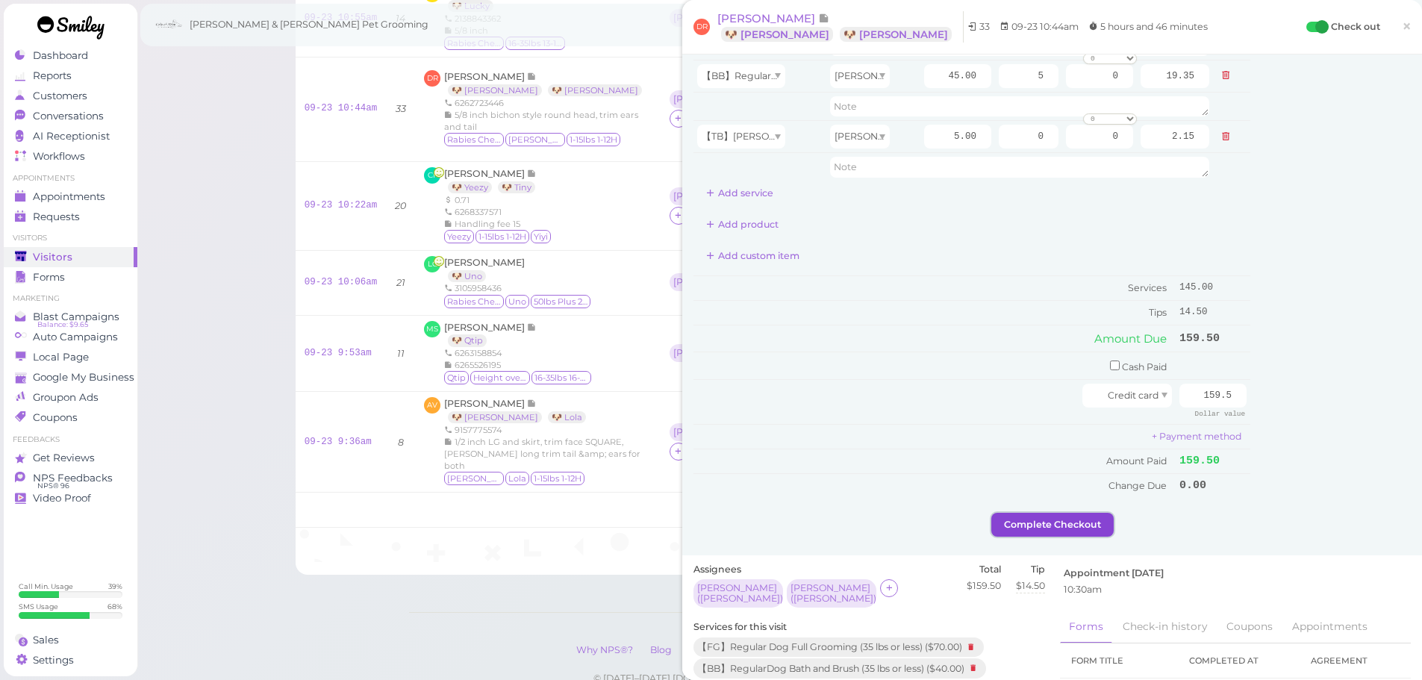
click at [1071, 523] on button "Complete Checkout" at bounding box center [1052, 525] width 122 height 24
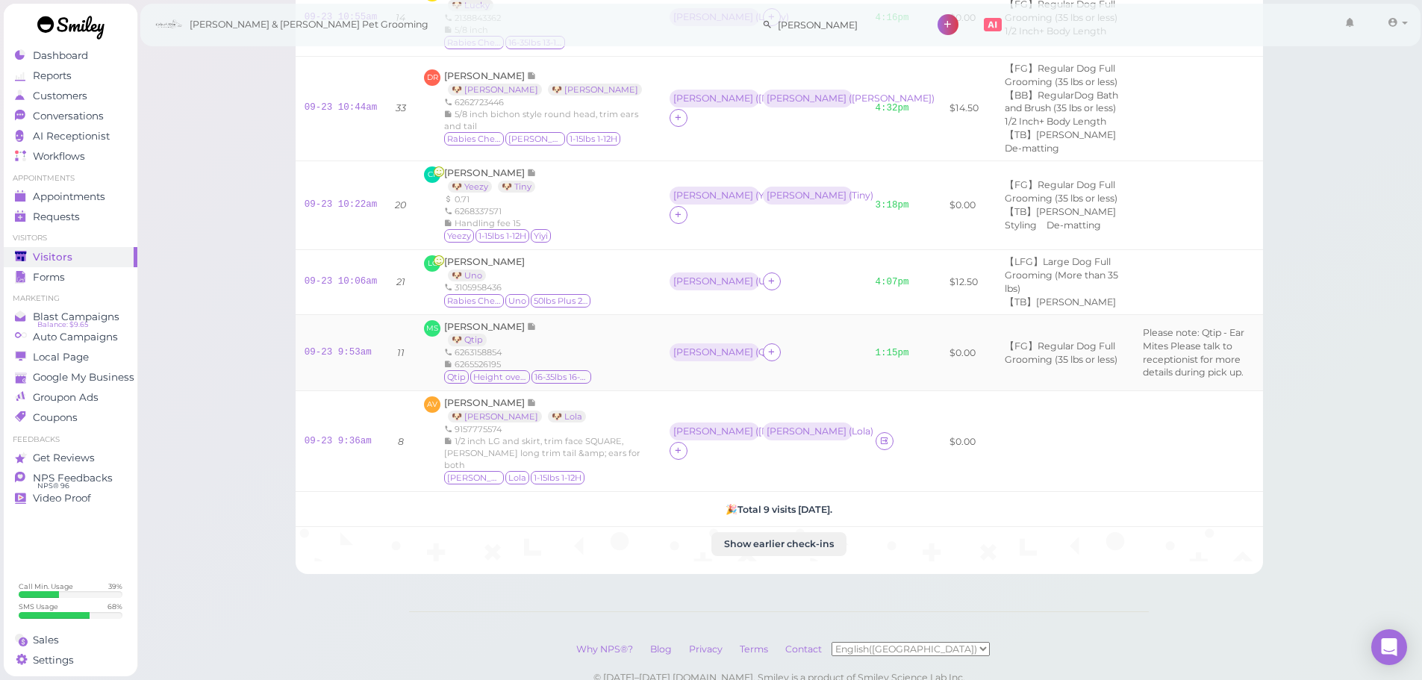
scroll to position [667, 0]
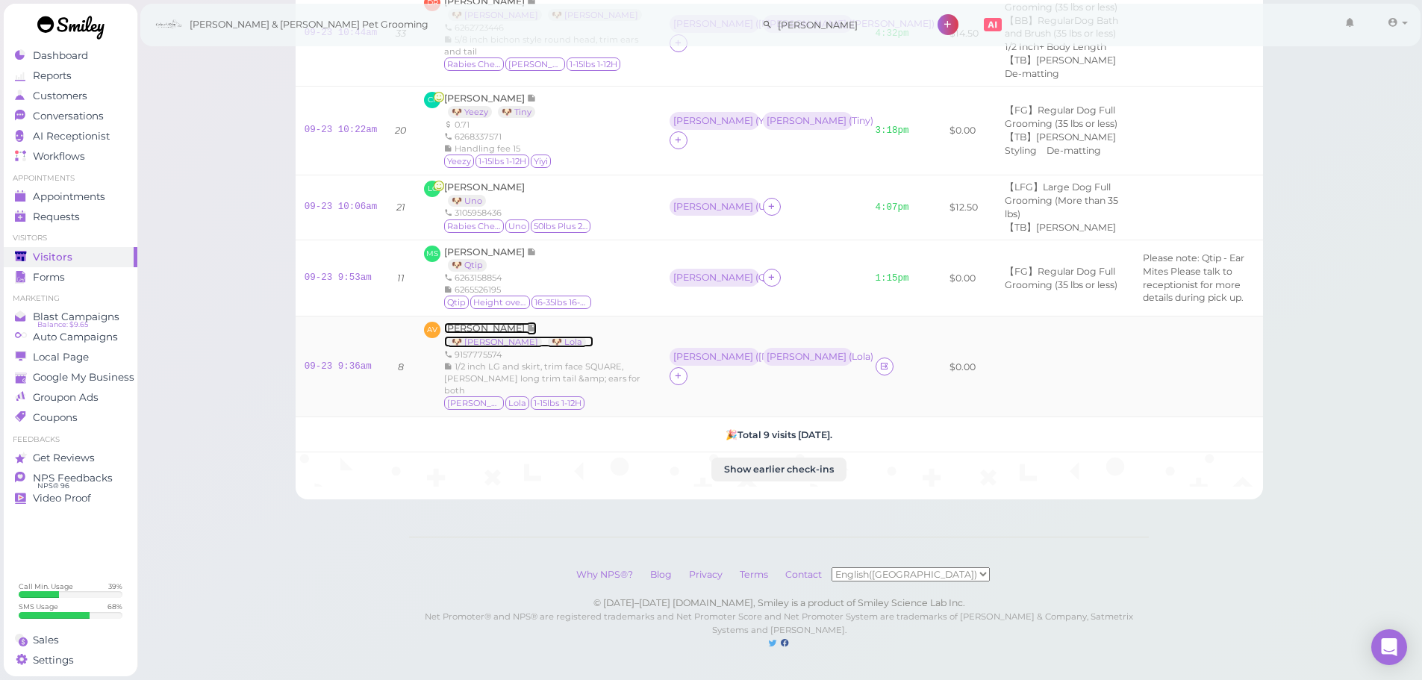
click at [488, 323] on span "[PERSON_NAME]" at bounding box center [485, 328] width 83 height 11
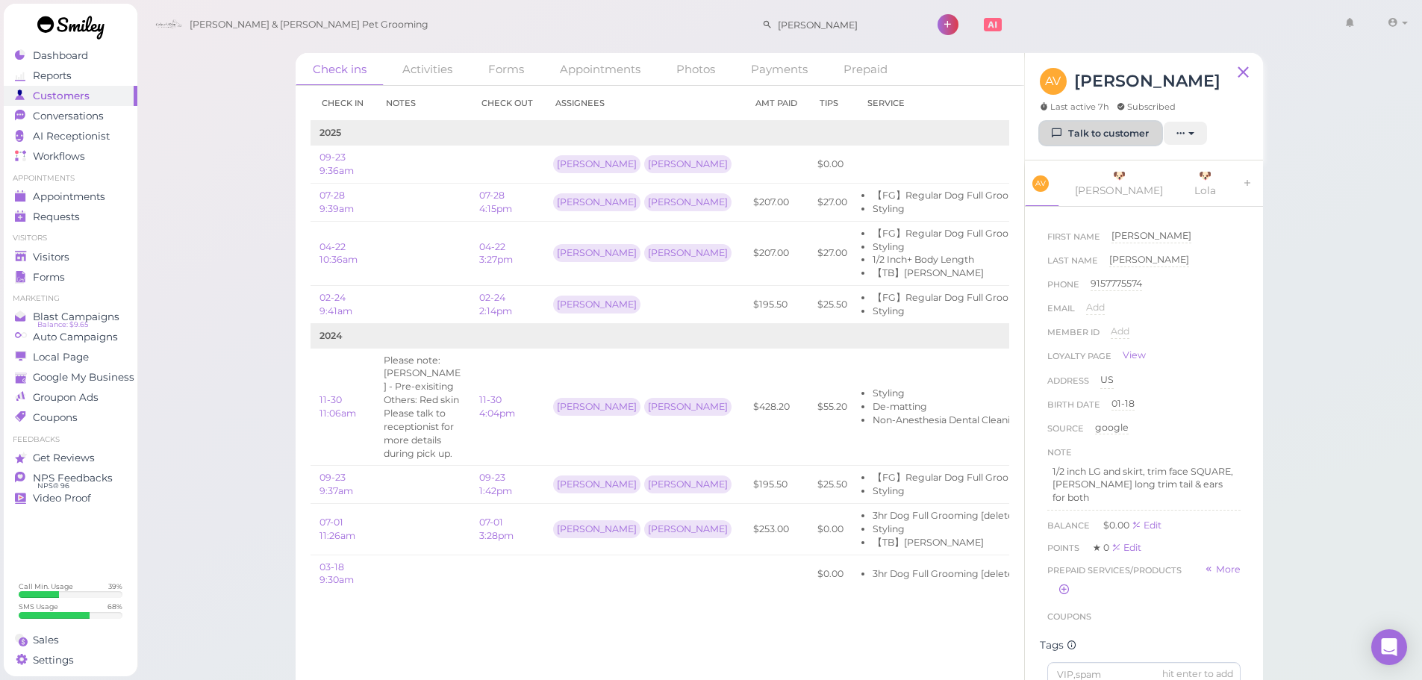
click at [1097, 127] on link "Talk to customer" at bounding box center [1101, 134] width 122 height 24
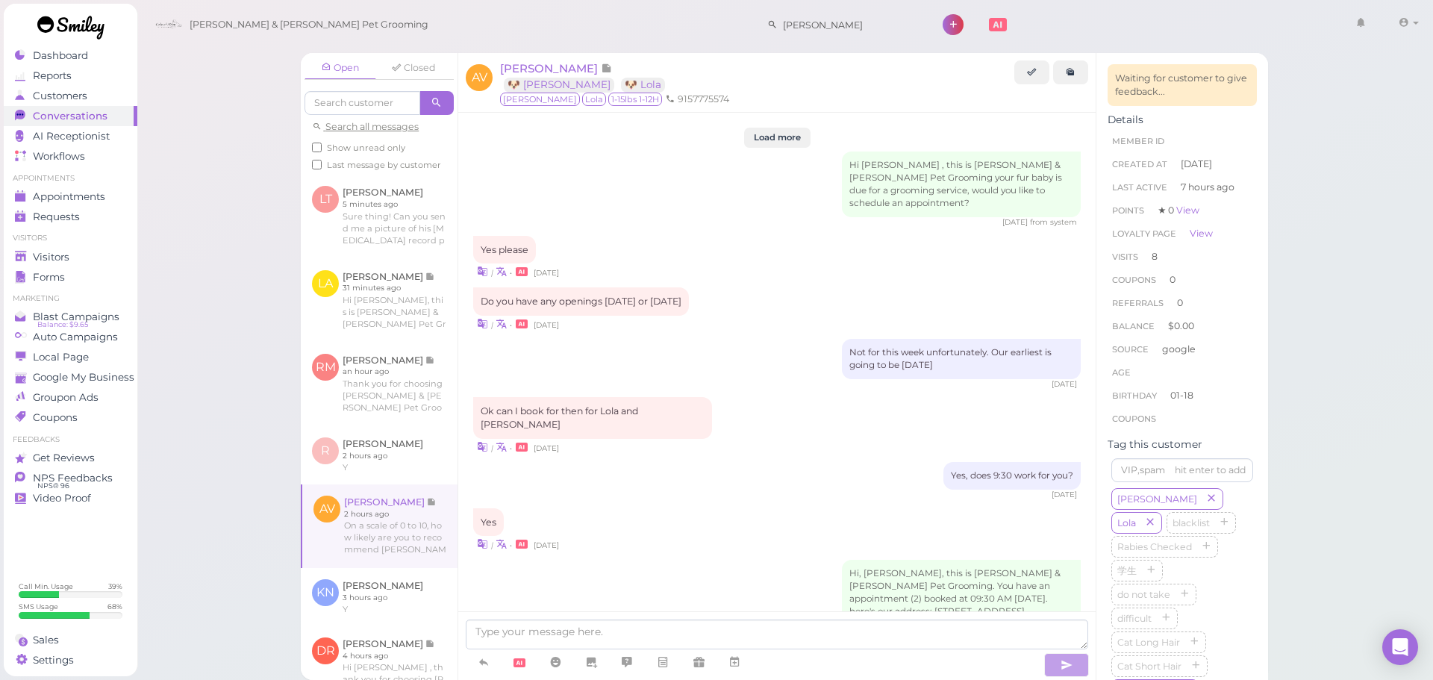
scroll to position [1958, 0]
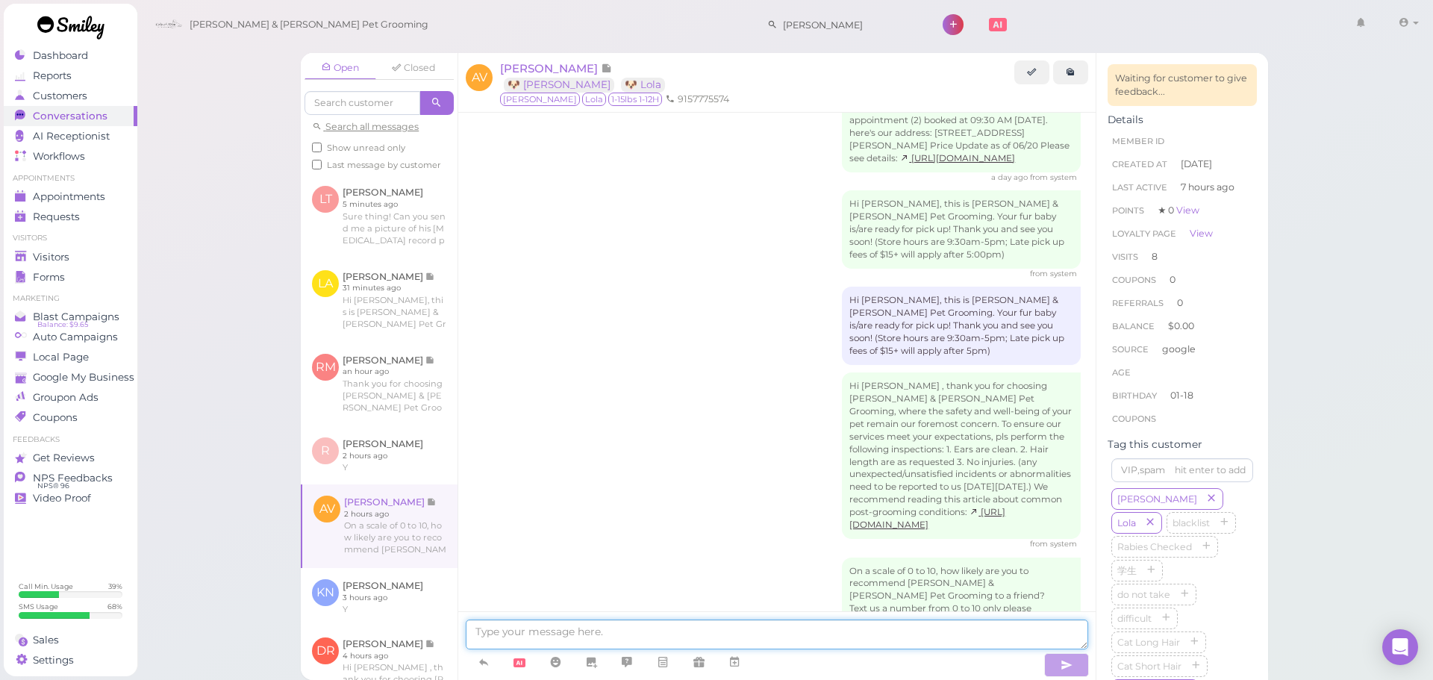
click at [774, 628] on textarea at bounding box center [777, 635] width 623 height 30
type textarea "Just a reminder that [PERSON_NAME] and [PERSON_NAME] are ready for pickup and t…"
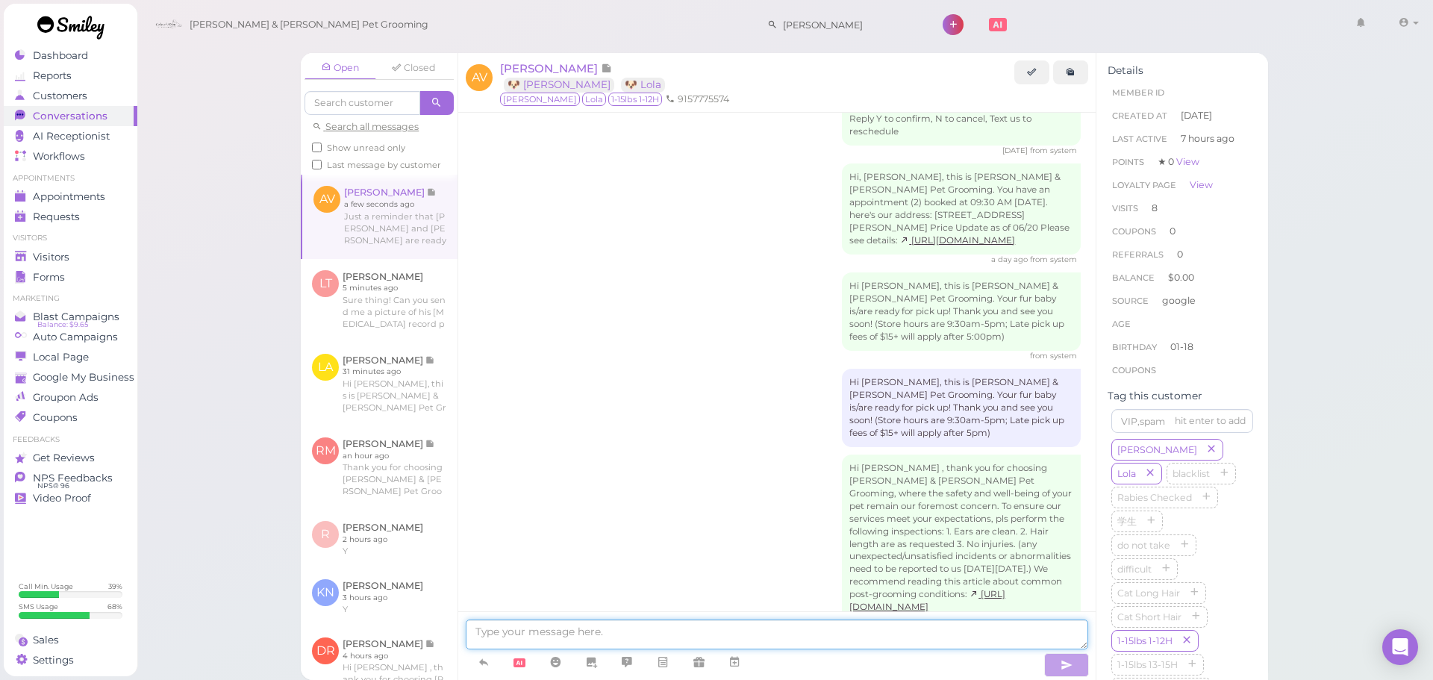
scroll to position [2005, 0]
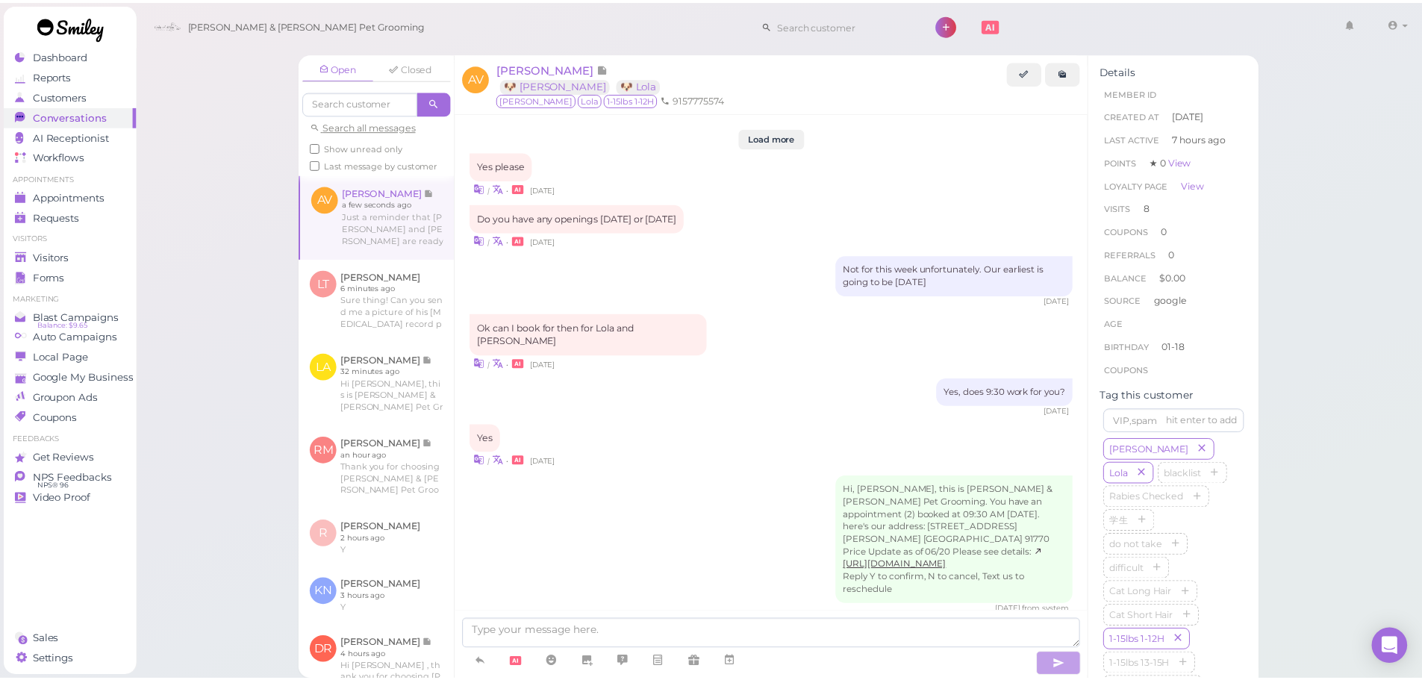
scroll to position [1934, 0]
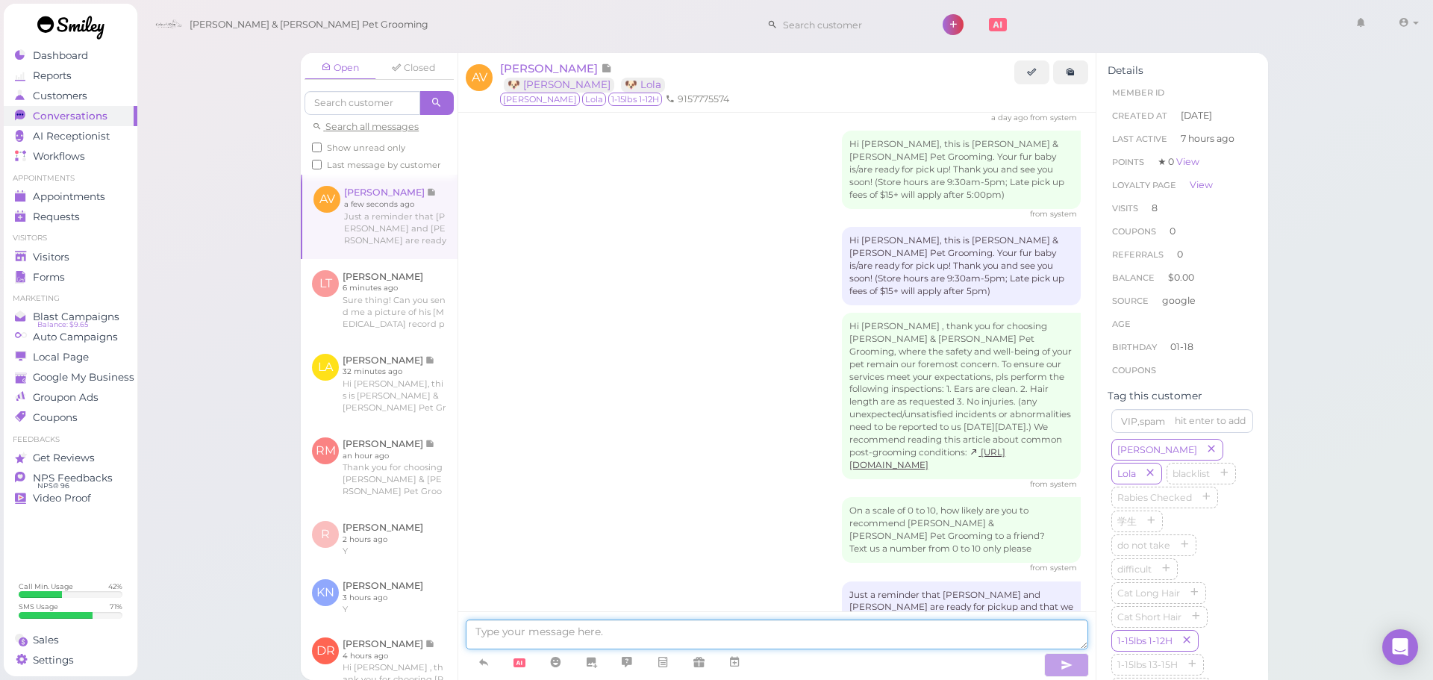
click at [843, 637] on textarea at bounding box center [777, 635] width 623 height 30
click at [765, 368] on div "Hi [PERSON_NAME] , thank you for choosing [PERSON_NAME] & [PERSON_NAME] Pet Gro…" at bounding box center [777, 402] width 608 height 178
click at [88, 207] on link "Requests 0" at bounding box center [71, 217] width 134 height 20
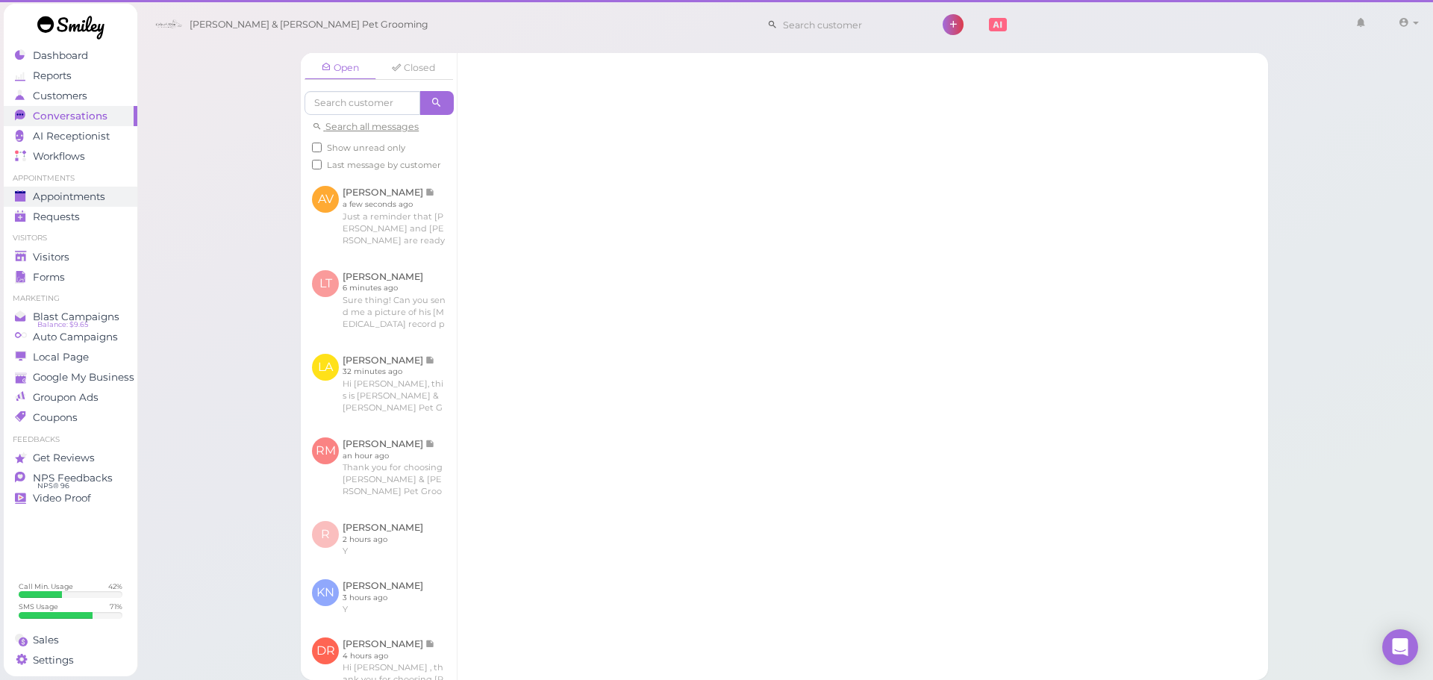
click at [137, 198] on div "Open Closed Search all messages Show unread only Last message by customer AV [P…" at bounding box center [786, 340] width 1298 height 680
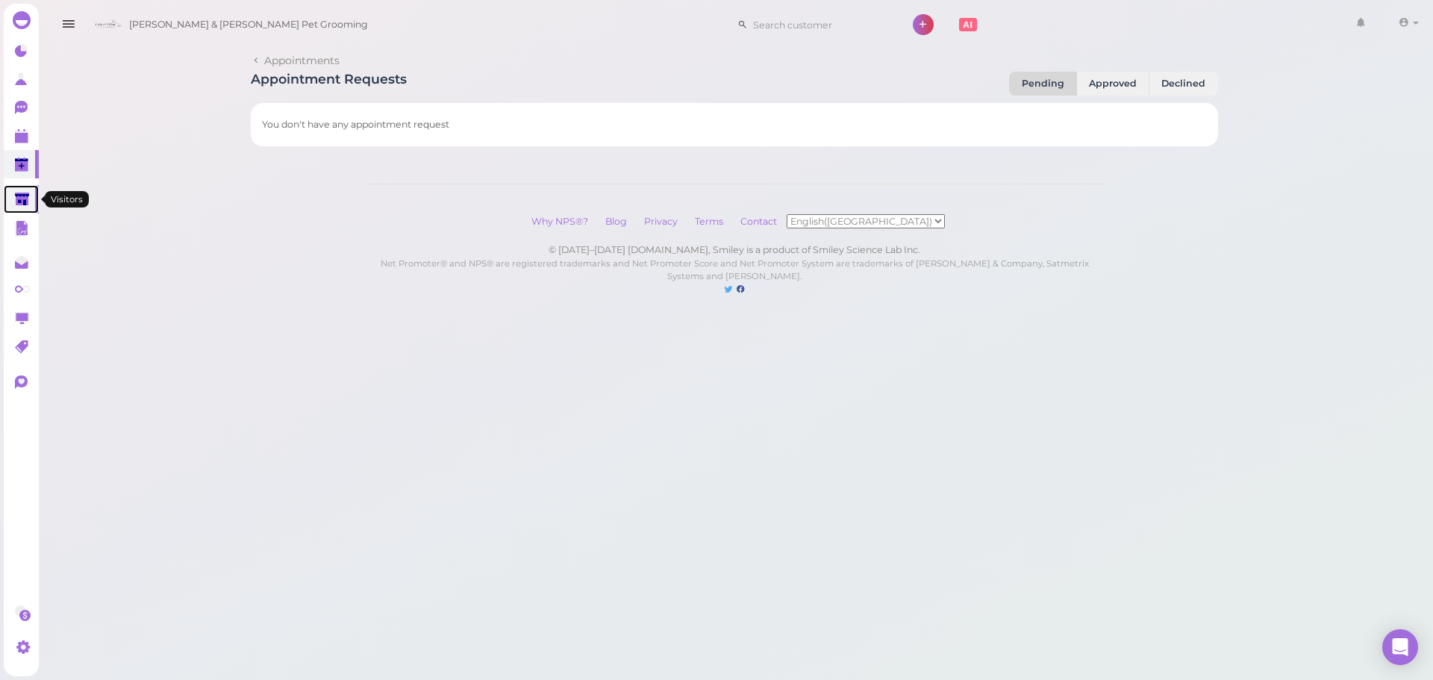
click at [30, 204] on icon at bounding box center [23, 201] width 16 height 16
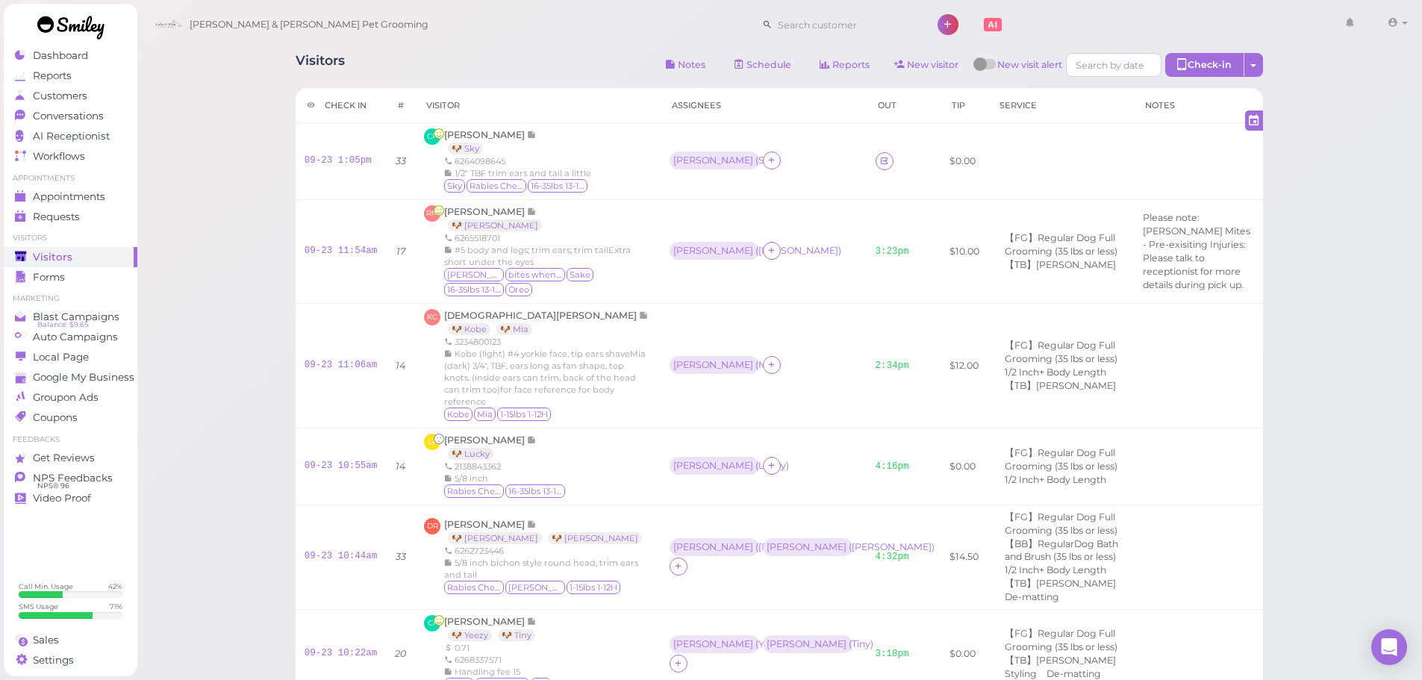
click at [472, 73] on div "Visitors Notes Schedule Reports New visitor New visit alert Check-in Customer c…" at bounding box center [780, 67] width 968 height 28
click at [334, 166] on link "09-23 1:05pm" at bounding box center [338, 160] width 67 height 10
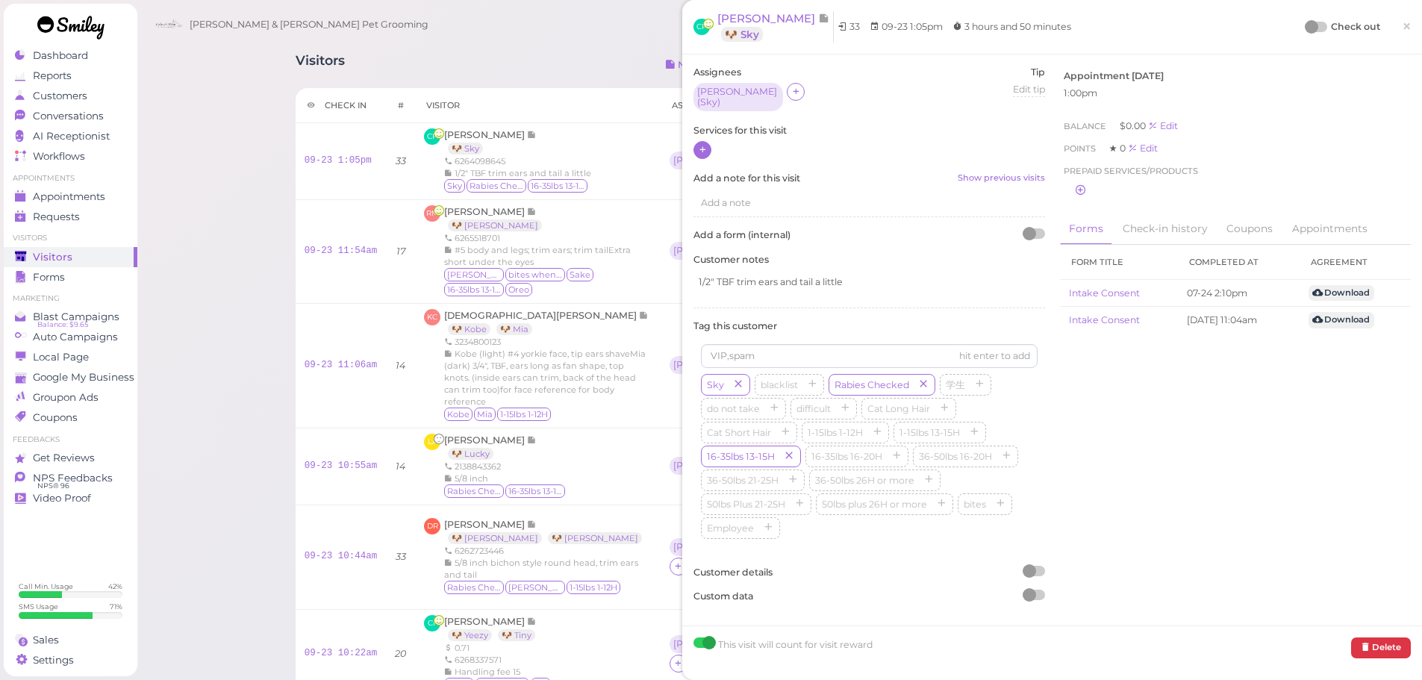
click at [698, 145] on icon at bounding box center [703, 149] width 10 height 11
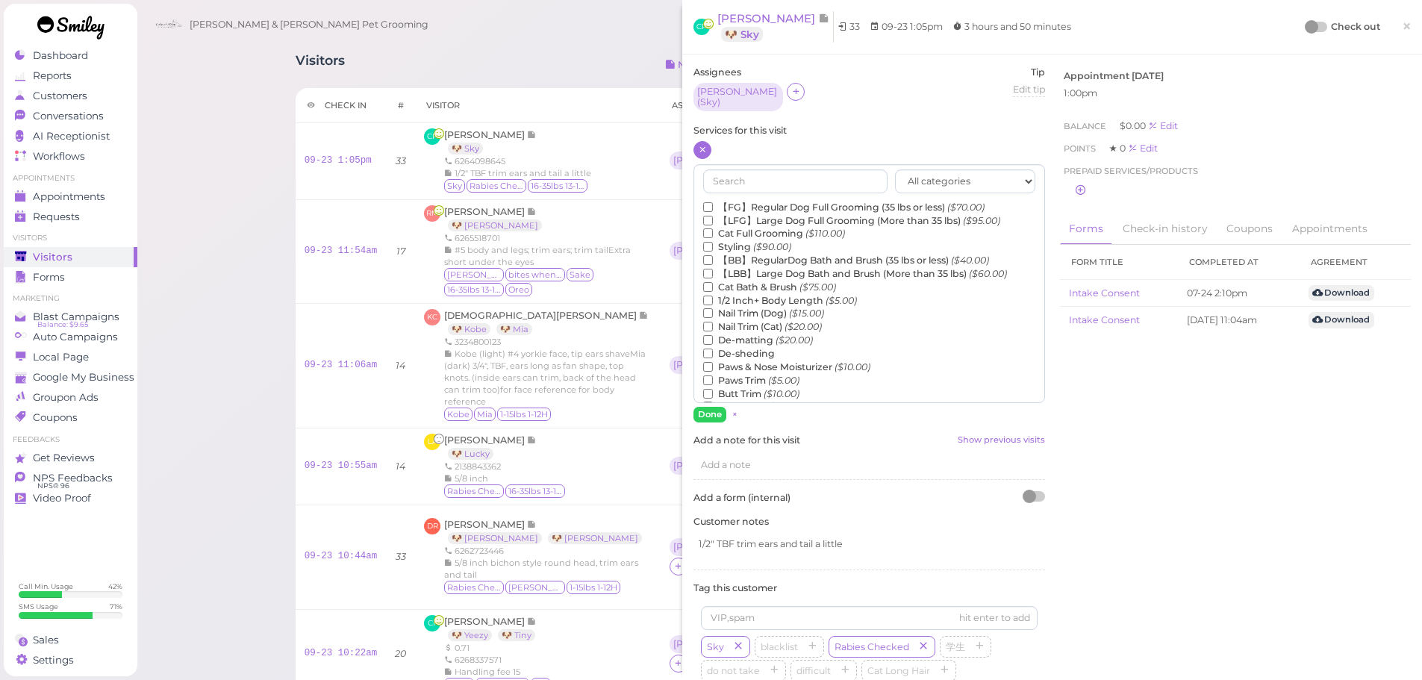
click at [760, 201] on label "【FG】Regular Dog Full Grooming (35 lbs or less) ($70.00)" at bounding box center [843, 207] width 281 height 13
click at [713, 202] on input "【FG】Regular Dog Full Grooming (35 lbs or less) ($70.00)" at bounding box center [708, 207] width 10 height 10
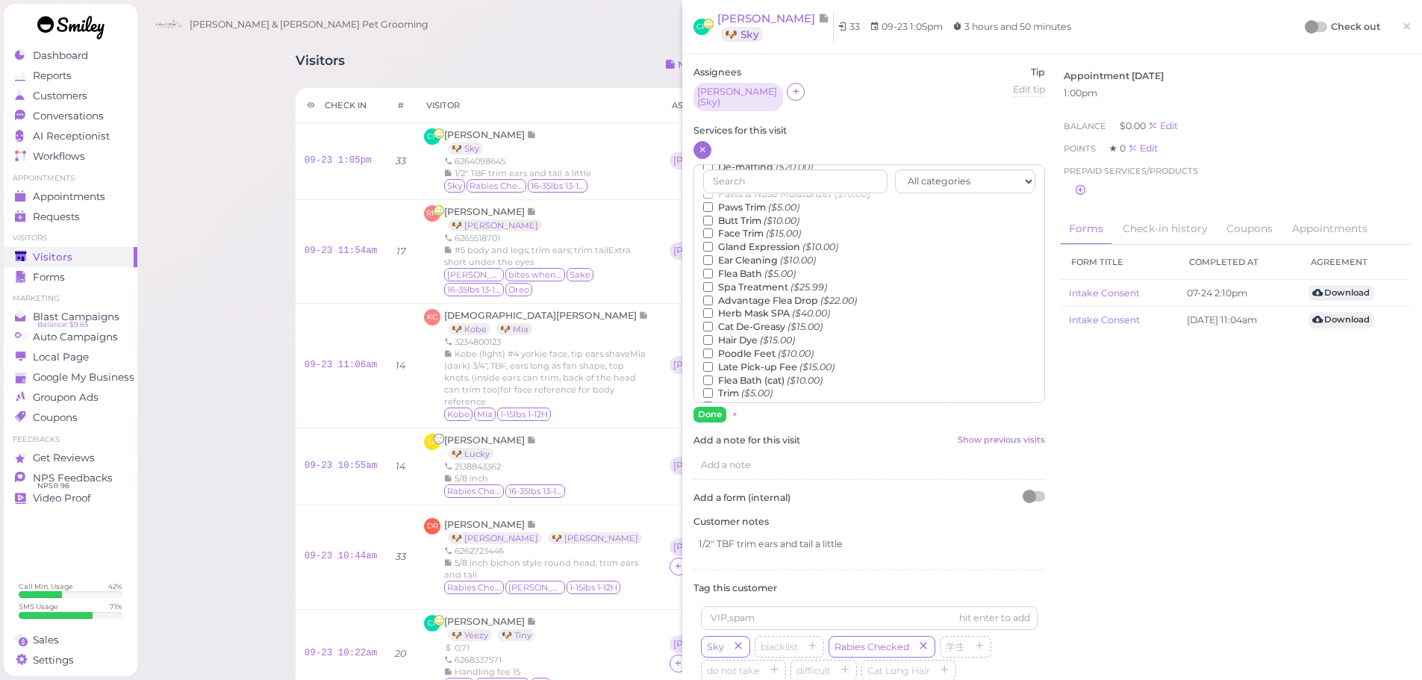
scroll to position [339, 0]
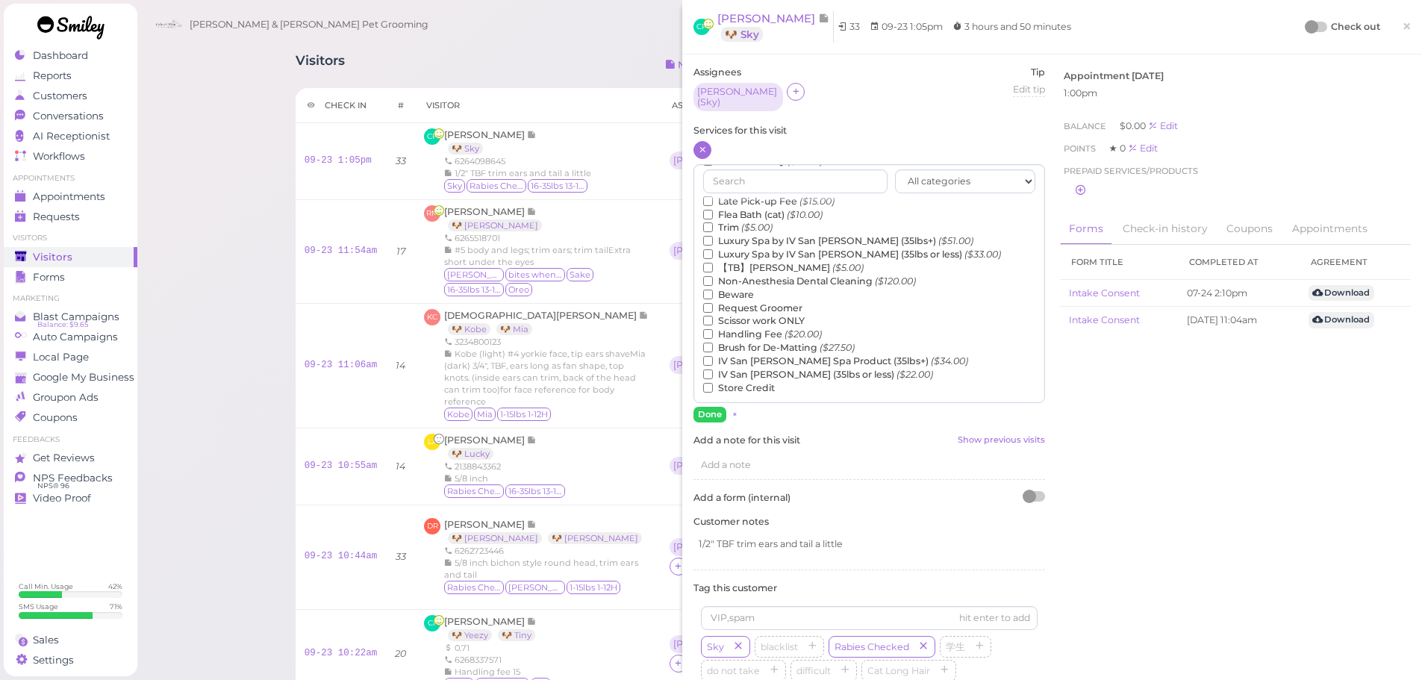
click at [810, 134] on div "Services for this visit All categories Full Grooming Bath & Brush Add-ons Denta…" at bounding box center [870, 273] width 352 height 299
click at [757, 280] on label "Non-Anesthesia Dental Cleaning ($120.00)" at bounding box center [809, 281] width 213 height 13
click at [713, 280] on input "Non-Anesthesia Dental Cleaning ($120.00)" at bounding box center [708, 281] width 10 height 10
click at [738, 181] on input "text" at bounding box center [795, 181] width 184 height 24
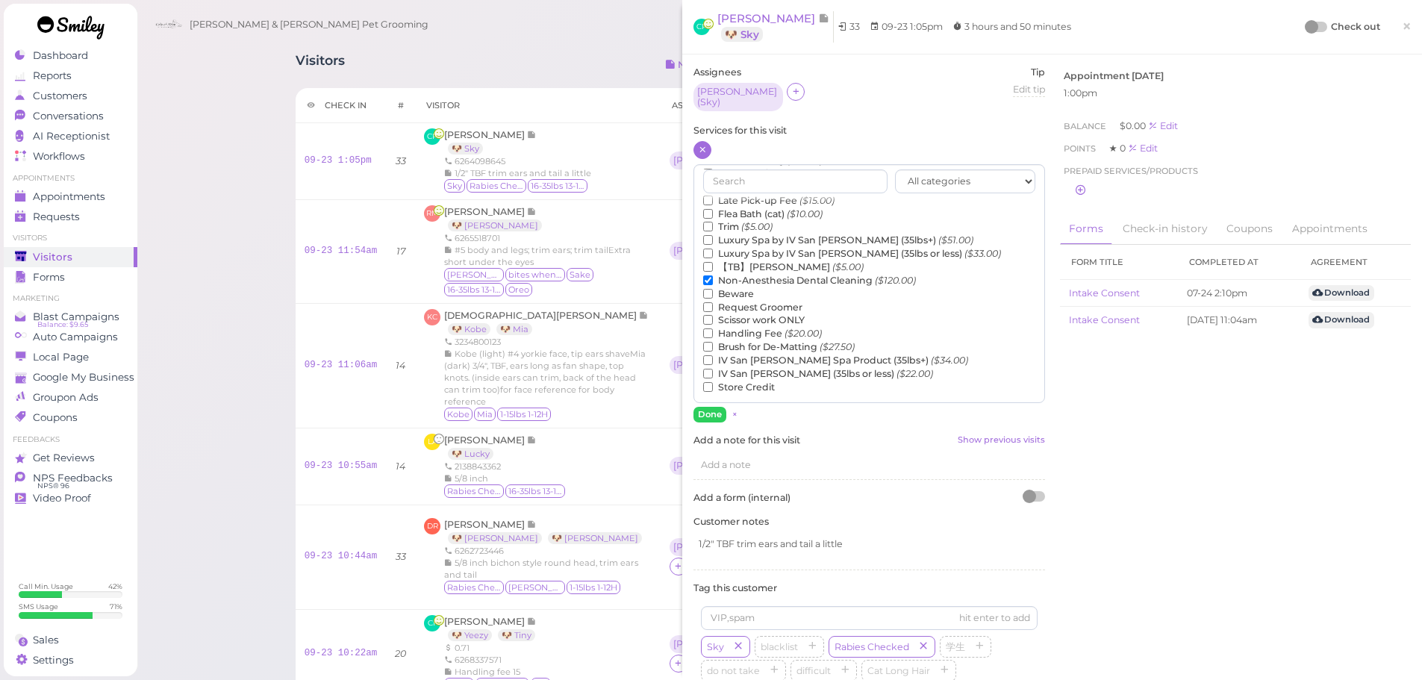
click at [723, 279] on label "Non-Anesthesia Dental Cleaning ($120.00)" at bounding box center [809, 280] width 213 height 13
click at [713, 279] on input "Non-Anesthesia Dental Cleaning ($120.00)" at bounding box center [708, 280] width 10 height 10
click at [726, 262] on label "【TB】Teeth Brushing ($5.00)" at bounding box center [783, 267] width 161 height 13
click at [713, 262] on input "【TB】Teeth Brushing ($5.00)" at bounding box center [708, 267] width 10 height 10
click at [721, 407] on button "Done" at bounding box center [710, 415] width 33 height 16
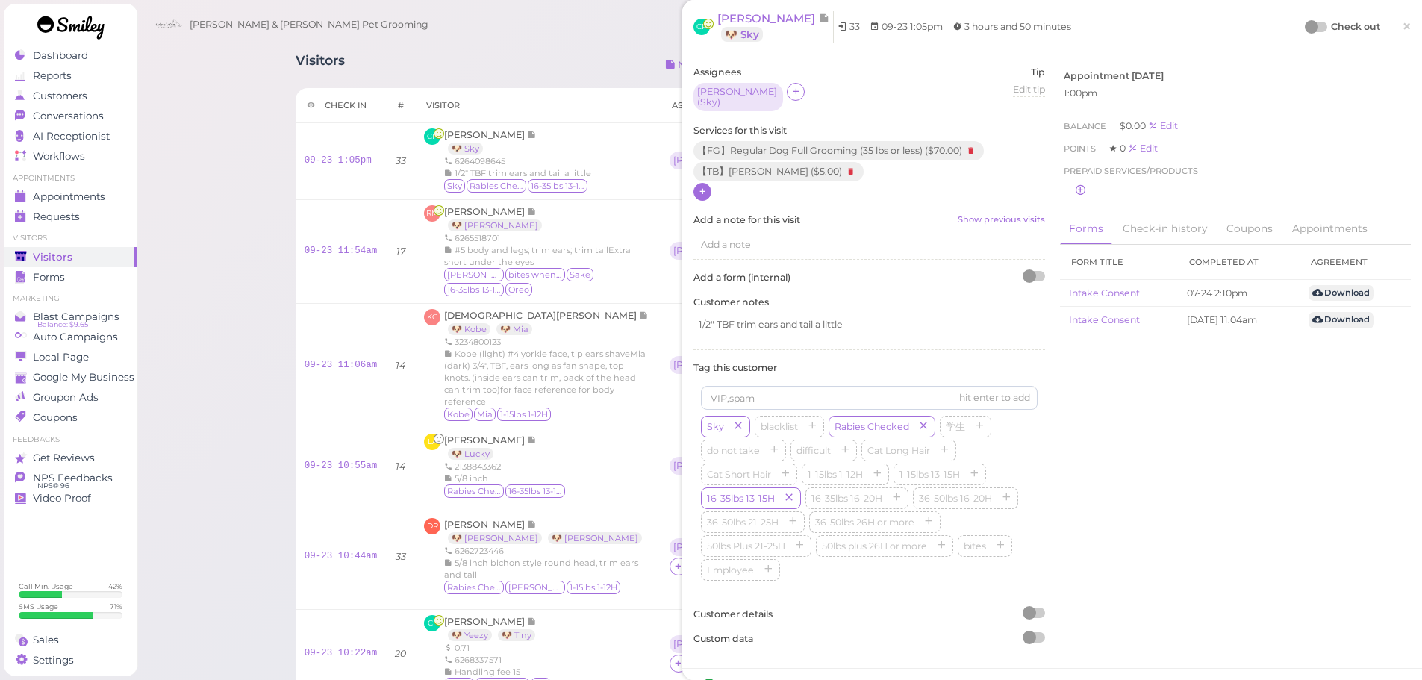
click at [1305, 25] on div at bounding box center [1311, 26] width 13 height 13
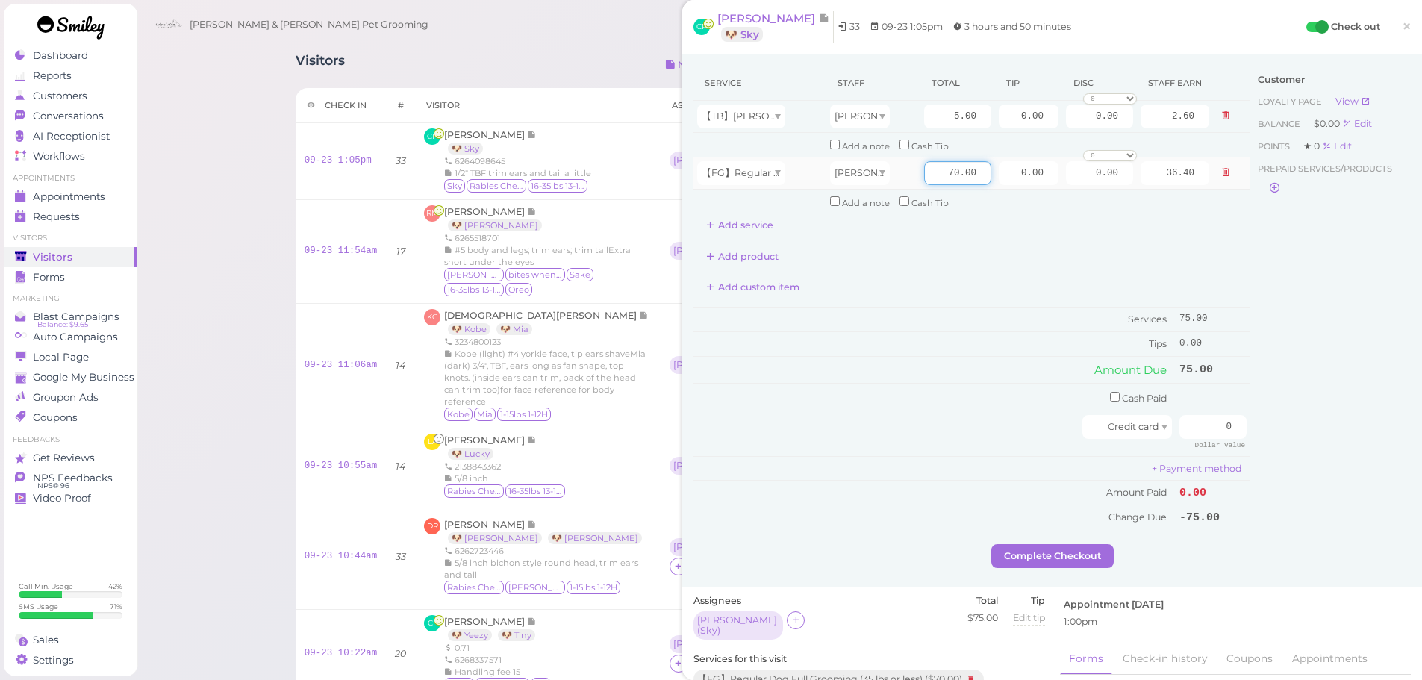
click at [924, 168] on input "70.00" at bounding box center [957, 173] width 67 height 24
type input "80.00"
type input "41.60"
click at [968, 337] on td "Tips" at bounding box center [935, 344] width 482 height 24
drag, startPoint x: 1195, startPoint y: 427, endPoint x: 1323, endPoint y: 440, distance: 128.3
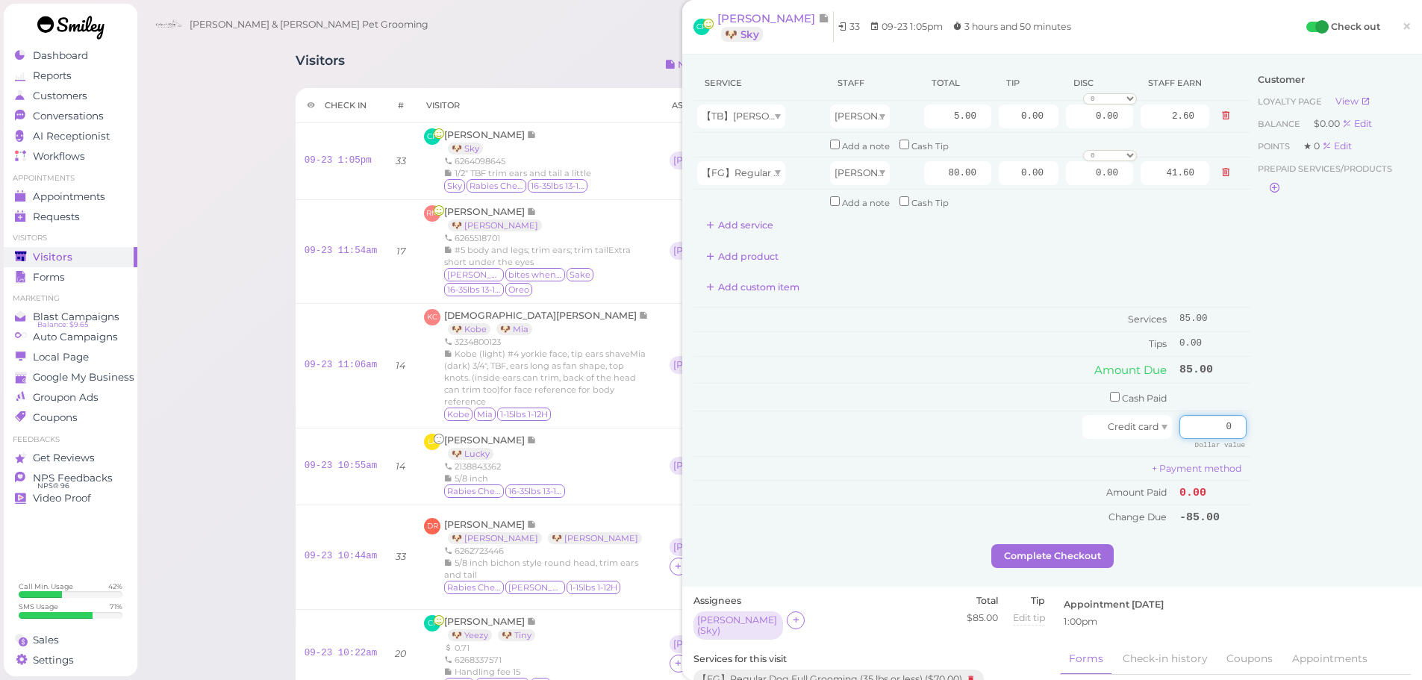
click at [1322, 440] on div "Service Staff Total Tip Disc Staff earn 【TB】Teeth Brushing Asa 5.00 0.00 0.00 0…" at bounding box center [1052, 305] width 717 height 479
type input "92"
drag, startPoint x: 1002, startPoint y: 183, endPoint x: 1113, endPoint y: 184, distance: 111.2
click at [1107, 184] on tr "【FG】Regular Dog Full Grooming (35 lbs or less) Asa 80.00 0.00 0.00 0 10% off 15…" at bounding box center [972, 173] width 557 height 32
type input "12.75"
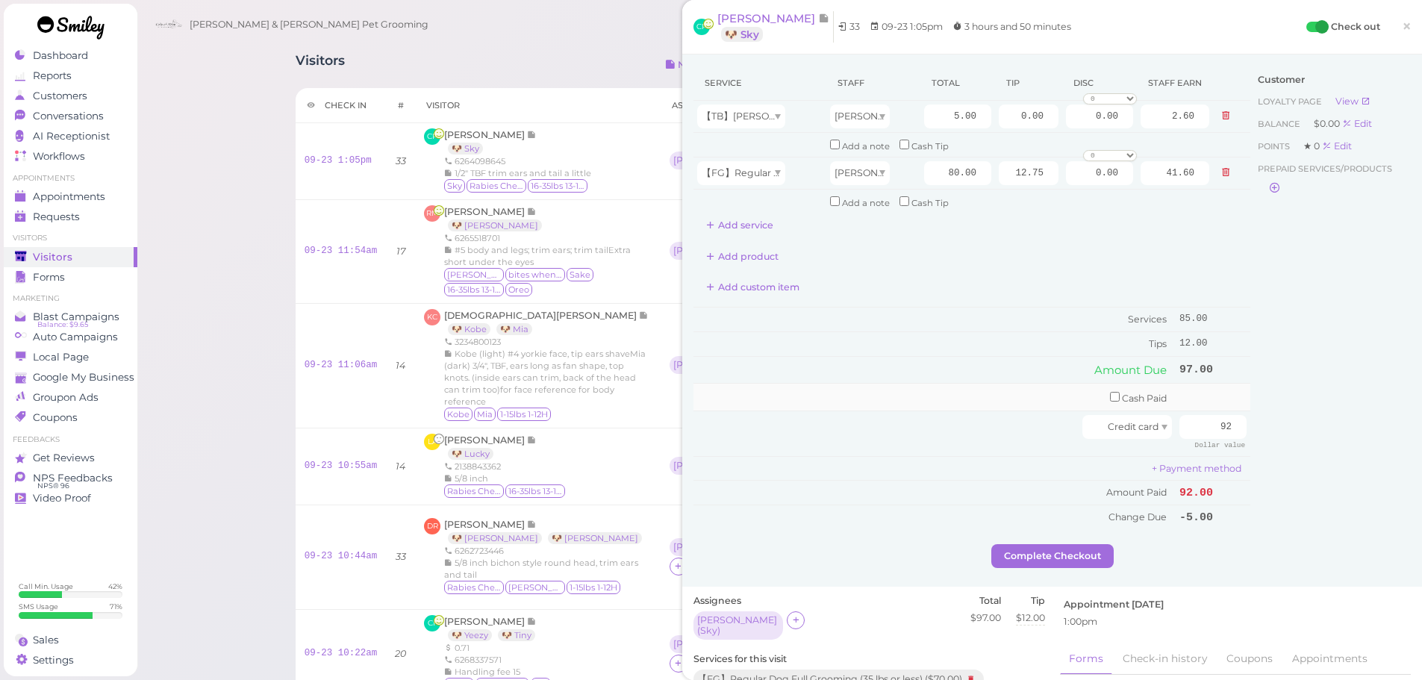
drag, startPoint x: 968, startPoint y: 302, endPoint x: 1174, endPoint y: 390, distance: 224.5
click at [968, 302] on div "Service Staff Total Tip Disc Staff earn 【TB】Teeth Brushing Asa 5.00 0.00 0.00 0…" at bounding box center [972, 298] width 557 height 464
drag, startPoint x: 1199, startPoint y: 429, endPoint x: 1355, endPoint y: 443, distance: 156.7
click at [1355, 443] on div "Service Staff Total Tip Disc Staff earn 【TB】Teeth Brushing Asa 5.00 0.00 0.00 0…" at bounding box center [1052, 305] width 717 height 479
type input "97.75"
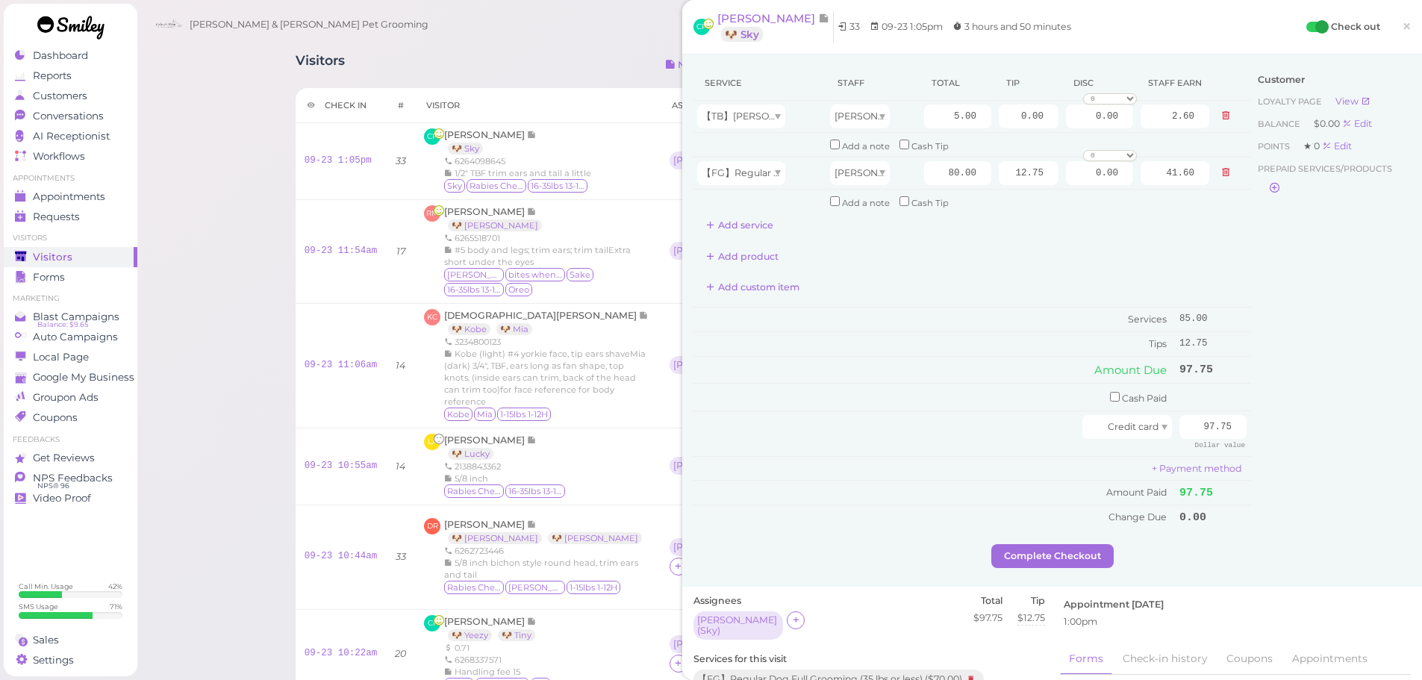
click at [1266, 424] on div "Customer Loyalty page View Balance $0.00 Edit Points ★ 0 Edit Prepaid services/…" at bounding box center [1331, 305] width 161 height 479
click at [1043, 567] on button "Complete Checkout" at bounding box center [1052, 556] width 122 height 24
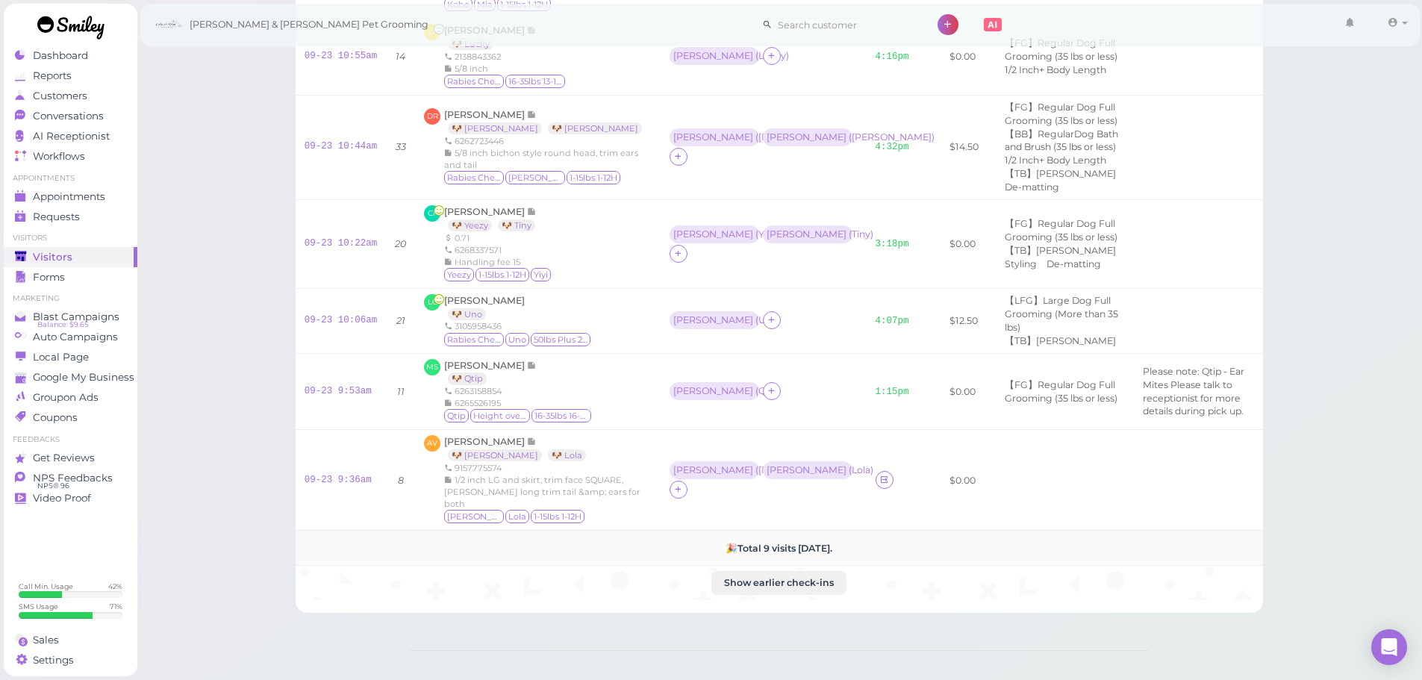
scroll to position [667, 0]
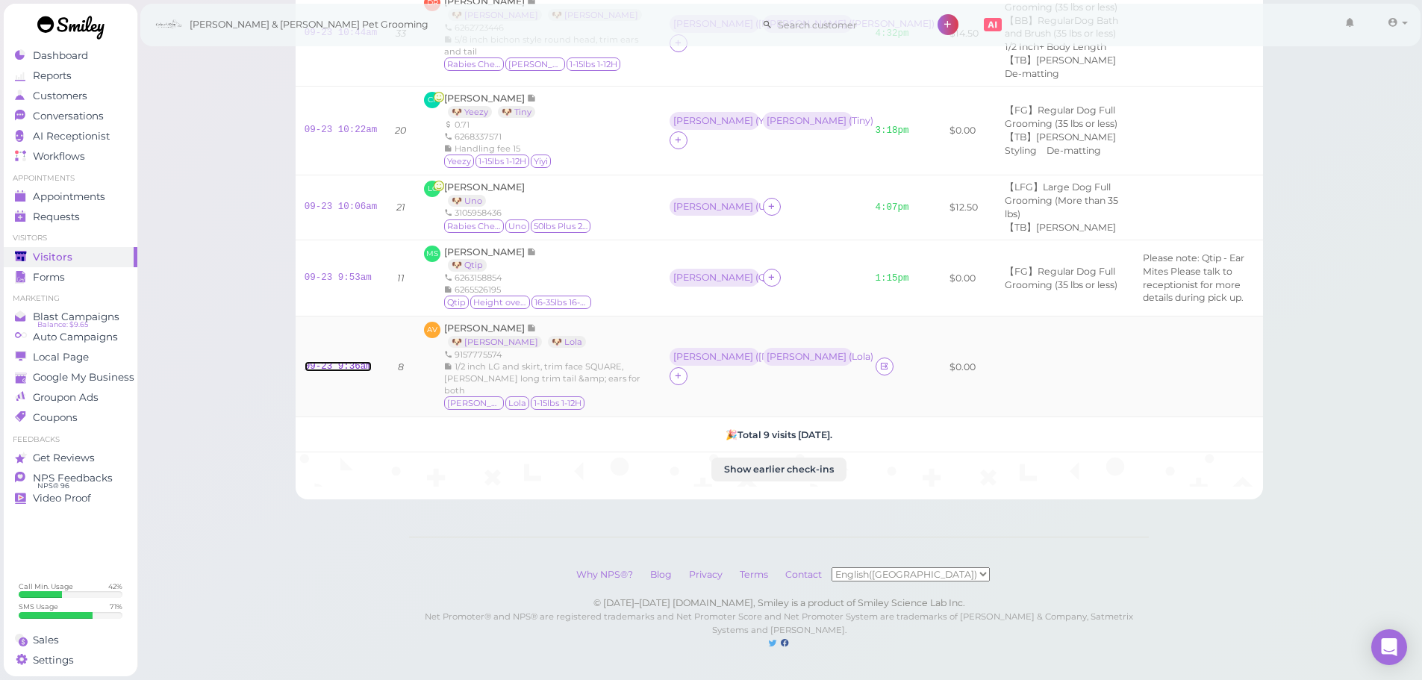
drag, startPoint x: 347, startPoint y: 356, endPoint x: 421, endPoint y: 336, distance: 76.6
click at [347, 361] on link "09-23 9:36am" at bounding box center [338, 366] width 67 height 10
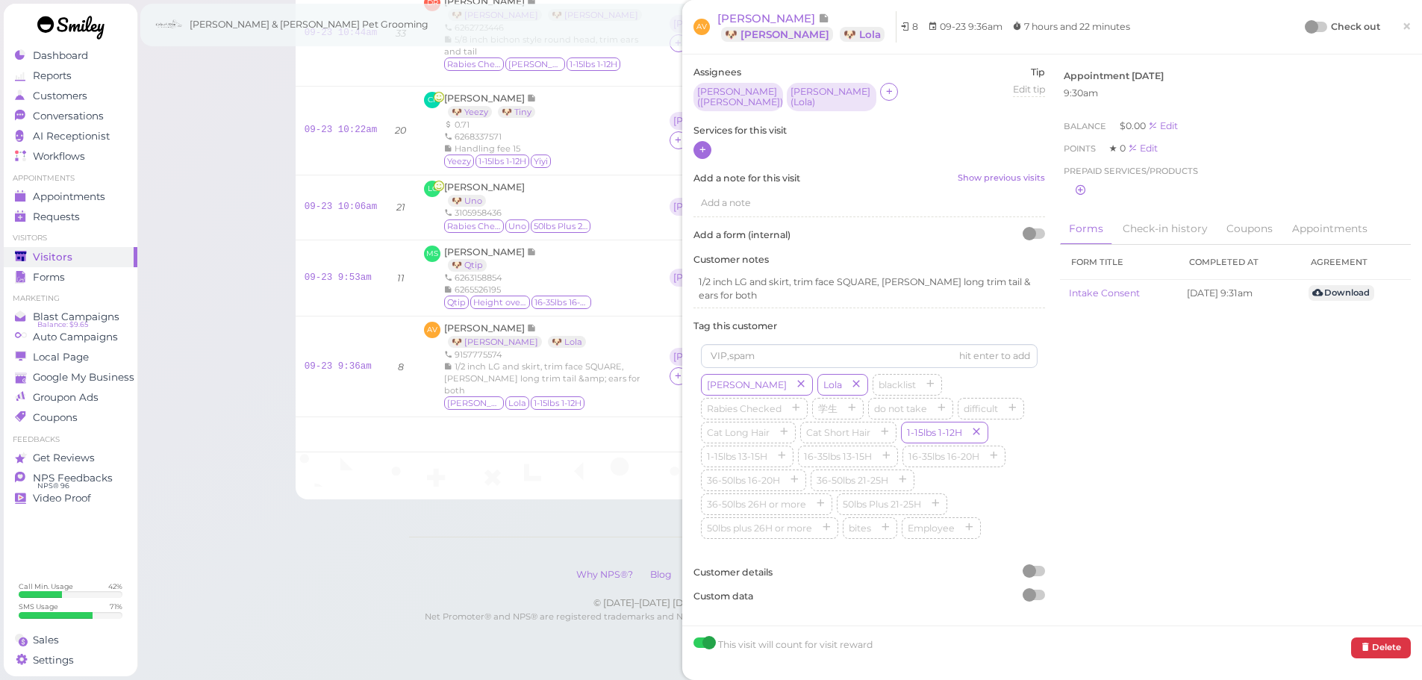
click at [708, 147] on div at bounding box center [703, 150] width 18 height 18
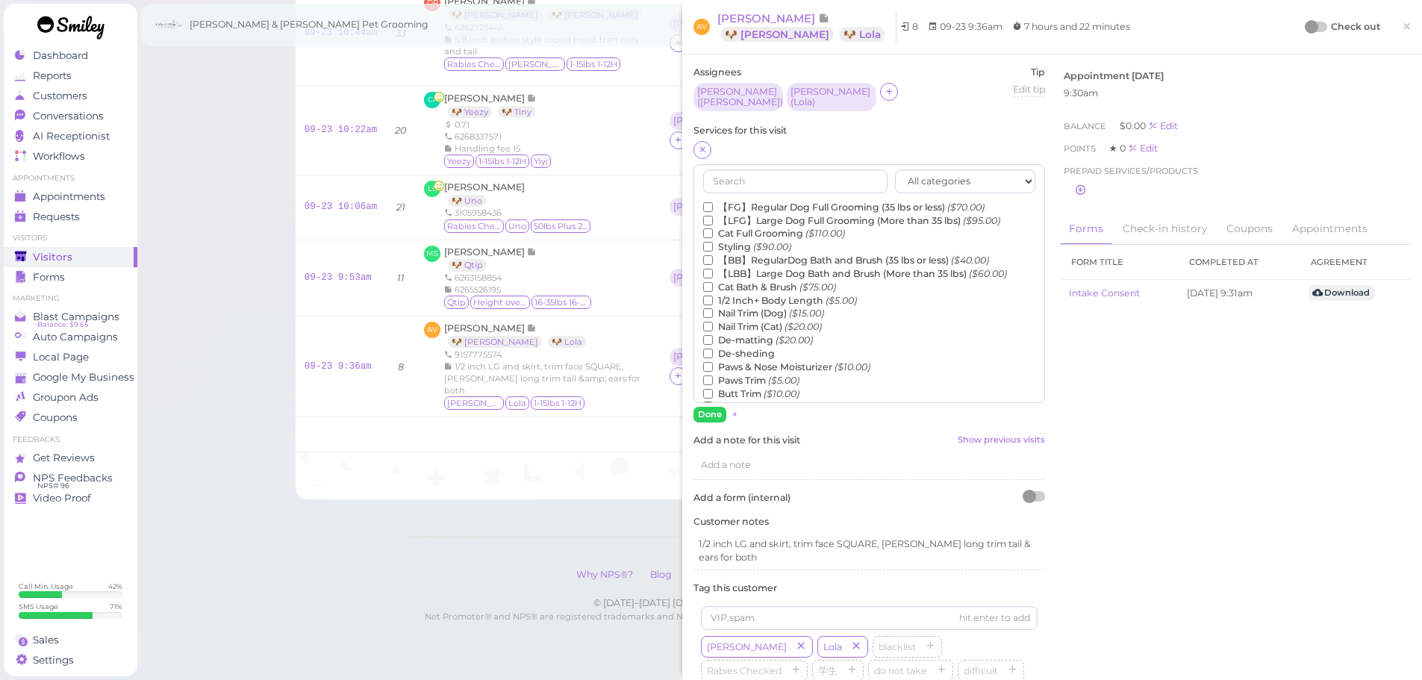
click at [782, 201] on label "【FG】Regular Dog Full Grooming (35 lbs or less) ($70.00)" at bounding box center [843, 207] width 281 height 13
click at [713, 202] on input "【FG】Regular Dog Full Grooming (35 lbs or less) ($70.00)" at bounding box center [708, 207] width 10 height 10
click at [741, 243] on label "Styling ($90.00)" at bounding box center [747, 246] width 88 height 13
click at [713, 243] on input "Styling ($90.00)" at bounding box center [708, 247] width 10 height 10
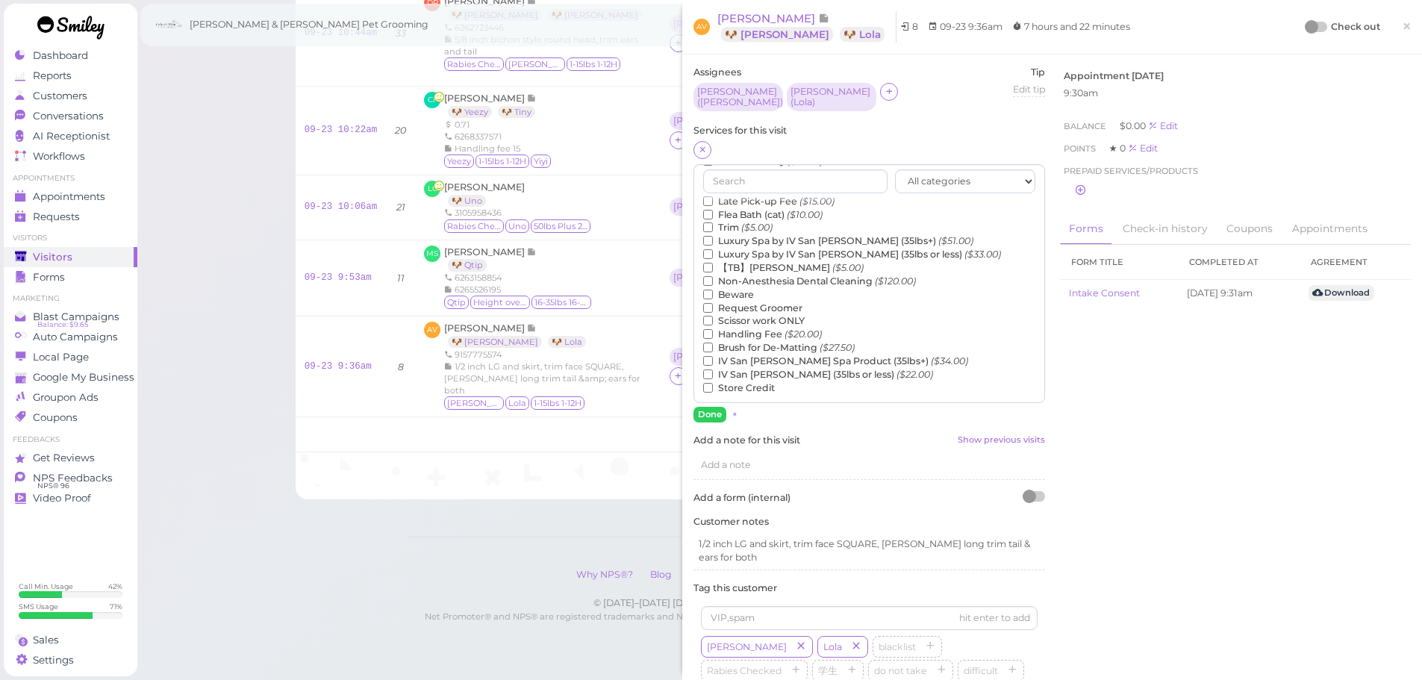
click at [739, 278] on label "Non-Anesthesia Dental Cleaning ($120.00)" at bounding box center [809, 281] width 213 height 13
click at [713, 278] on input "Non-Anesthesia Dental Cleaning ($120.00)" at bounding box center [708, 281] width 10 height 10
click at [703, 411] on button "Done" at bounding box center [710, 415] width 33 height 16
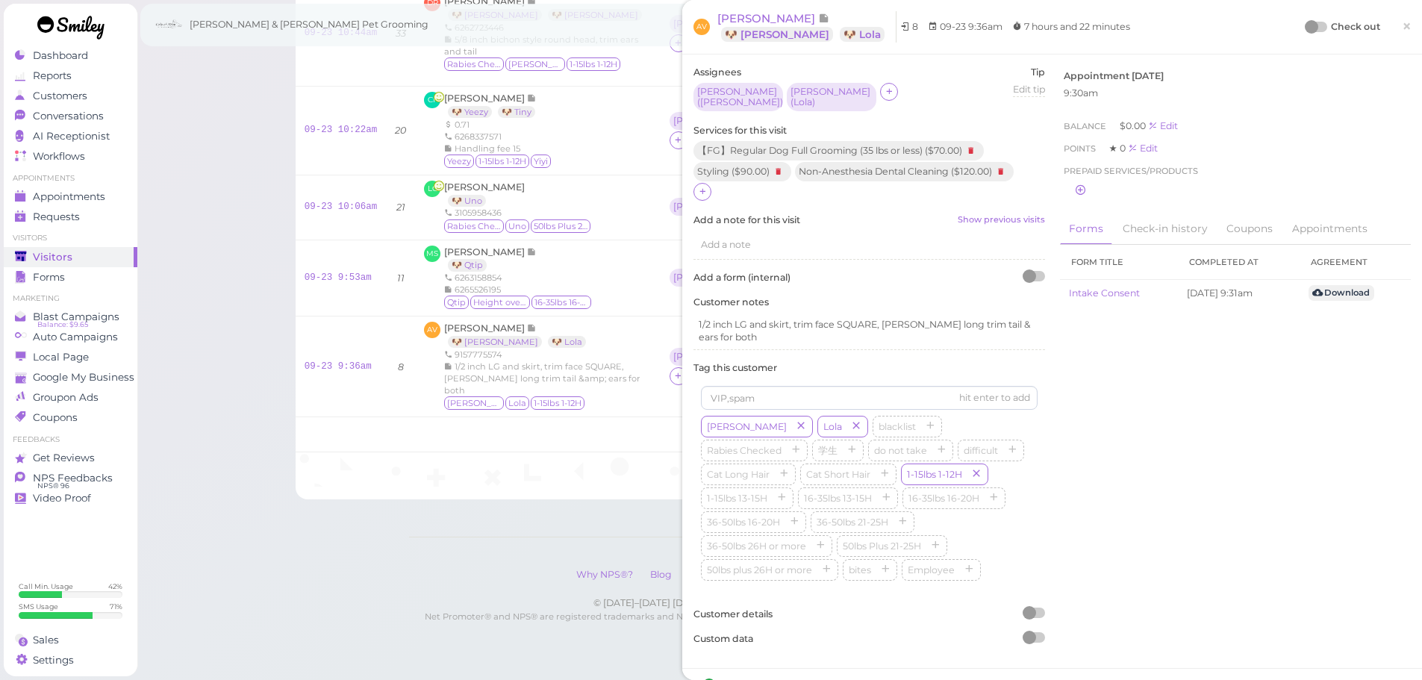
click at [1307, 35] on div "Check out ×" at bounding box center [1359, 26] width 105 height 31
click at [1305, 24] on div at bounding box center [1311, 26] width 13 height 13
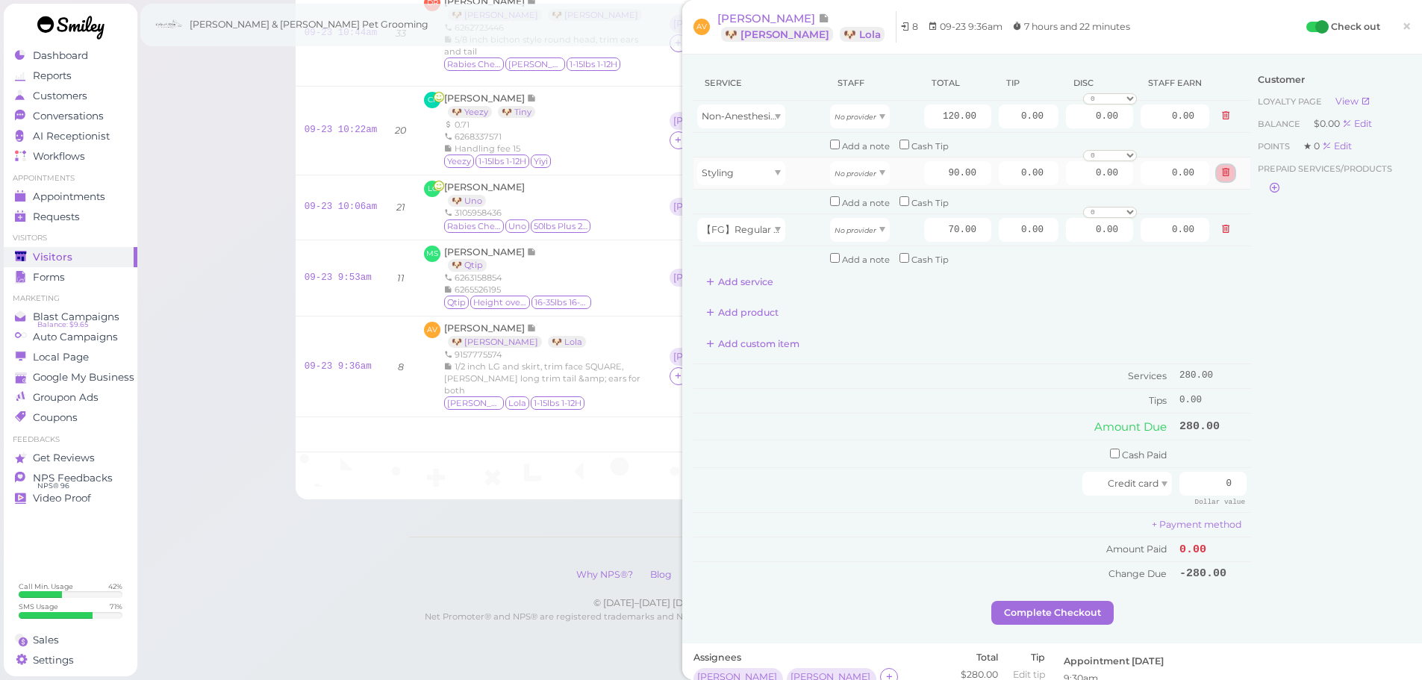
click at [1221, 170] on icon at bounding box center [1225, 172] width 9 height 10
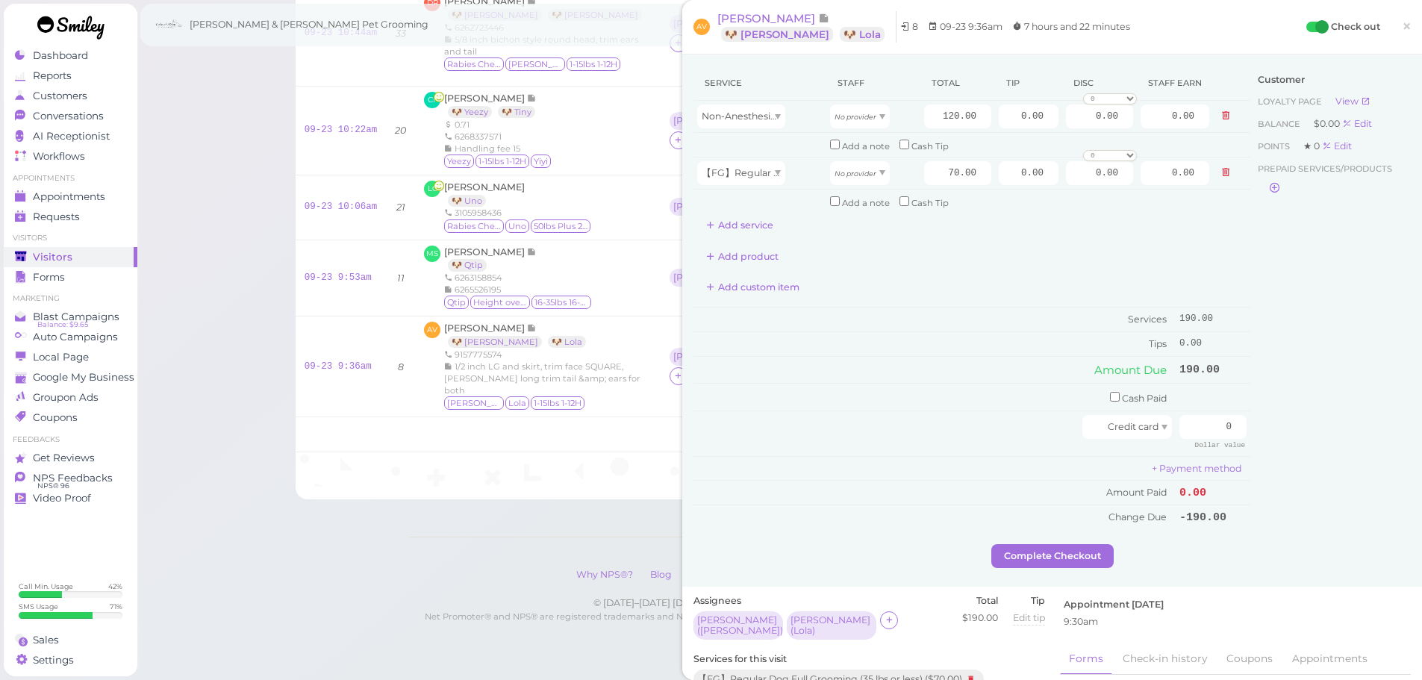
click at [757, 241] on div "Service Staff Total Tip Disc Staff earn Non-Anesthesia Dental Cleaning No provi…" at bounding box center [972, 298] width 557 height 464
click at [757, 234] on button "Add service" at bounding box center [740, 226] width 93 height 24
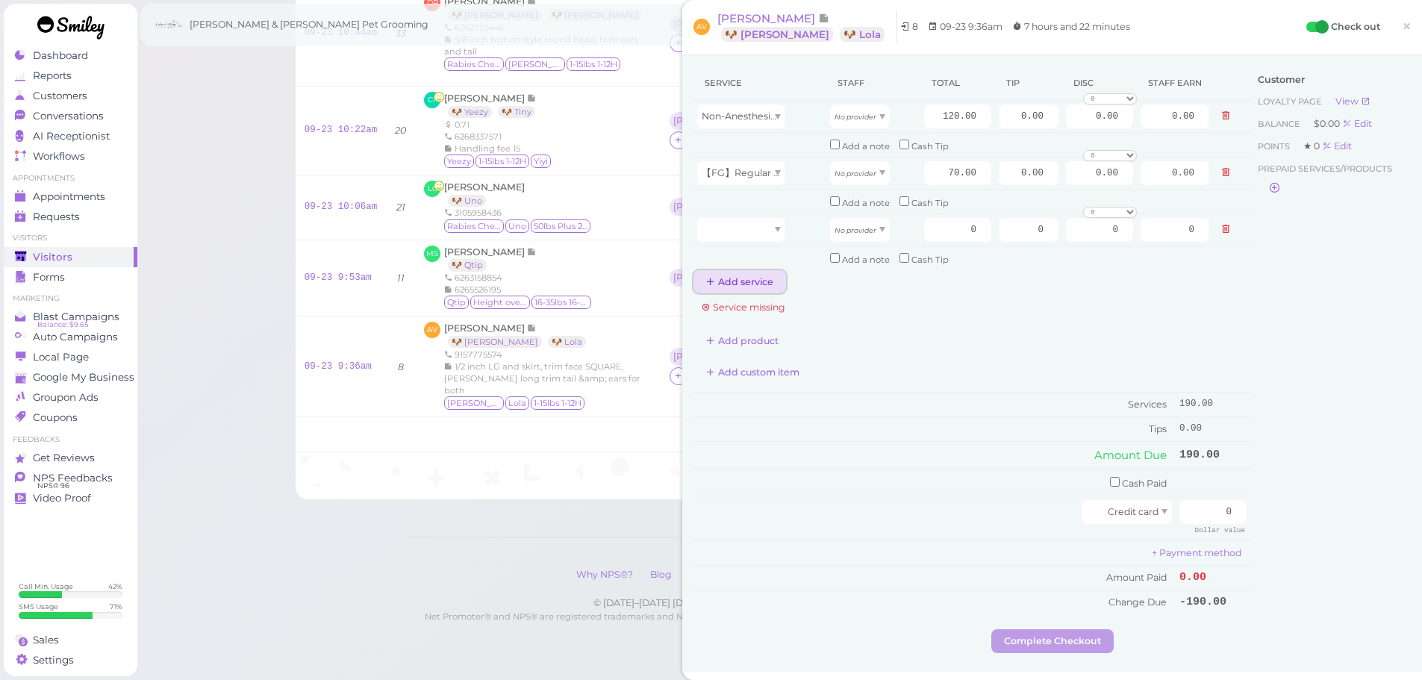
click at [751, 281] on button "Add service" at bounding box center [740, 282] width 93 height 24
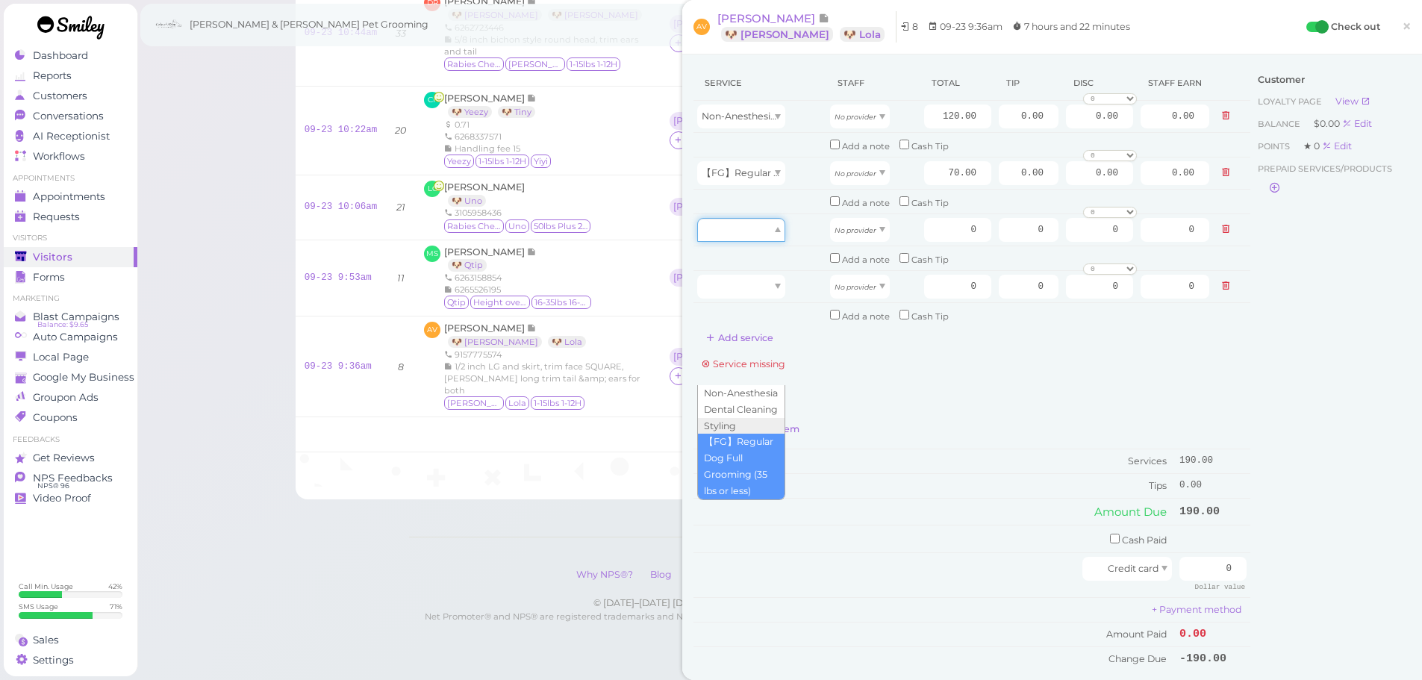
drag, startPoint x: 743, startPoint y: 238, endPoint x: 734, endPoint y: 331, distance: 93.0
type input "70.00"
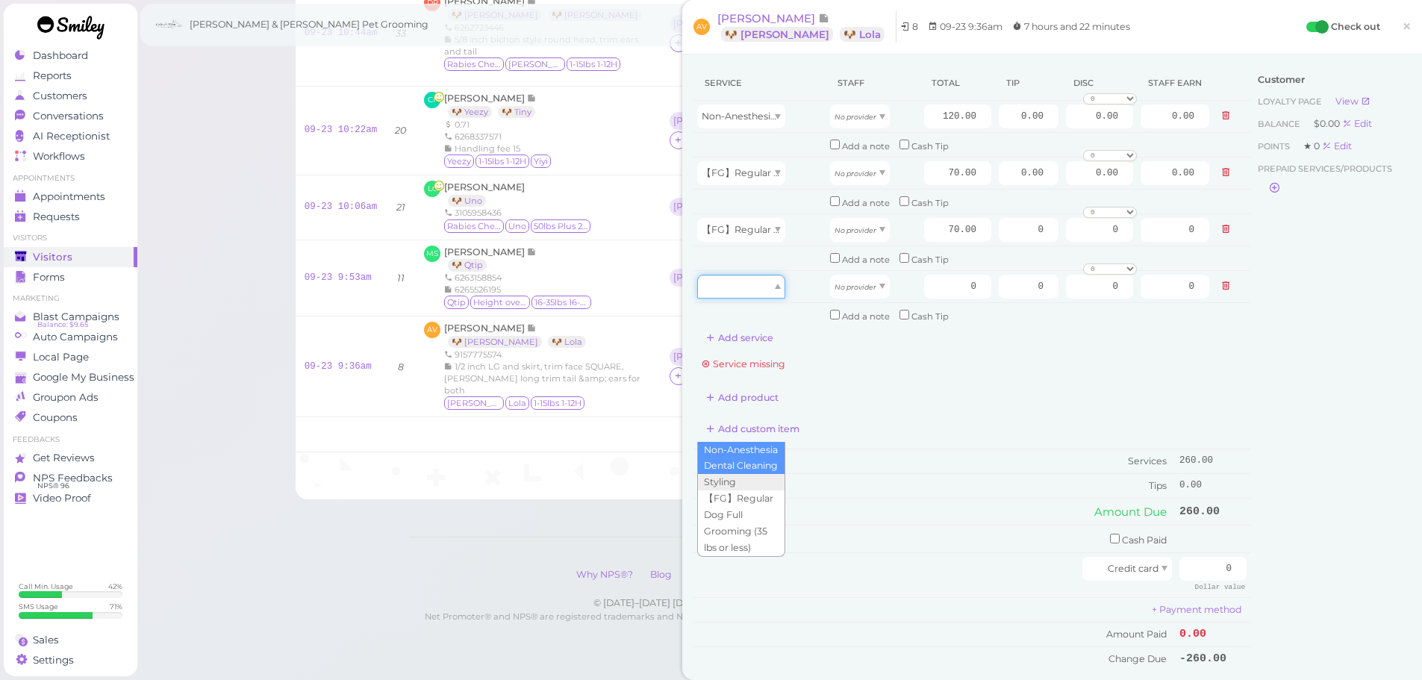
drag, startPoint x: 736, startPoint y: 284, endPoint x: 737, endPoint y: 322, distance: 37.3
type input "120.00"
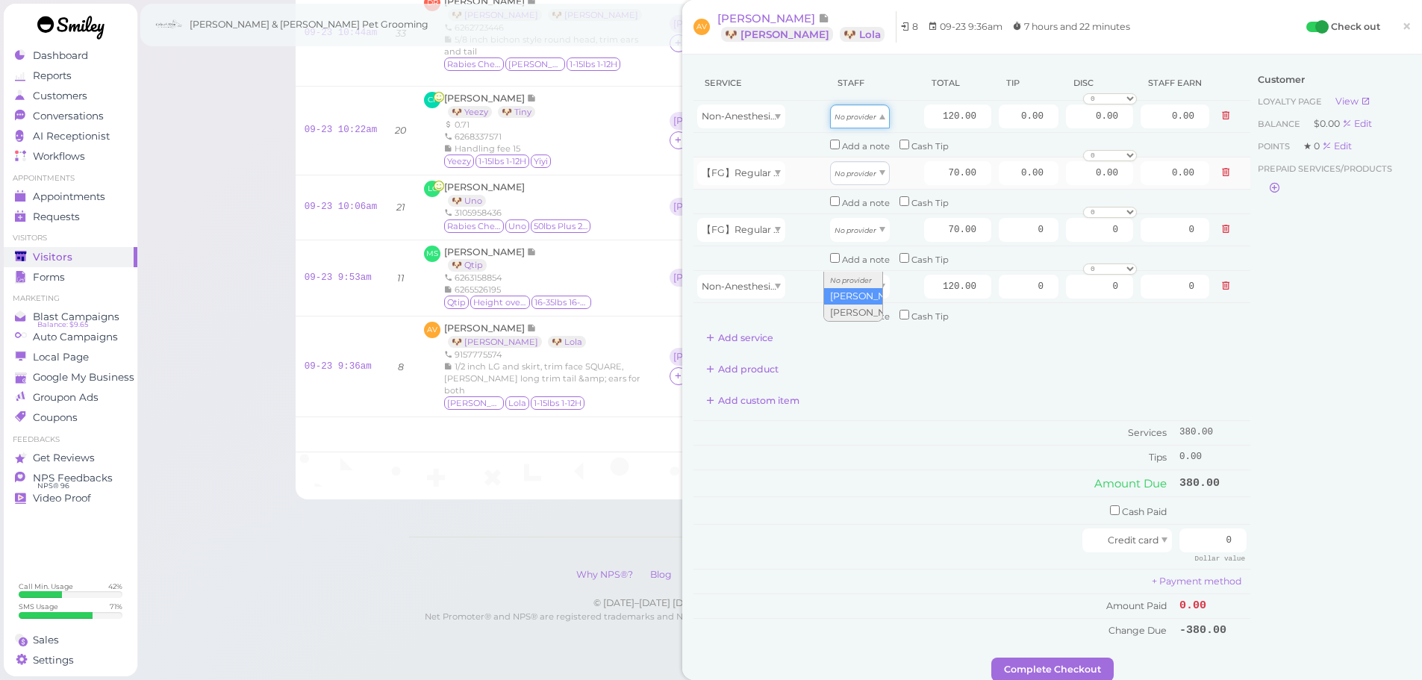
drag, startPoint x: 867, startPoint y: 114, endPoint x: 857, endPoint y: 162, distance: 48.8
type input "62.40"
drag, startPoint x: 856, startPoint y: 180, endPoint x: 853, endPoint y: 204, distance: 24.1
type input "36.40"
drag, startPoint x: 852, startPoint y: 231, endPoint x: 841, endPoint y: 282, distance: 52.0
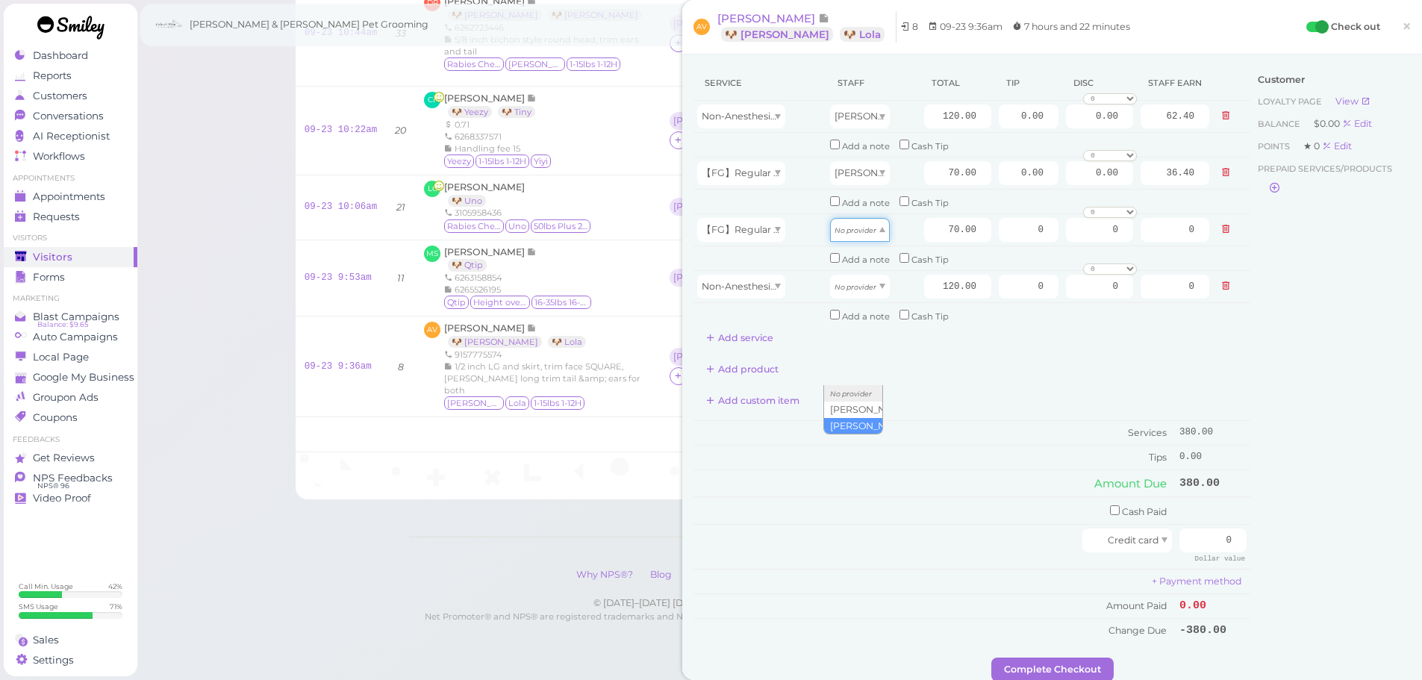
type input "30.10"
click at [732, 234] on span "【FG】Regular Dog Full Grooming (35 lbs or less)" at bounding box center [814, 229] width 225 height 11
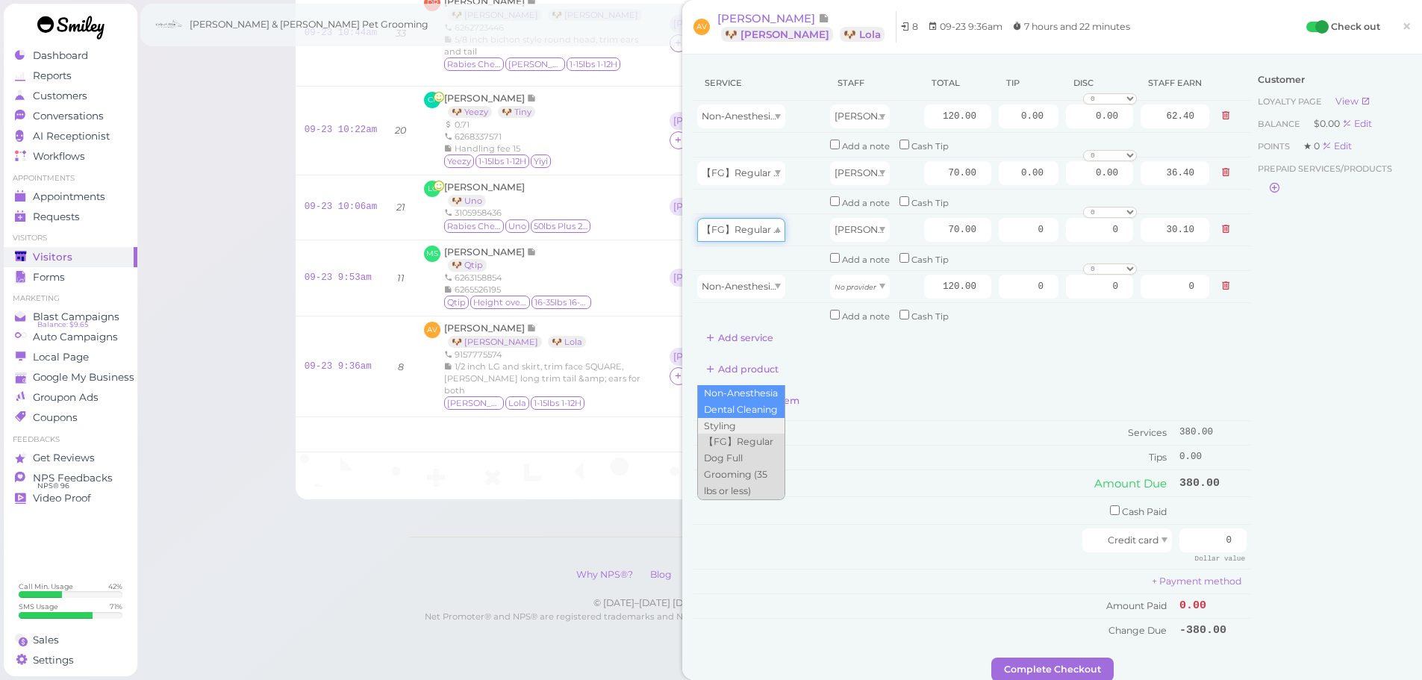
type input "120.00"
type input "51.60"
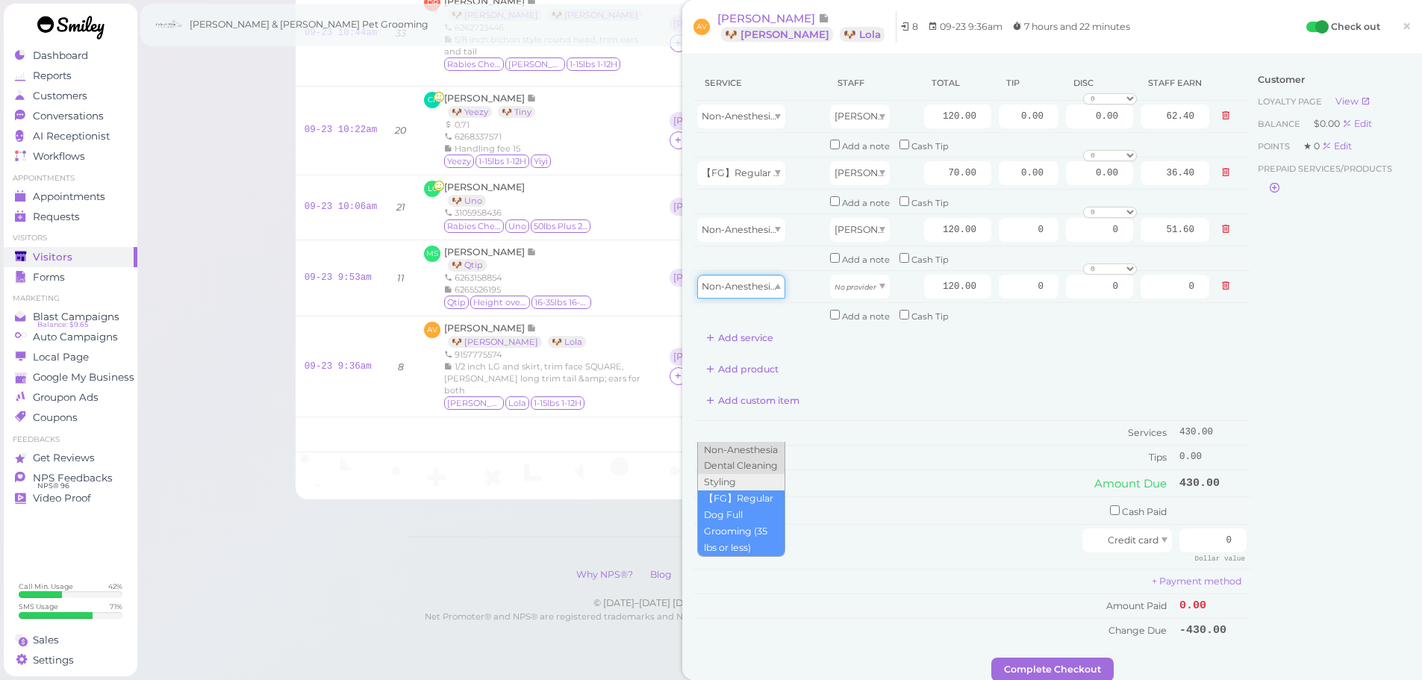
drag, startPoint x: 732, startPoint y: 293, endPoint x: 742, endPoint y: 385, distance: 93.1
type input "70.00"
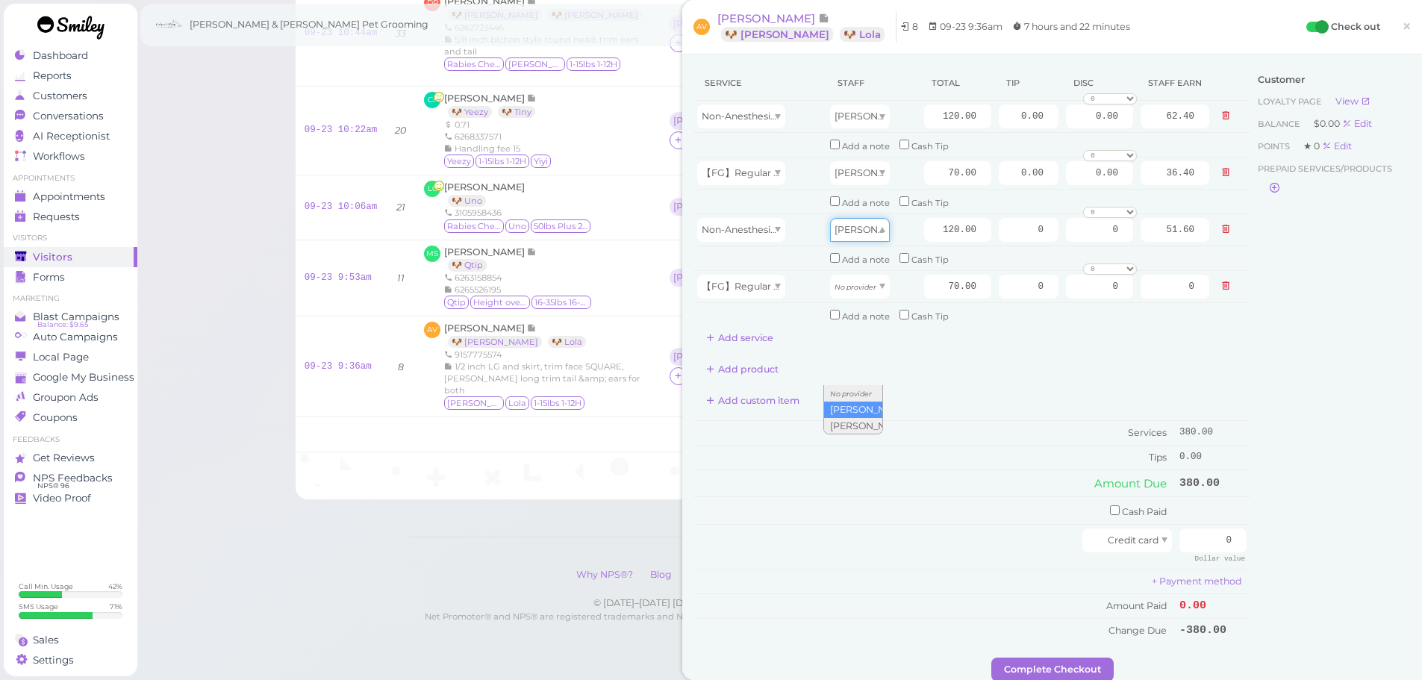
drag, startPoint x: 845, startPoint y: 229, endPoint x: 841, endPoint y: 262, distance: 33.1
type input "62.40"
drag, startPoint x: 848, startPoint y: 283, endPoint x: 851, endPoint y: 334, distance: 51.6
type input "30.10"
click at [882, 449] on td "Tips" at bounding box center [935, 457] width 482 height 24
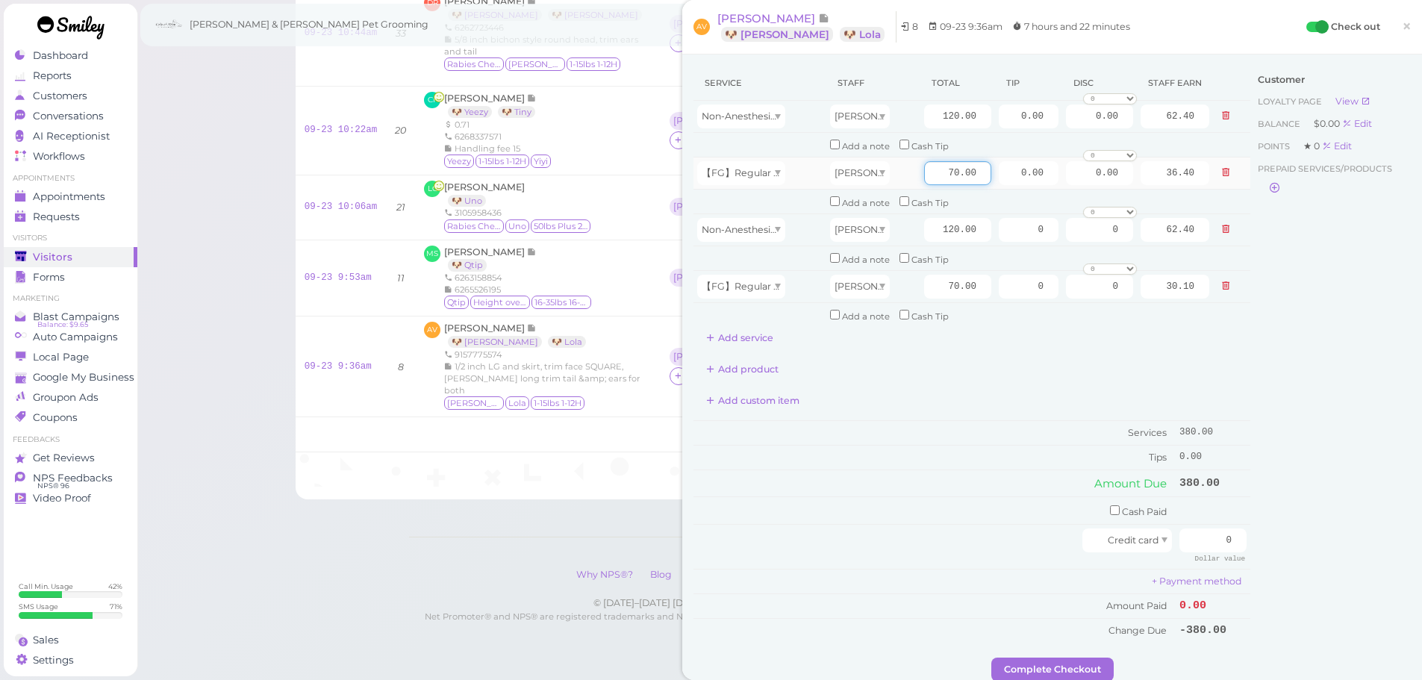
click at [927, 176] on input "70.00" at bounding box center [957, 173] width 67 height 24
type input "90.00"
type input "46.80"
click at [932, 287] on input "70.00" at bounding box center [957, 287] width 67 height 24
type input "90.00"
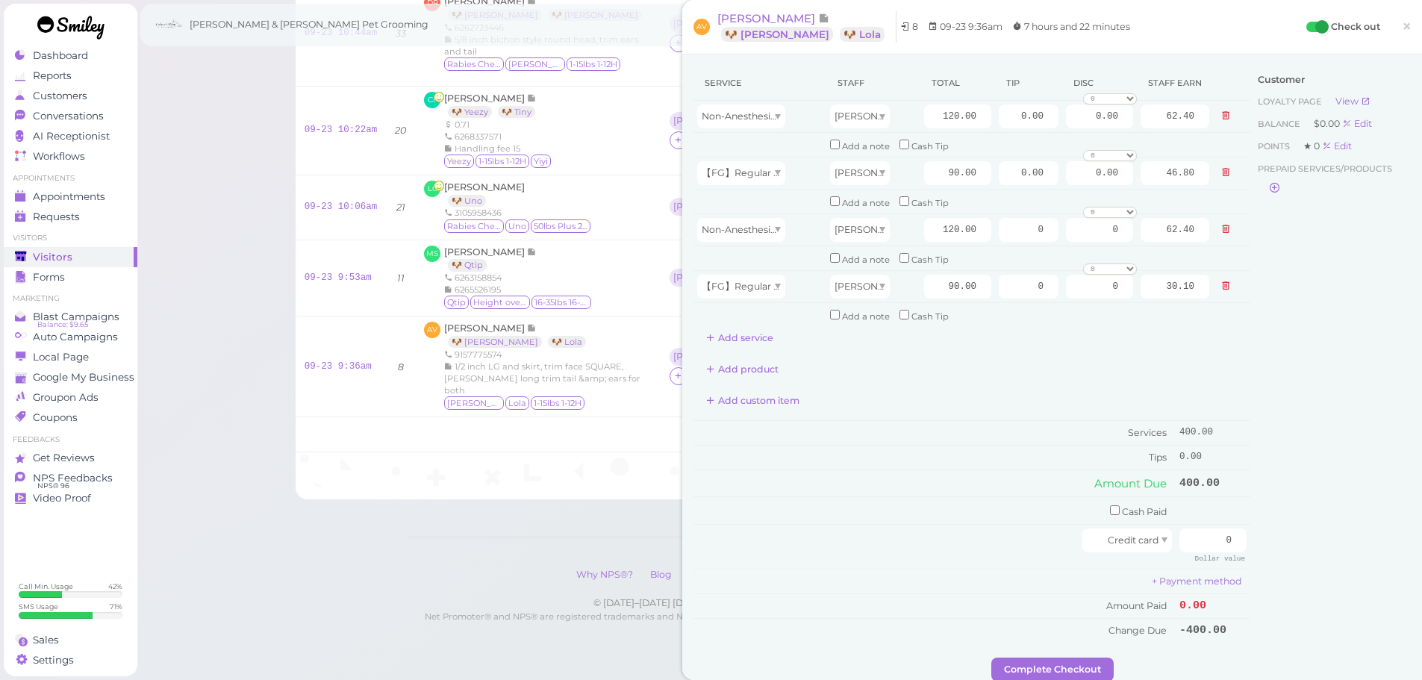
type input "38.70"
click at [958, 393] on div "Add custom item" at bounding box center [972, 401] width 557 height 24
drag, startPoint x: 1184, startPoint y: 543, endPoint x: 1277, endPoint y: 548, distance: 92.7
click at [1277, 548] on div "Service Staff Total Tip Disc Staff earn Non-Anesthesia Dental Cleaning Asa 120.…" at bounding box center [1052, 362] width 717 height 592
type input "1"
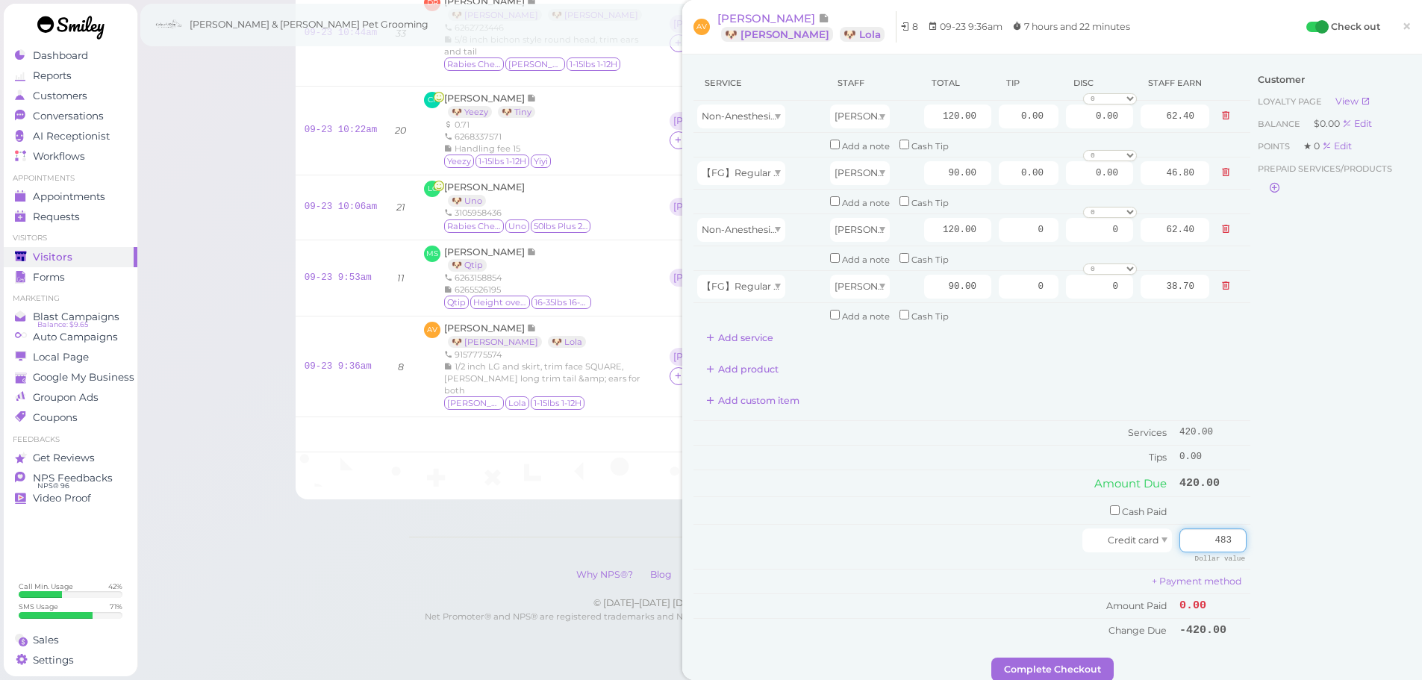
type input "483"
click at [1303, 498] on div "Customer Loyalty page View Balance $0.00 Edit Points ★ 0 Edit Prepaid services/…" at bounding box center [1331, 362] width 161 height 592
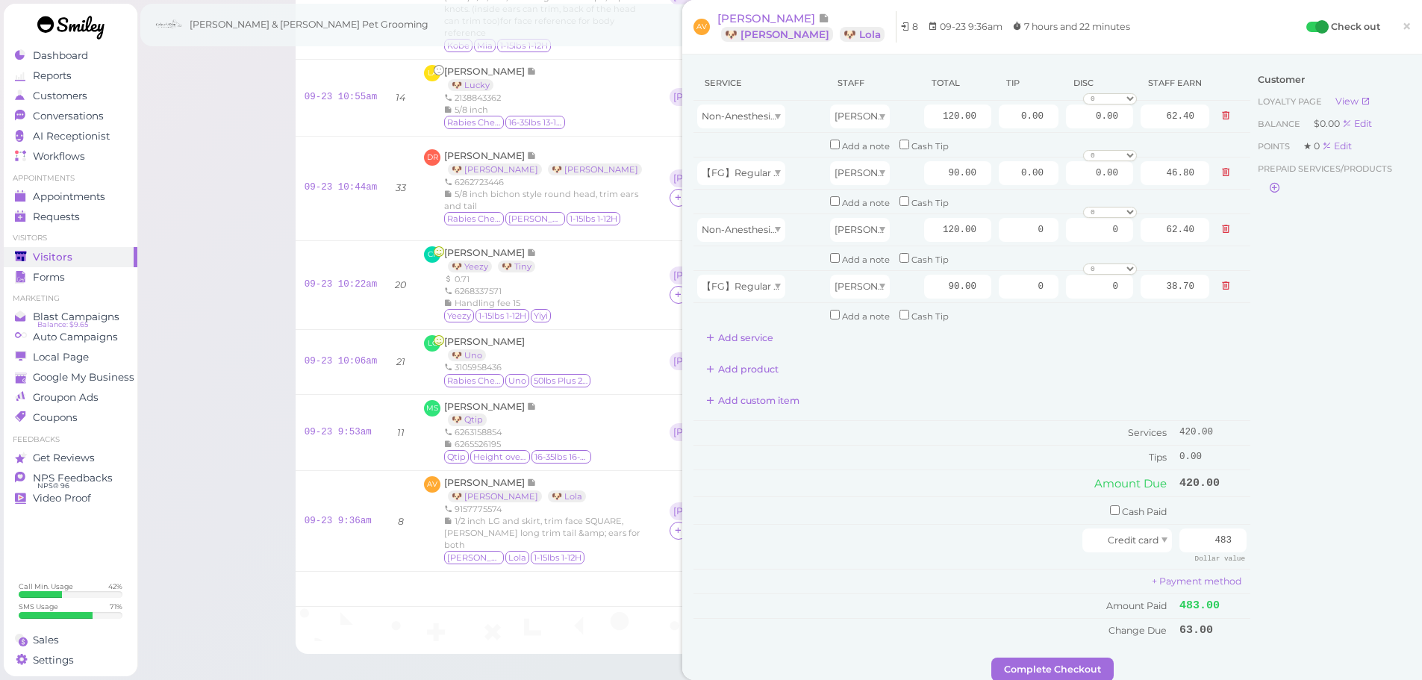
scroll to position [368, 0]
drag, startPoint x: 996, startPoint y: 176, endPoint x: 1141, endPoint y: 176, distance: 144.8
click at [1141, 176] on tr "【FG】Regular Dog Full Grooming (35 lbs or less) Asa 90.00 0.00 0.00 0 10% off 15…" at bounding box center [972, 173] width 557 height 32
type input "31.5"
drag, startPoint x: 994, startPoint y: 226, endPoint x: 1095, endPoint y: 230, distance: 100.9
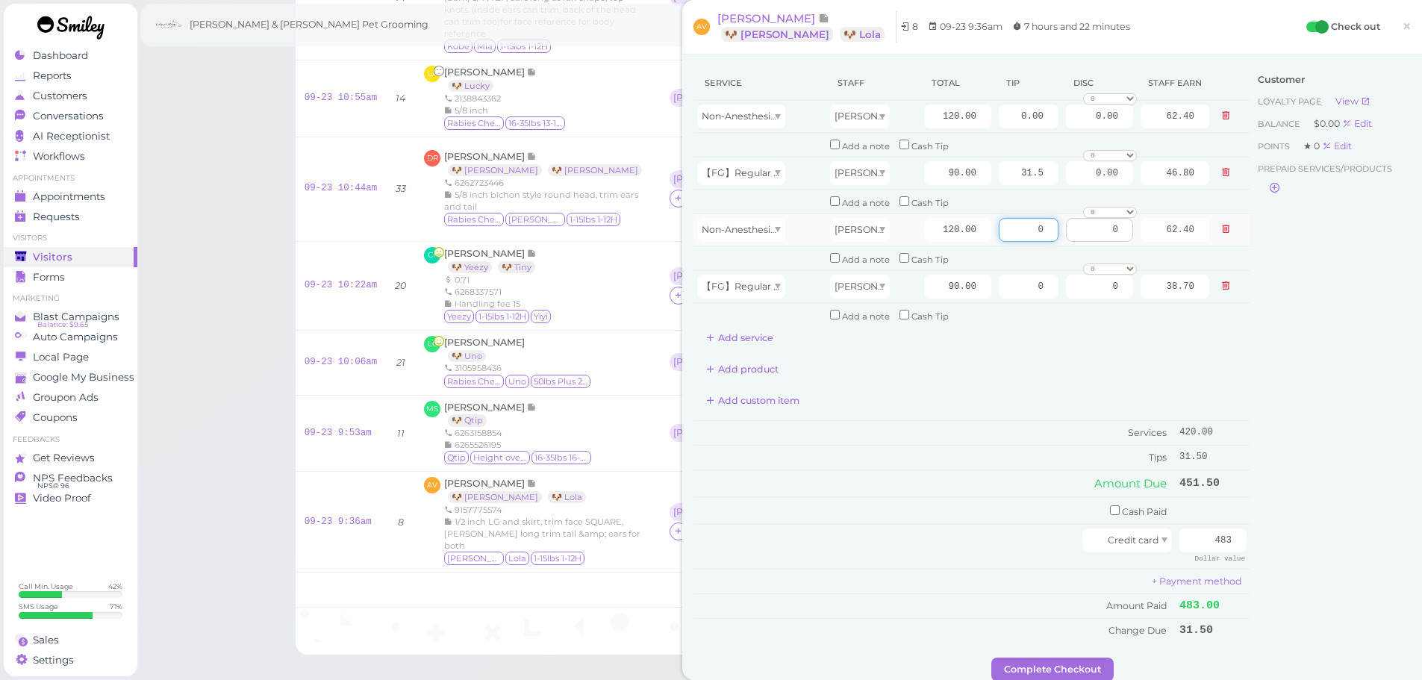
click at [1095, 230] on tr "Non-Anesthesia Dental Cleaning Asa 120.00 0 0 0 10% off 15% off 20% off 25% off…" at bounding box center [972, 230] width 557 height 32
drag, startPoint x: 1006, startPoint y: 286, endPoint x: 1120, endPoint y: 299, distance: 114.9
click at [1118, 299] on tr "【FG】Regular Dog Full Grooming (35 lbs or less) [PERSON_NAME] 90.00 0 0 0 10% of…" at bounding box center [972, 286] width 557 height 32
type input "13.5"
click at [1024, 394] on div "Add custom item" at bounding box center [972, 401] width 557 height 24
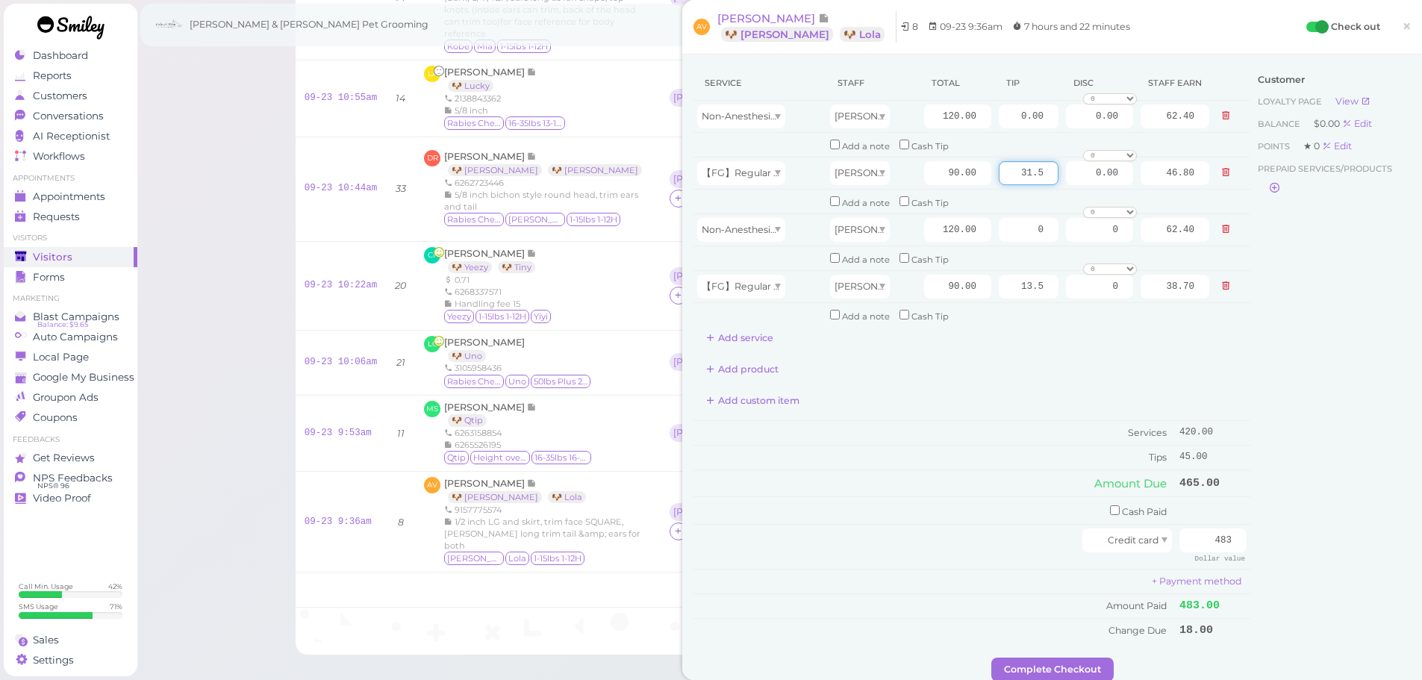
drag, startPoint x: 1054, startPoint y: 169, endPoint x: 1295, endPoint y: 187, distance: 241.1
click at [1270, 182] on div "Service Staff Total Tip Disc Staff earn Non-Anesthesia Dental Cleaning Asa 120.…" at bounding box center [1052, 362] width 717 height 592
type input "49.5"
click at [1286, 356] on div "Customer Loyalty page View Balance $0.00 Edit Points ★ 0 Edit Prepaid services/…" at bounding box center [1331, 362] width 161 height 592
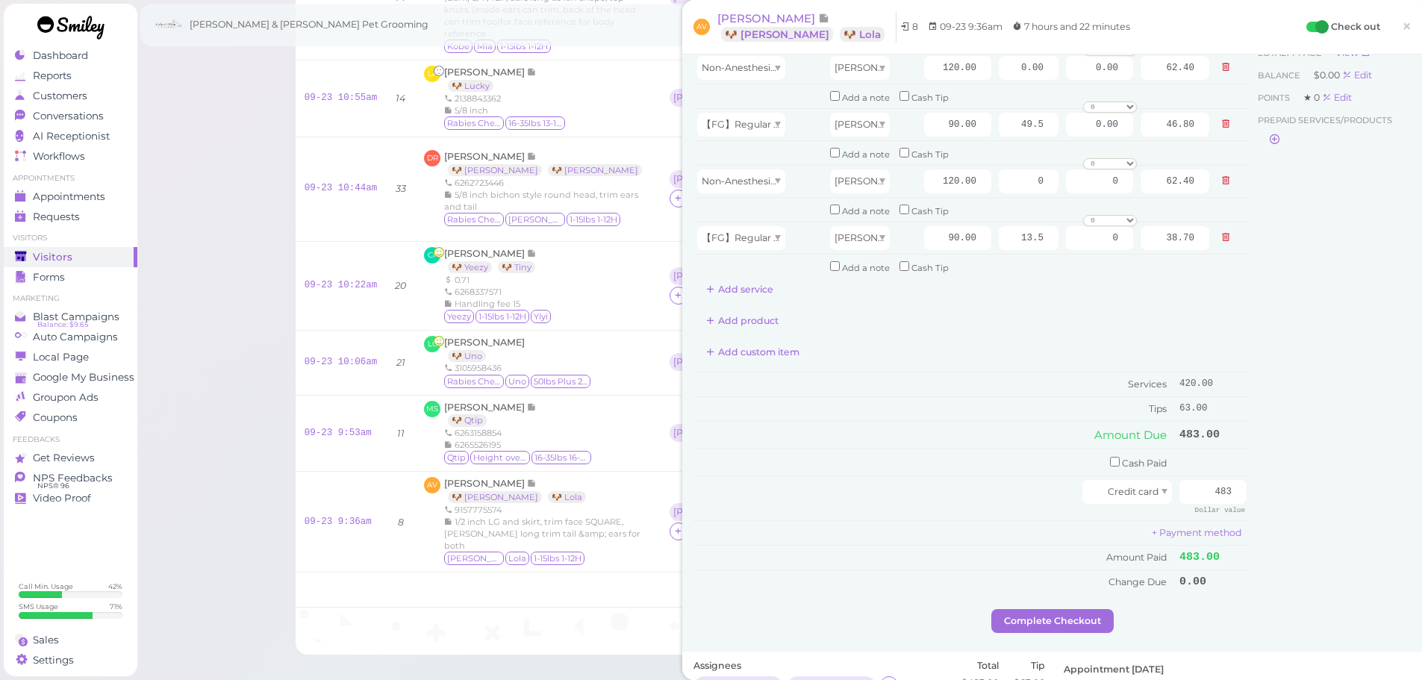
scroll to position [75, 0]
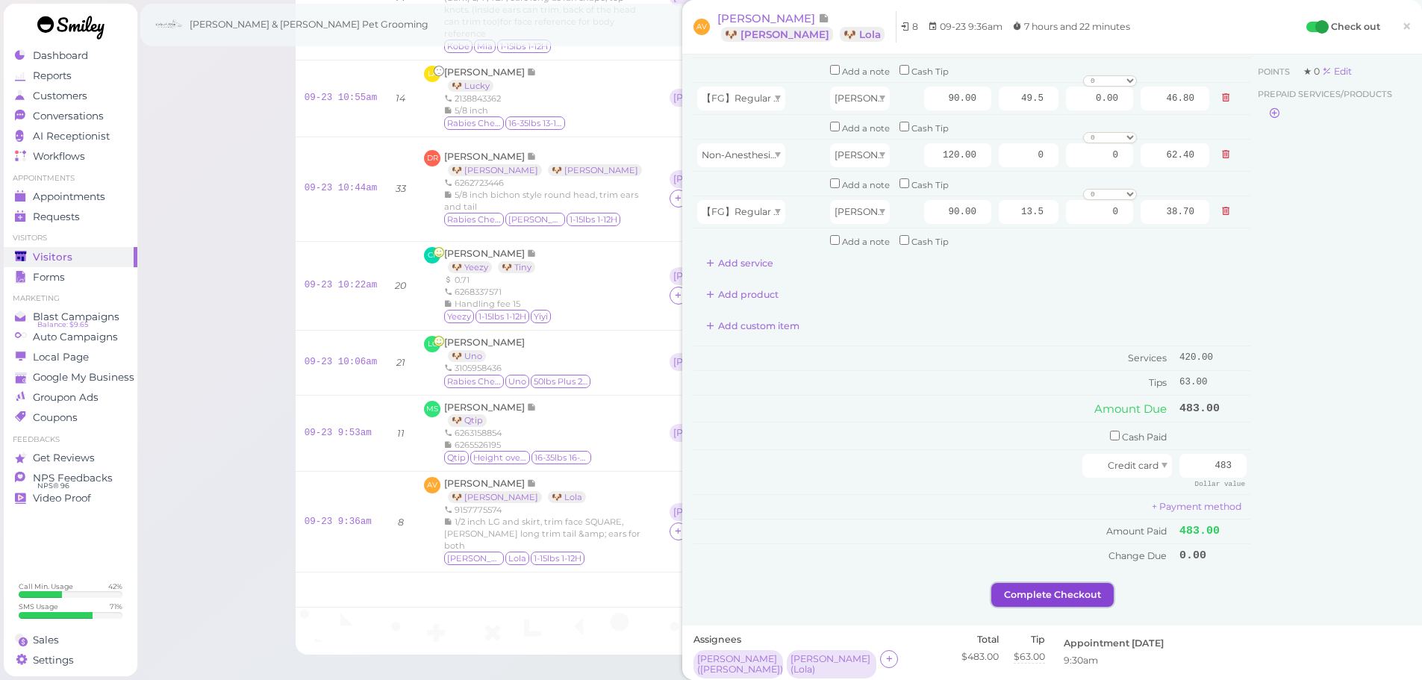
click at [1068, 584] on button "Complete Checkout" at bounding box center [1052, 595] width 122 height 24
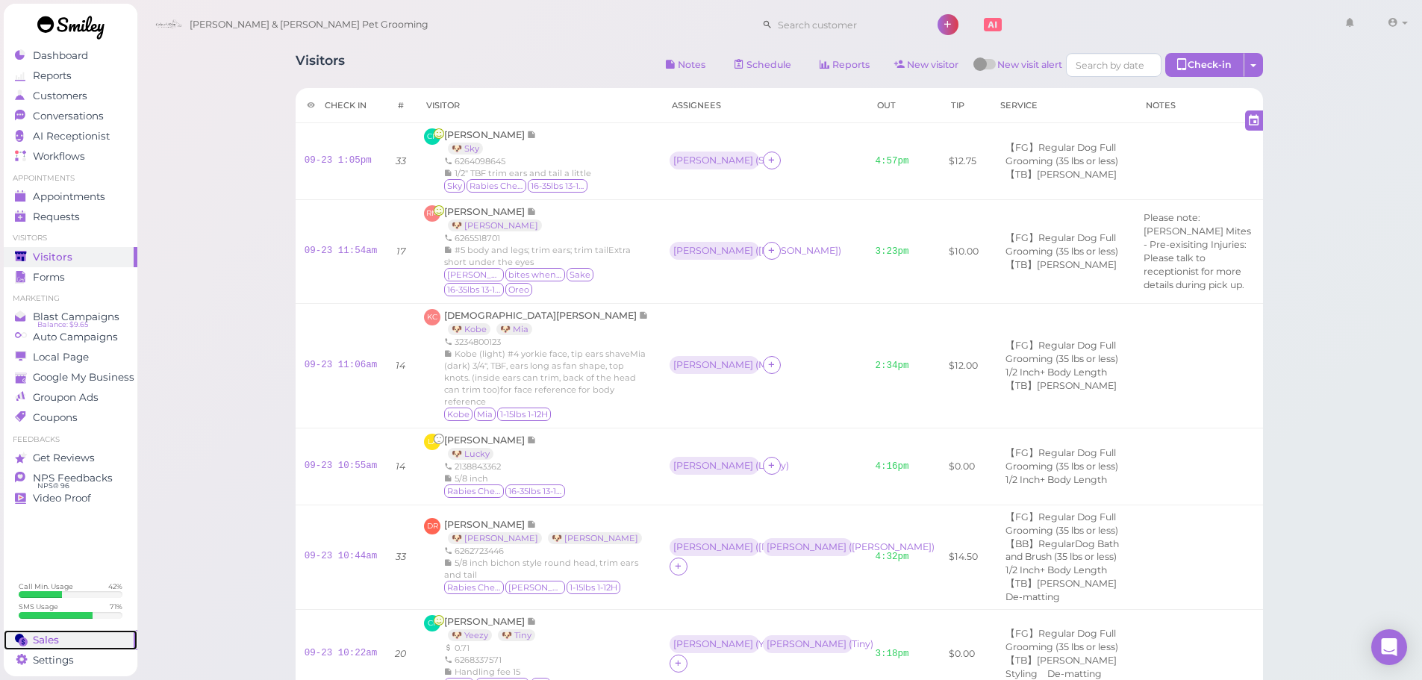
click at [74, 632] on link "Sales" at bounding box center [71, 640] width 134 height 20
